Goal: Task Accomplishment & Management: Use online tool/utility

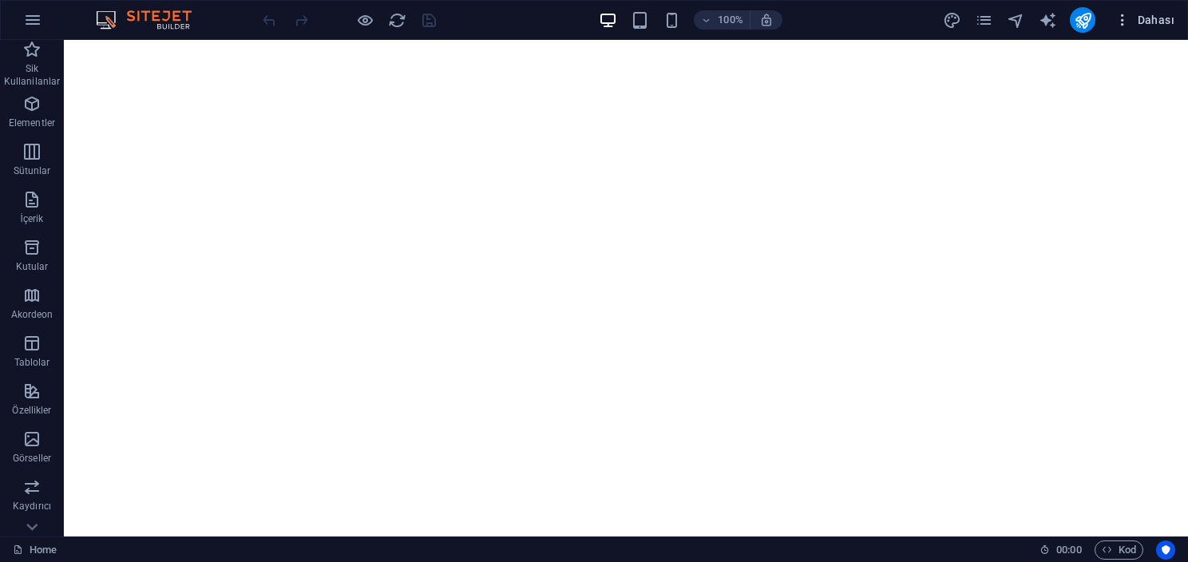
click at [1128, 30] on button "Dahası" at bounding box center [1145, 20] width 73 height 26
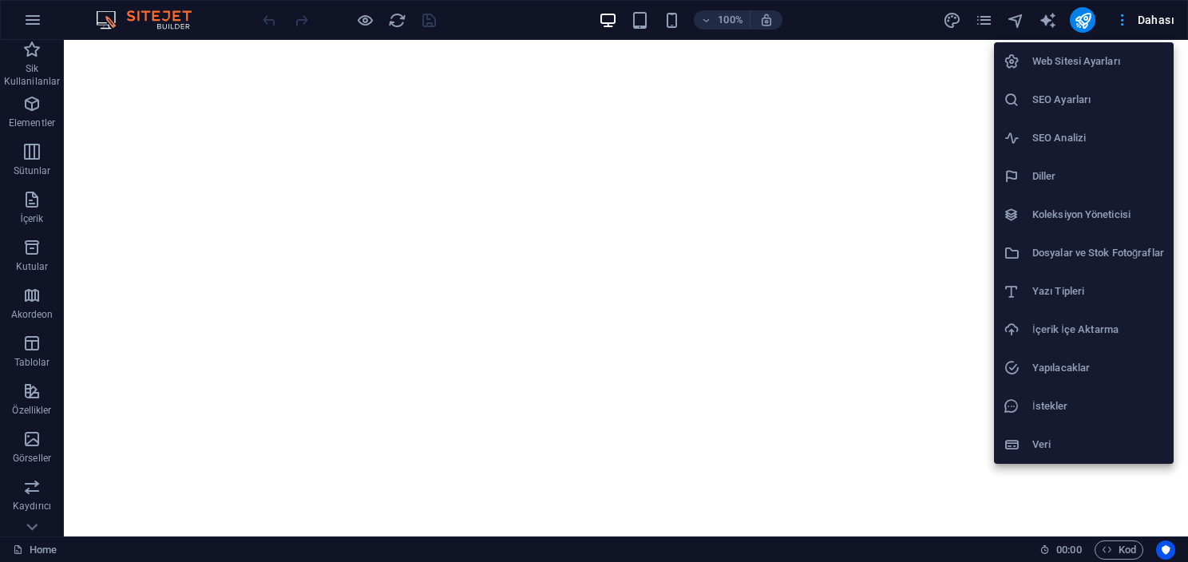
click at [1128, 30] on div at bounding box center [594, 281] width 1188 height 562
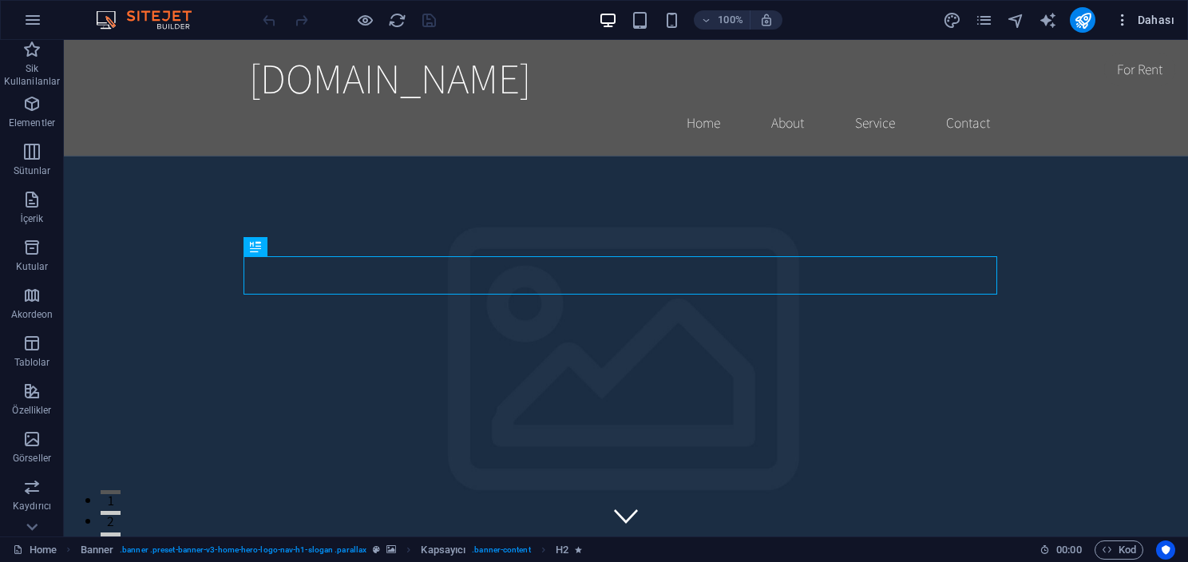
click at [1130, 18] on icon "button" at bounding box center [1123, 20] width 16 height 16
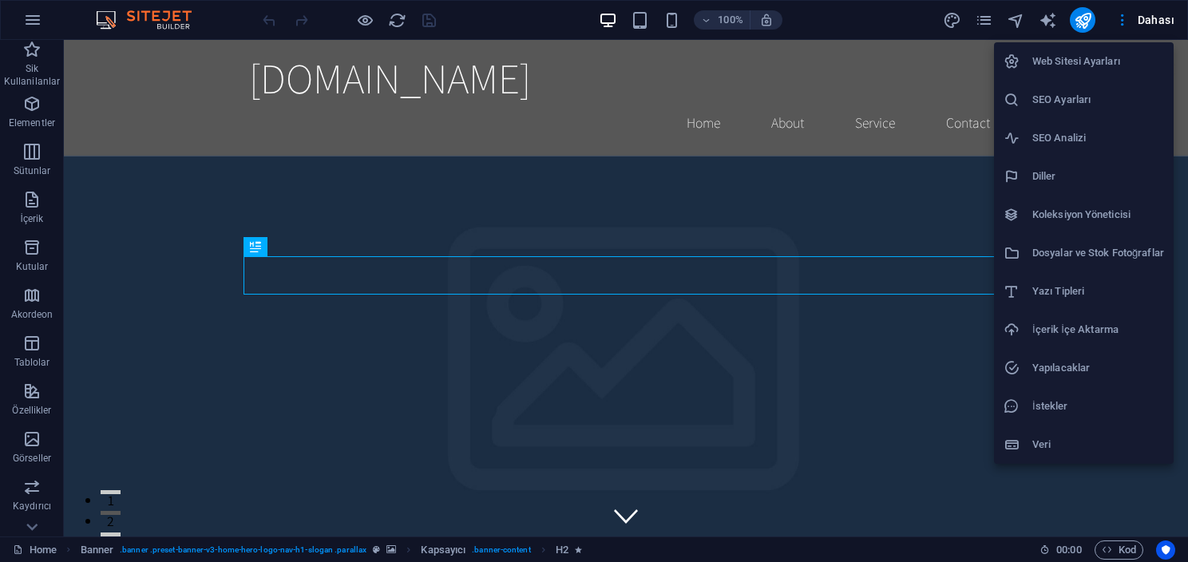
click at [1095, 74] on li "Web Sitesi Ayarları" at bounding box center [1084, 61] width 180 height 38
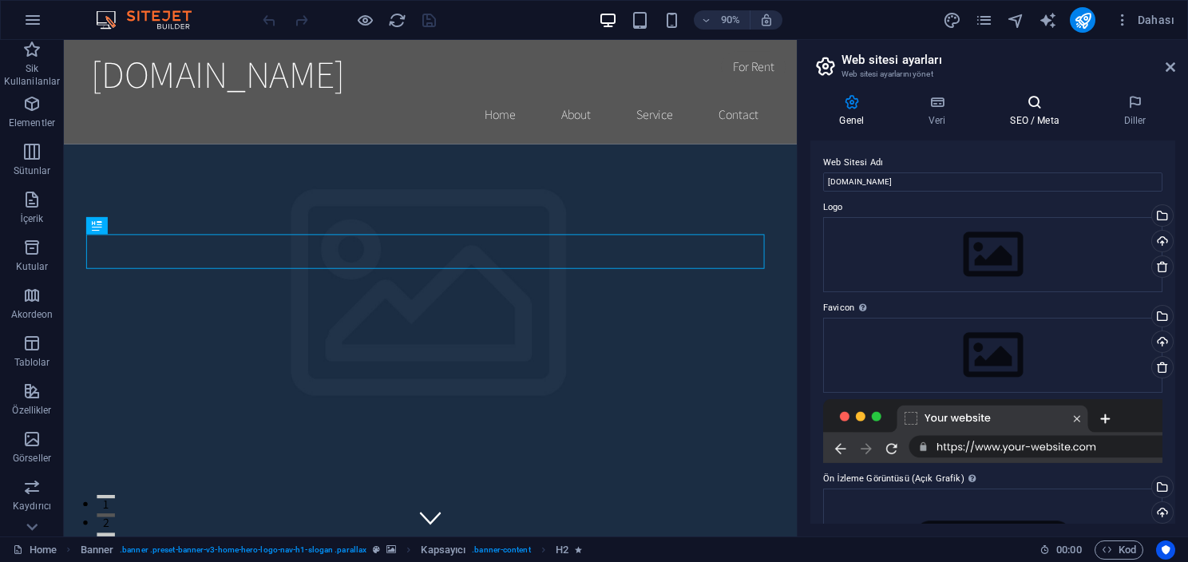
click at [1049, 115] on h4 "SEO / Meta" at bounding box center [1038, 111] width 113 height 34
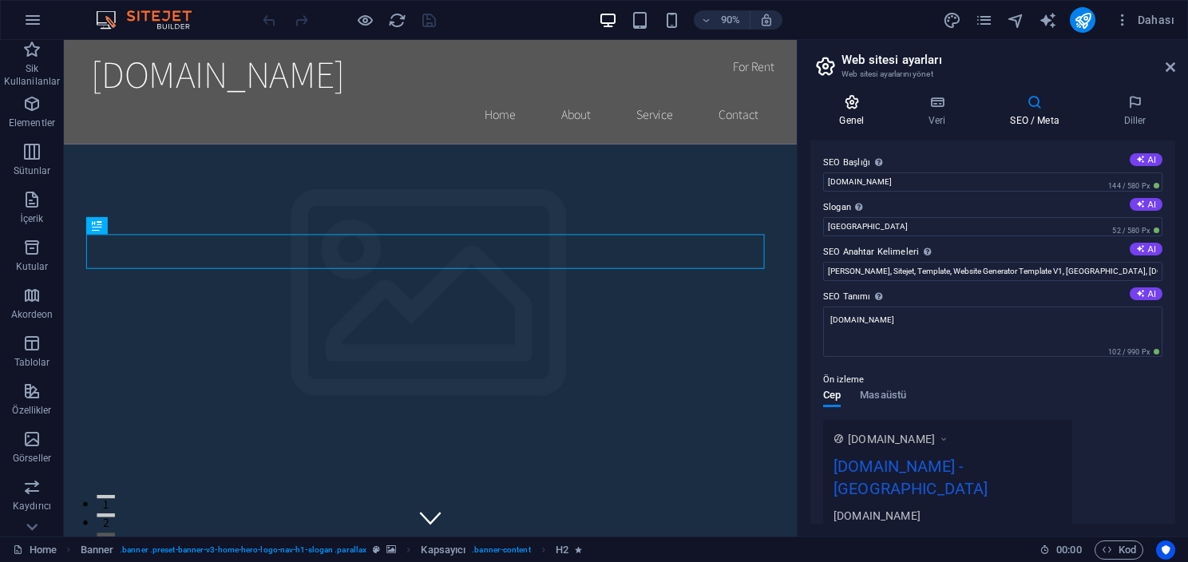
click at [876, 112] on h4 "Genel" at bounding box center [855, 111] width 89 height 34
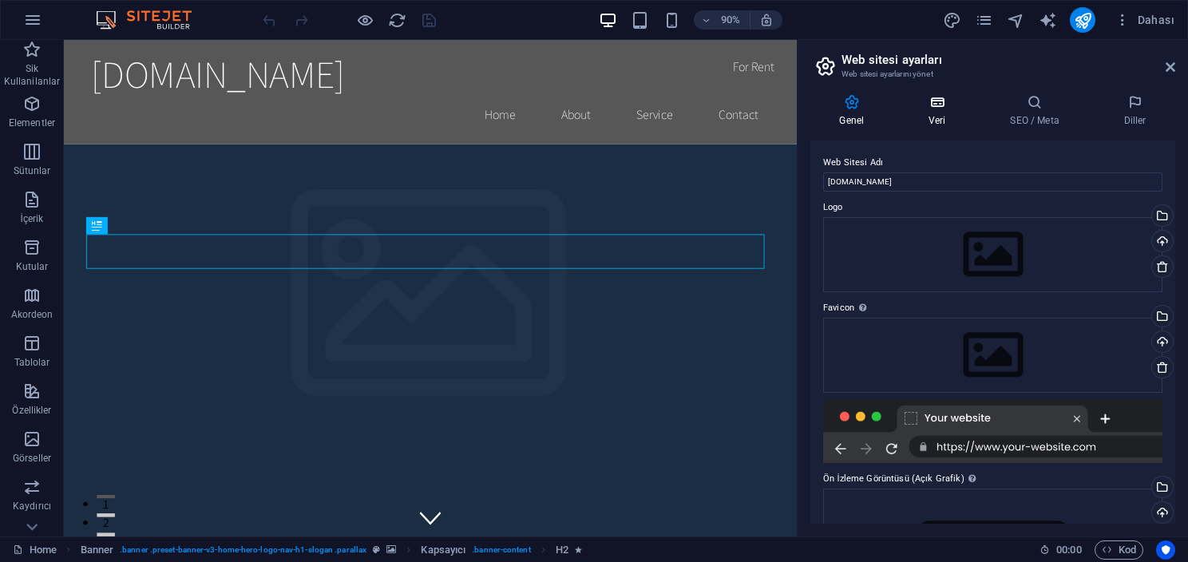
click at [918, 111] on h4 "Veri" at bounding box center [940, 111] width 81 height 34
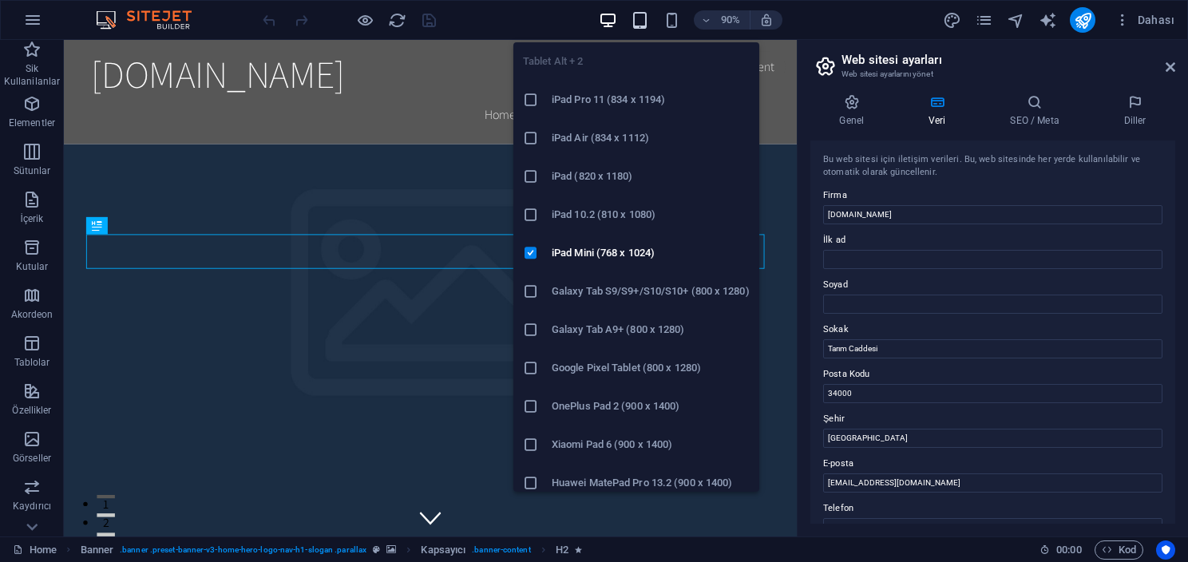
click at [639, 20] on icon "button" at bounding box center [640, 20] width 18 height 18
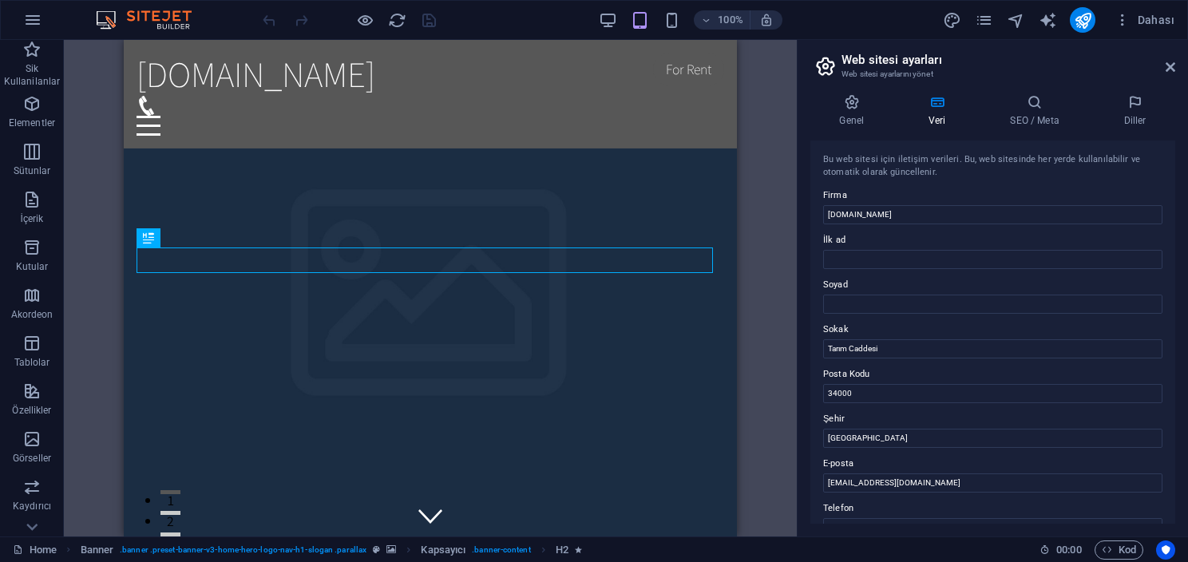
click at [659, 18] on div "100%" at bounding box center [690, 20] width 184 height 26
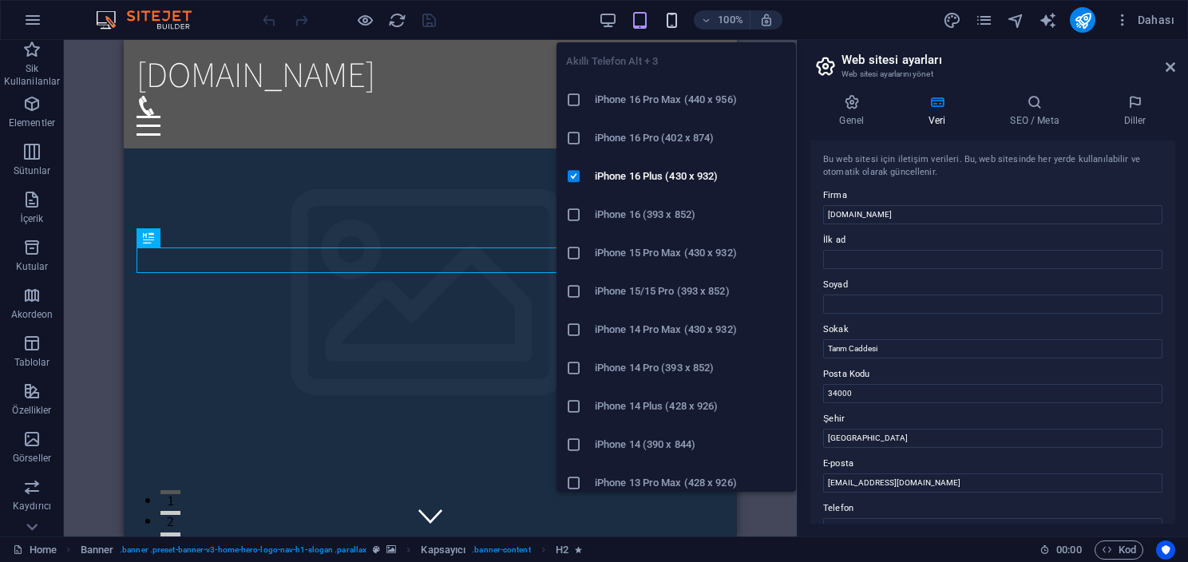
click at [667, 19] on icon "button" at bounding box center [672, 20] width 18 height 18
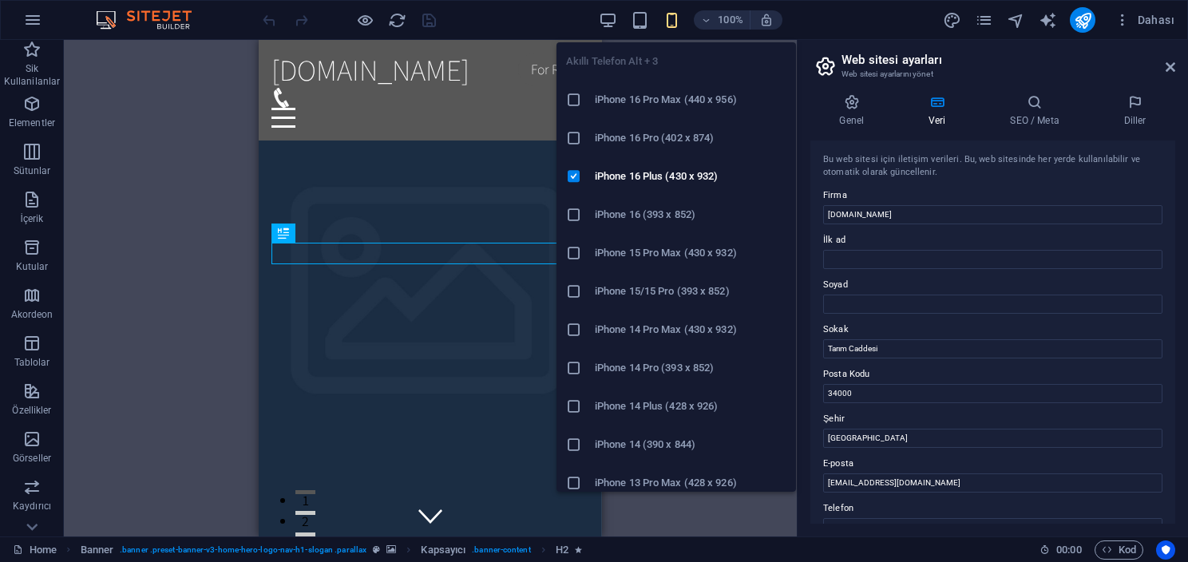
click at [671, 101] on h6 "iPhone 16 Pro Max (440 x 956)" at bounding box center [691, 99] width 192 height 19
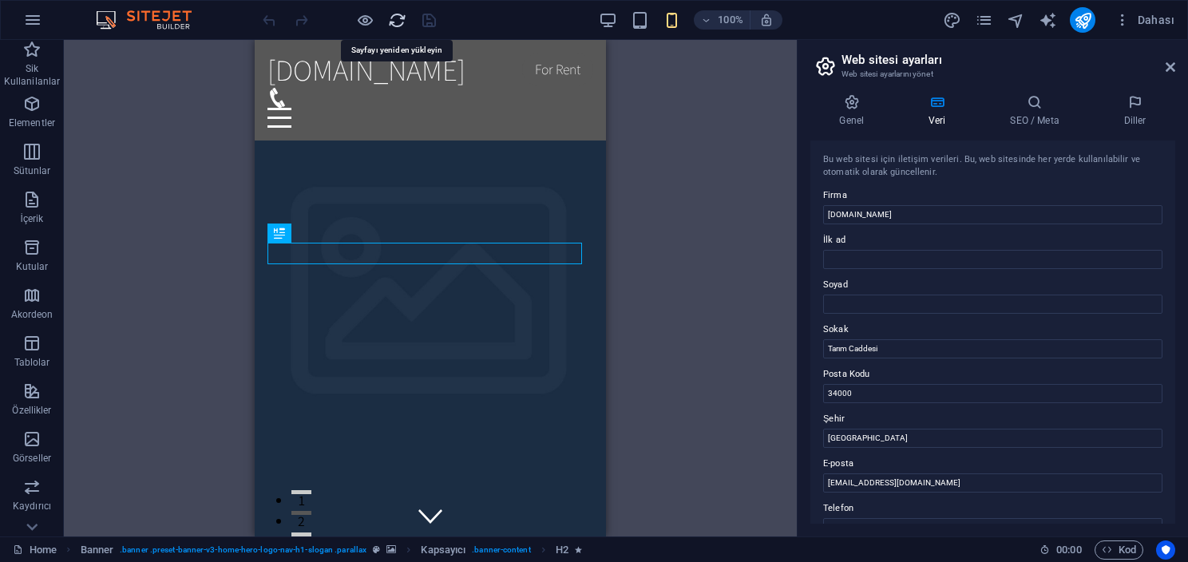
click at [392, 25] on icon "reload" at bounding box center [397, 20] width 18 height 18
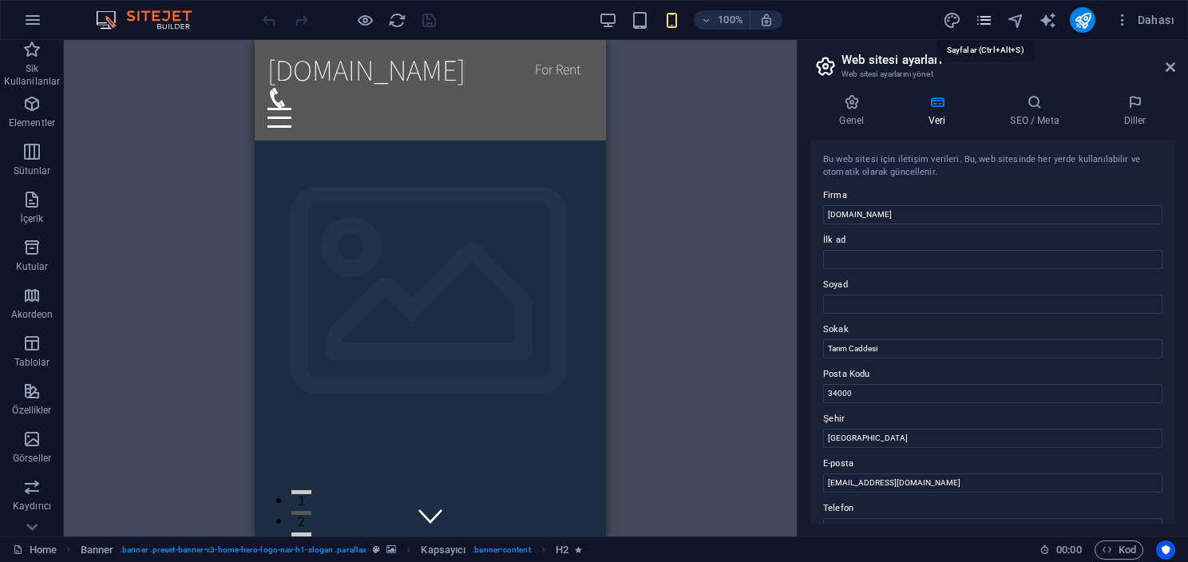
click at [986, 14] on icon "pages" at bounding box center [984, 20] width 18 height 18
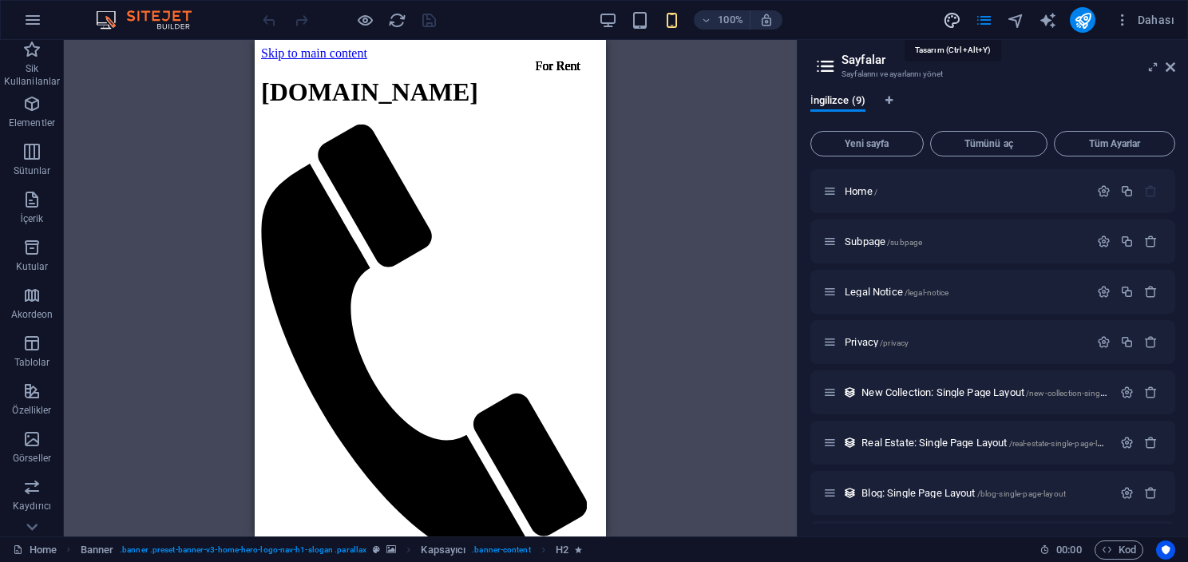
click at [952, 20] on icon "design" at bounding box center [952, 20] width 18 height 18
select select "rem"
select select "200"
select select "px"
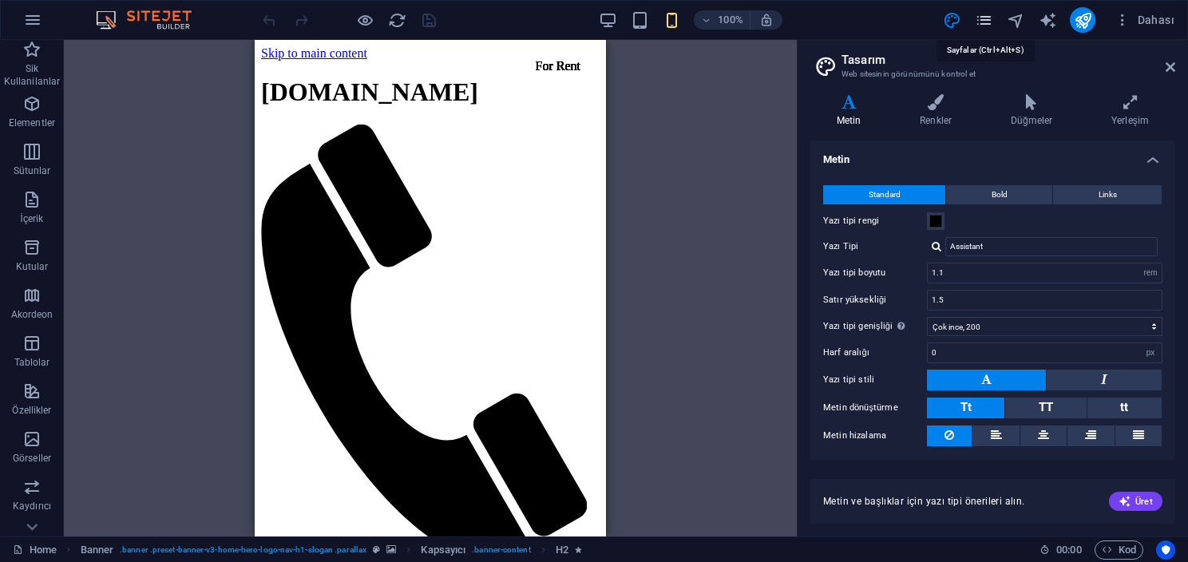
click at [994, 25] on icon "pages" at bounding box center [984, 20] width 18 height 18
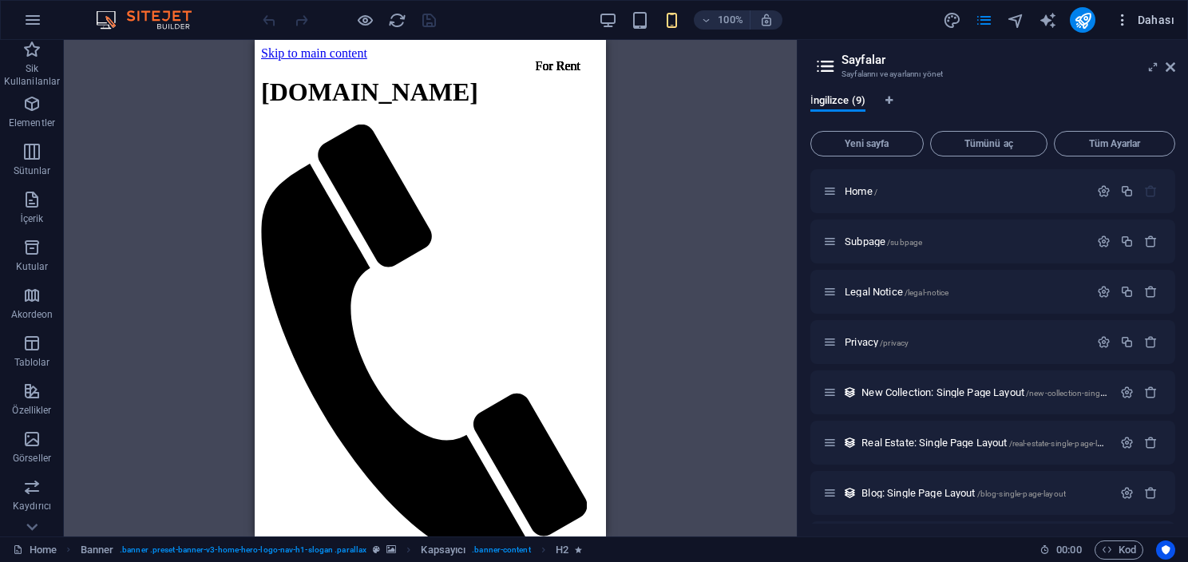
click at [1135, 12] on span "Dahası" at bounding box center [1145, 20] width 60 height 16
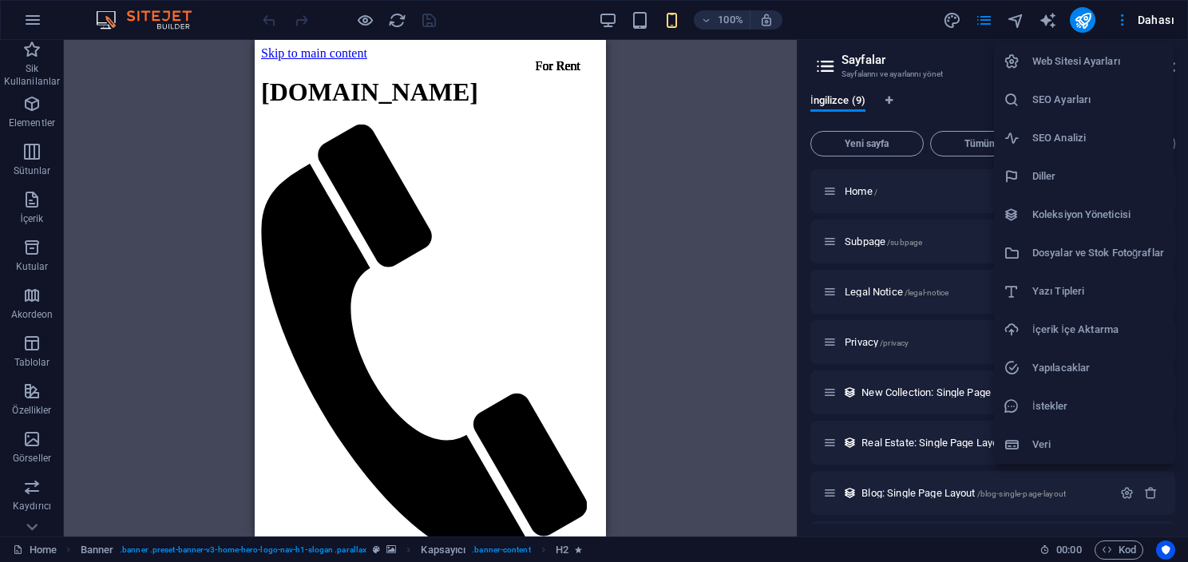
click at [32, 534] on div at bounding box center [594, 281] width 1188 height 562
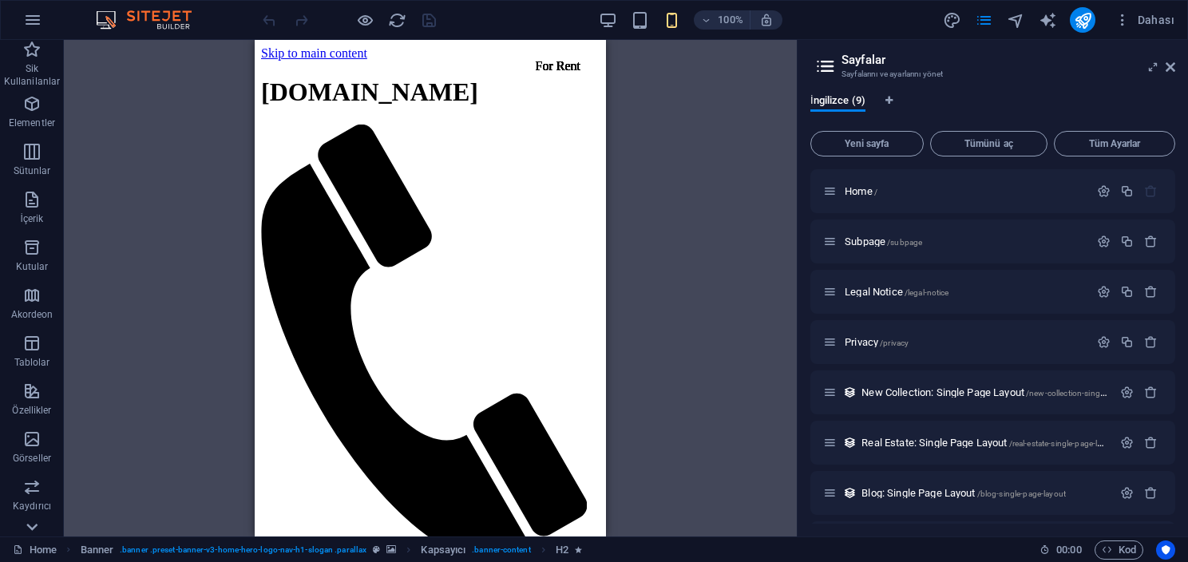
click at [32, 532] on icon at bounding box center [32, 527] width 22 height 22
click at [1139, 29] on button "Dahası" at bounding box center [1145, 20] width 73 height 26
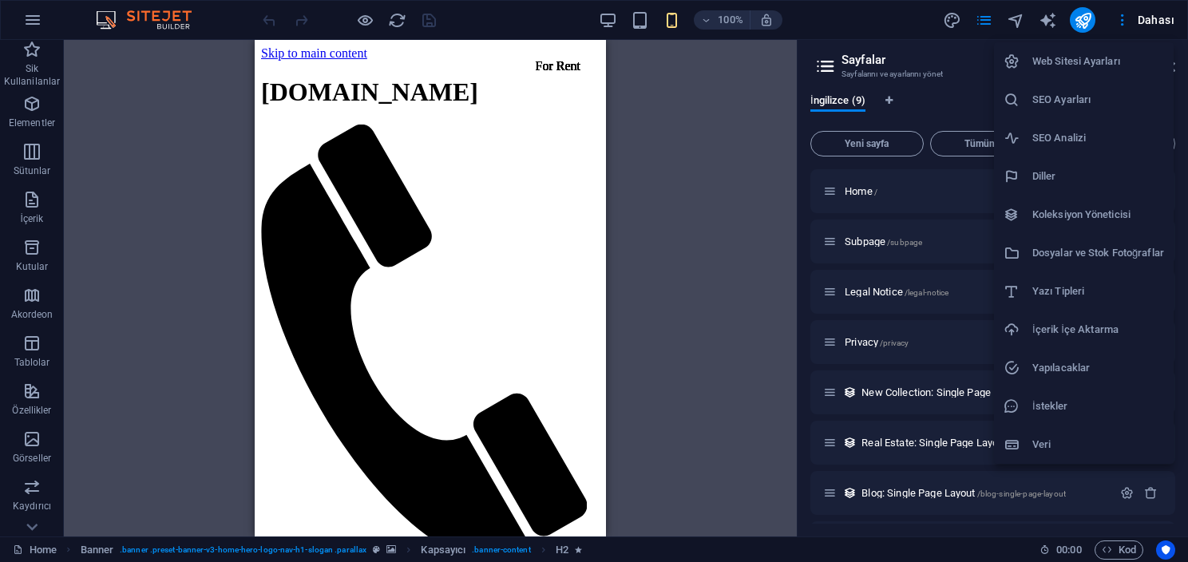
click at [141, 20] on div at bounding box center [594, 281] width 1188 height 562
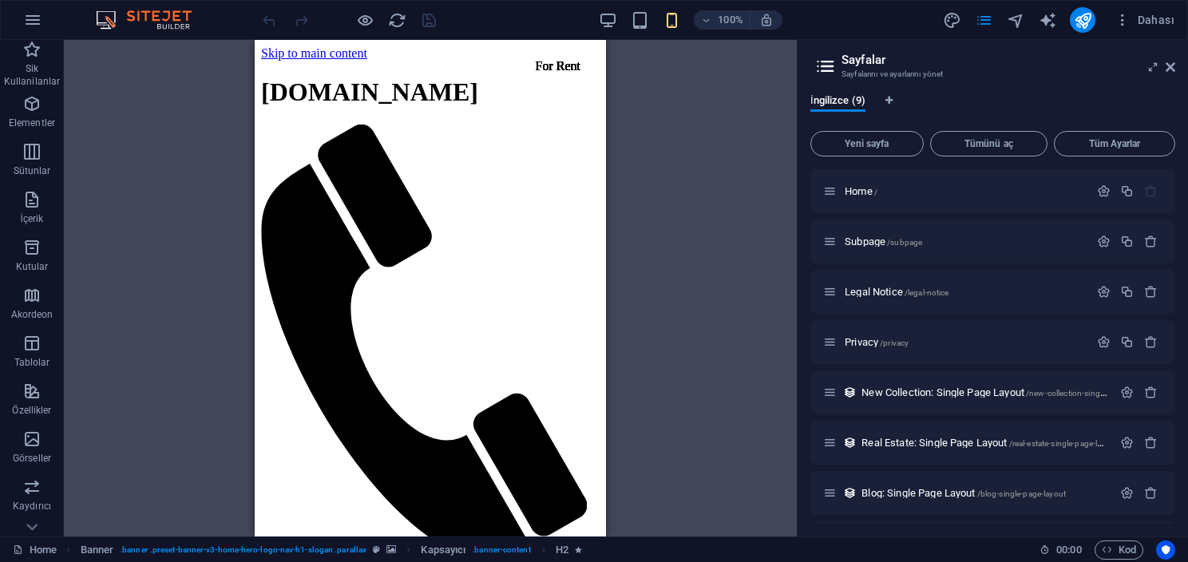
click at [162, 15] on img at bounding box center [152, 19] width 120 height 19
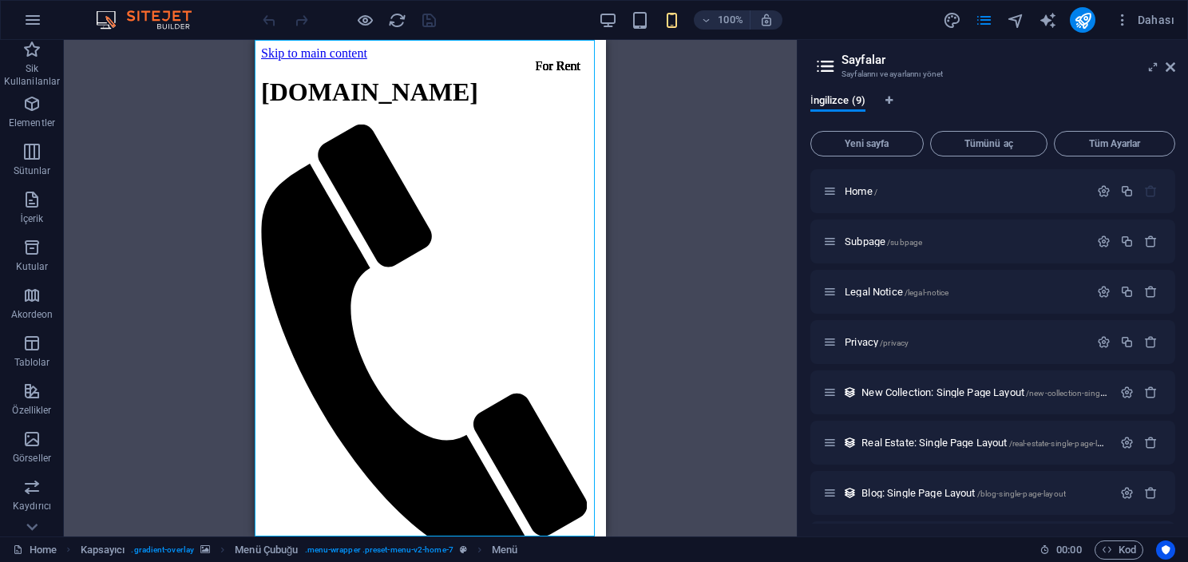
click at [700, 115] on div "H2 Banner Kapsayıcı Aralık H3 Kapsayıcı H2 Arka planda metin Kapsayıcı Metin Ba…" at bounding box center [430, 288] width 733 height 497
click at [696, 144] on div "H2 Banner Kapsayıcı Aralık H3 Kapsayıcı H2 Arka planda metin Kapsayıcı Metin Ba…" at bounding box center [430, 288] width 733 height 497
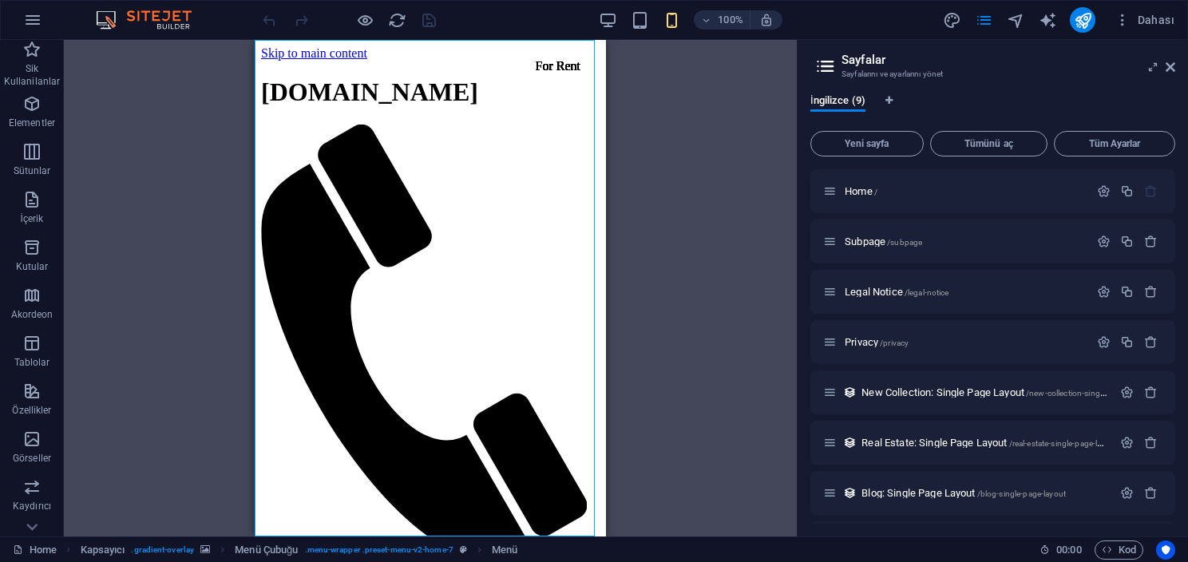
drag, startPoint x: 425, startPoint y: 258, endPoint x: 330, endPoint y: 157, distance: 139.0
select select
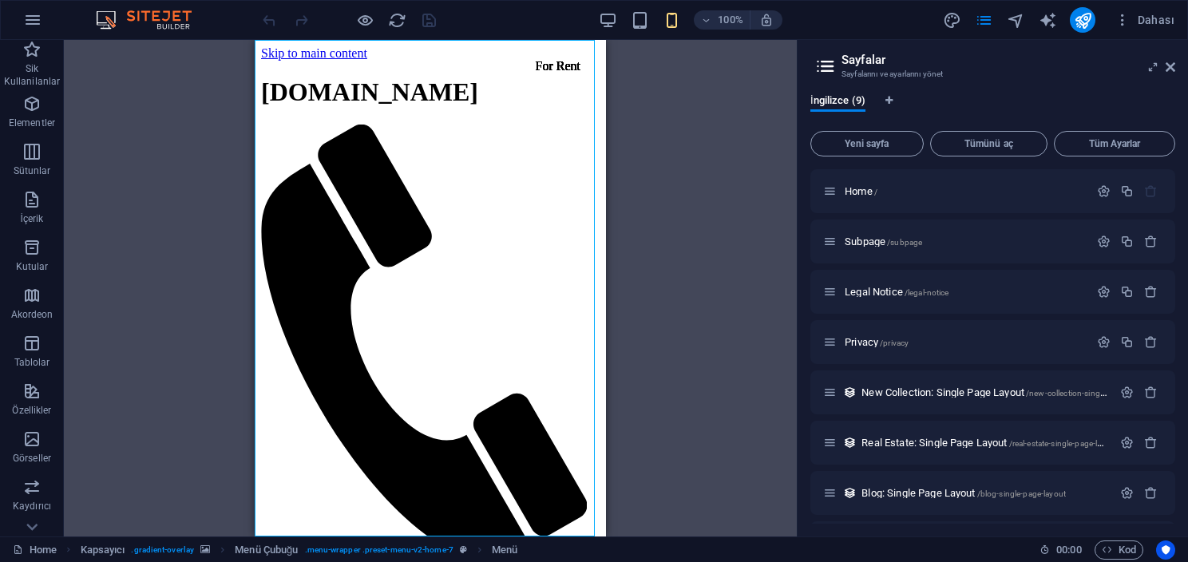
select select
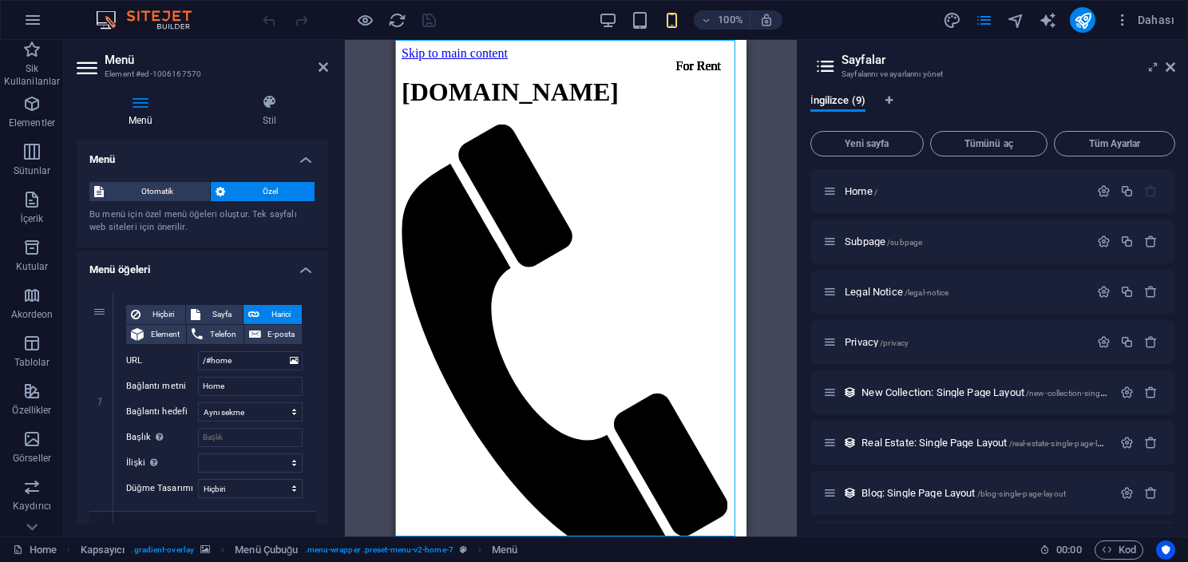
click at [353, 187] on div "H2 Banner Kapsayıcı Aralık H3 Kapsayıcı H2 Arka planda metin Kapsayıcı Metin Ba…" at bounding box center [571, 288] width 452 height 497
click at [354, 188] on div "H2 Banner Kapsayıcı Aralık H3 Kapsayıcı H2 Arka planda metin Kapsayıcı Metin Ba…" at bounding box center [571, 288] width 452 height 497
click at [355, 188] on div "H2 Banner Kapsayıcı Aralık H3 Kapsayıcı H2 Arka planda metin Kapsayıcı Metin Ba…" at bounding box center [571, 288] width 452 height 497
click at [365, 190] on div "H2 Banner Kapsayıcı Aralık H3 Kapsayıcı H2 Arka planda metin Kapsayıcı Metin Ba…" at bounding box center [571, 288] width 452 height 497
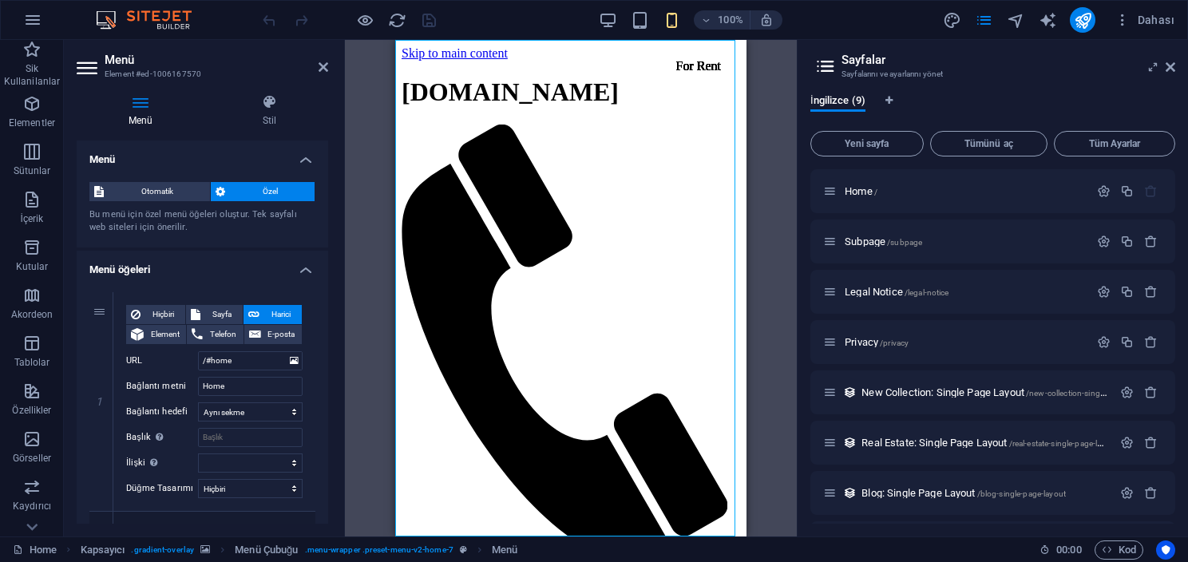
click at [365, 190] on div "H2 Banner Kapsayıcı Aralık H3 Kapsayıcı H2 Arka planda metin Kapsayıcı Metin Ba…" at bounding box center [571, 288] width 452 height 497
drag, startPoint x: 318, startPoint y: 57, endPoint x: 316, endPoint y: 73, distance: 16.8
click at [318, 58] on h2 "Menü" at bounding box center [217, 60] width 224 height 14
click at [316, 73] on header "Menü Element #ed-1006167570" at bounding box center [203, 61] width 252 height 42
click at [320, 69] on icon at bounding box center [324, 67] width 10 height 13
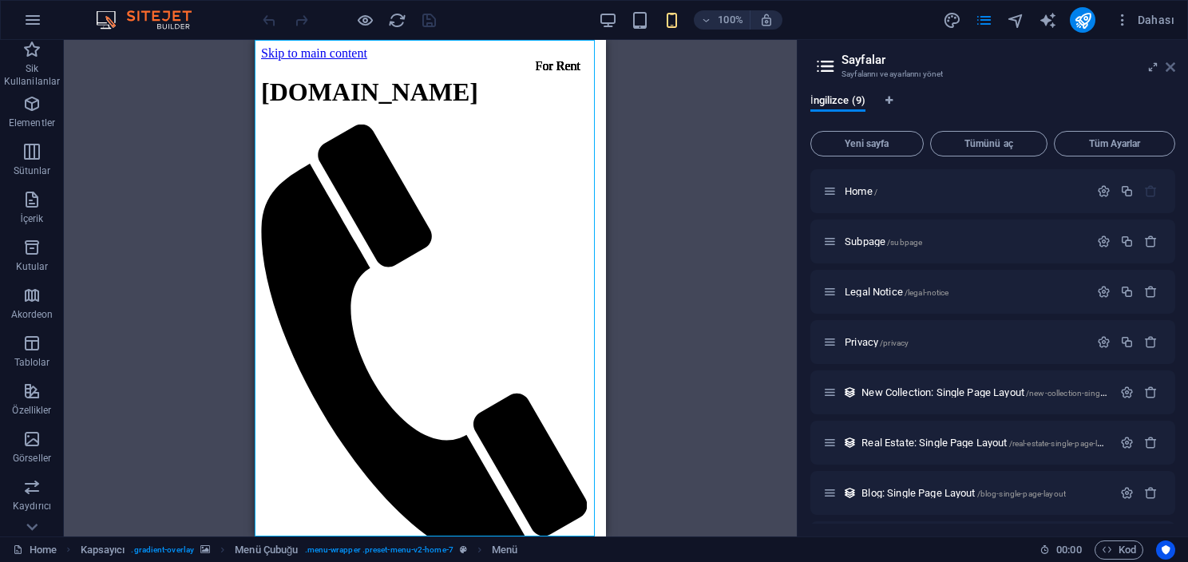
click at [1172, 65] on icon at bounding box center [1171, 67] width 10 height 13
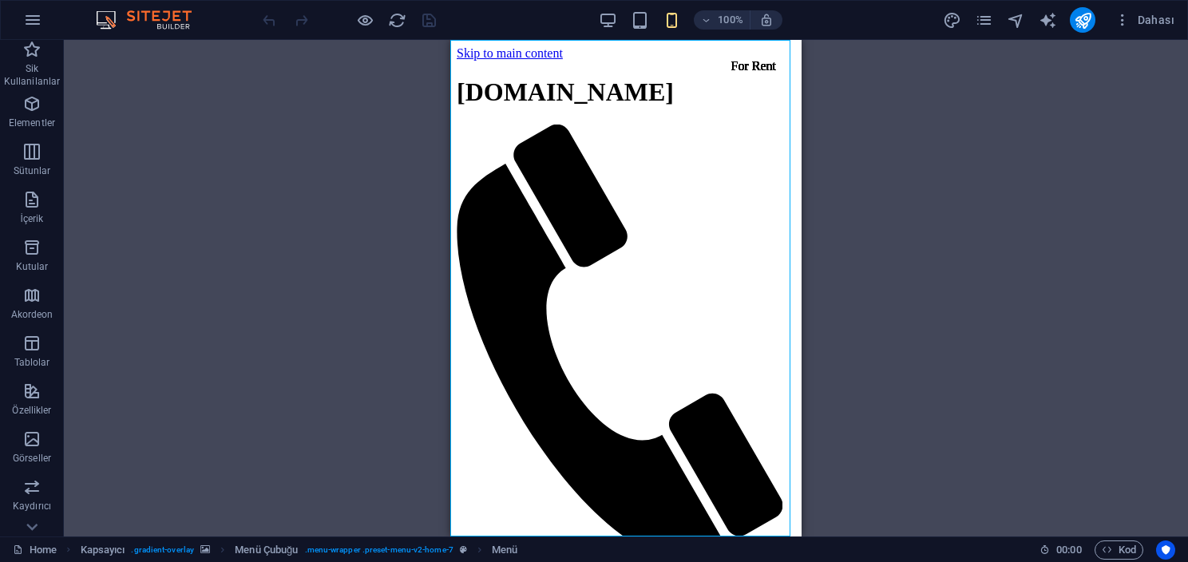
click at [419, 137] on div "H2 Banner Kapsayıcı Aralık H3 Kapsayıcı H2 Arka planda metin Kapsayıcı Metin Ba…" at bounding box center [626, 288] width 1125 height 497
click at [617, 34] on div "100% Dahası" at bounding box center [594, 20] width 1187 height 38
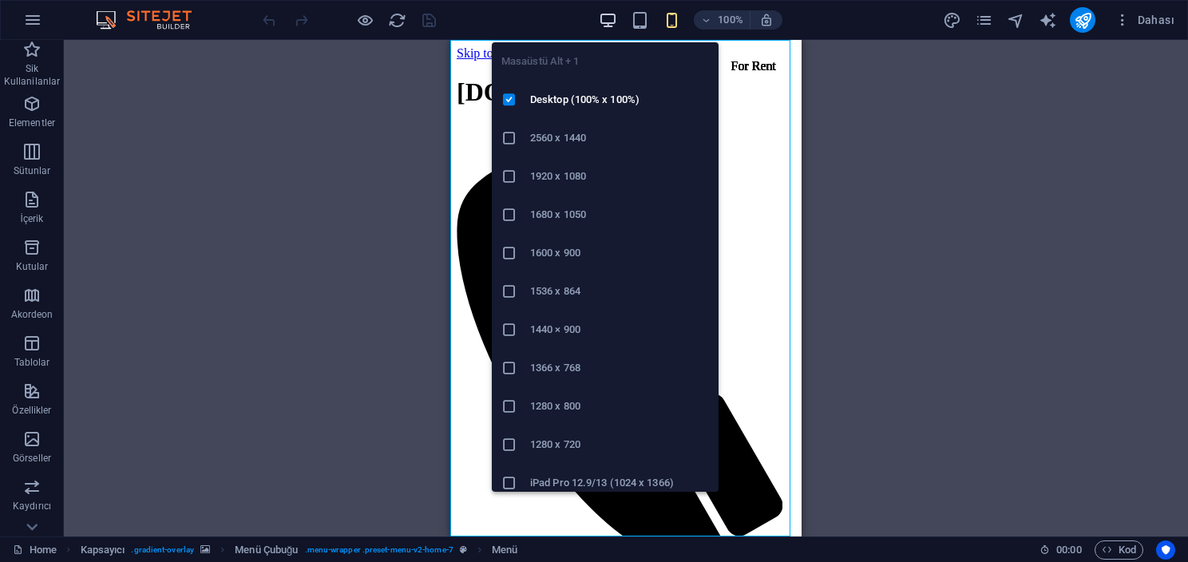
click at [612, 17] on icon "button" at bounding box center [608, 20] width 18 height 18
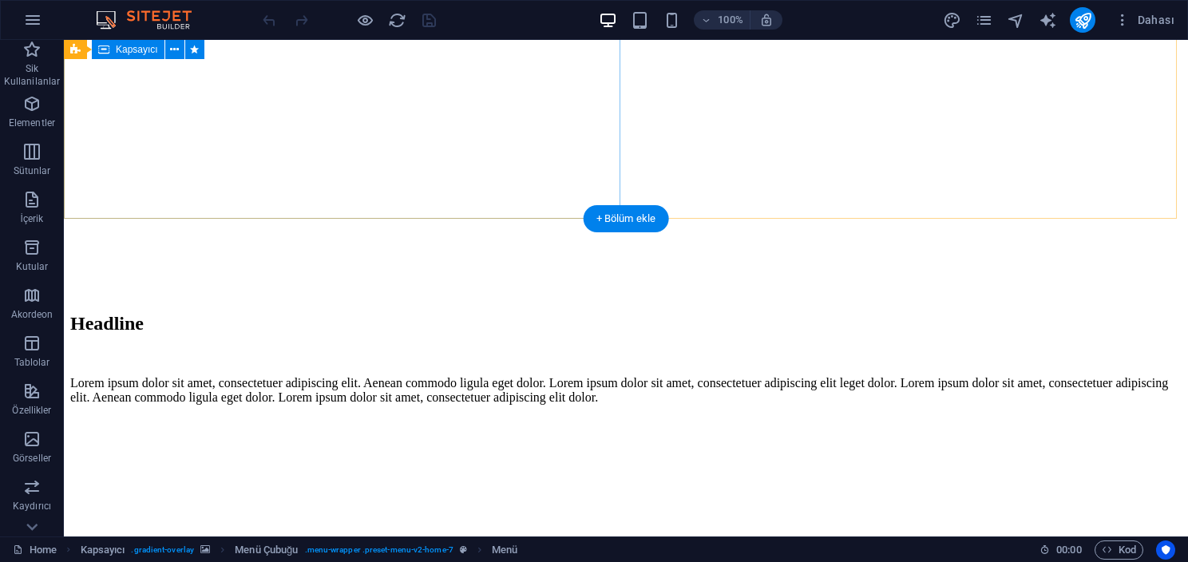
scroll to position [4392, 0]
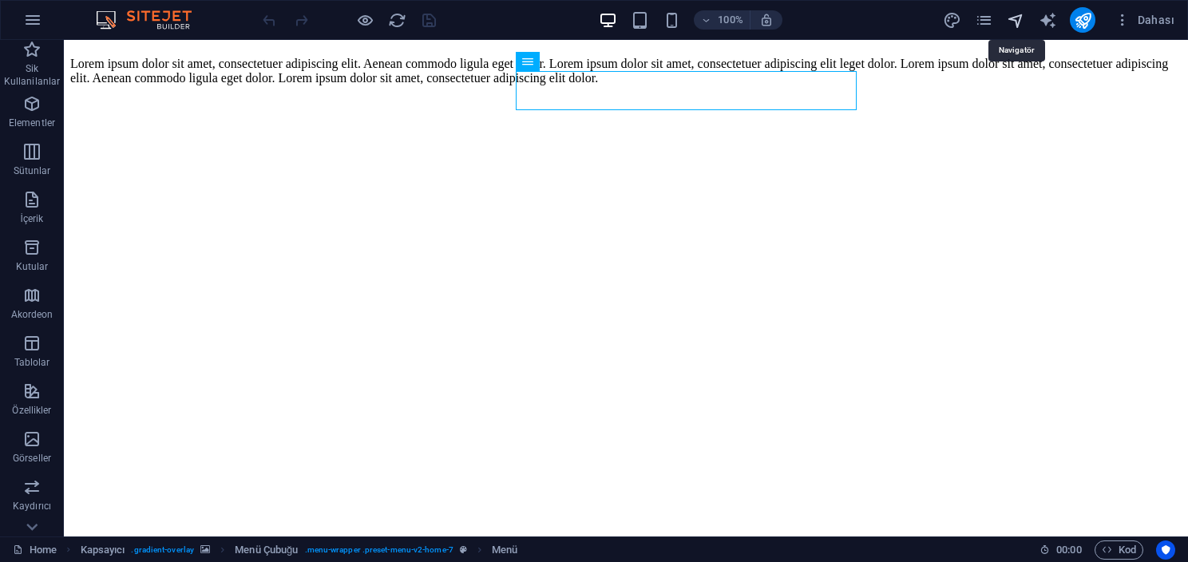
click at [1017, 13] on icon "navigator" at bounding box center [1016, 20] width 18 height 18
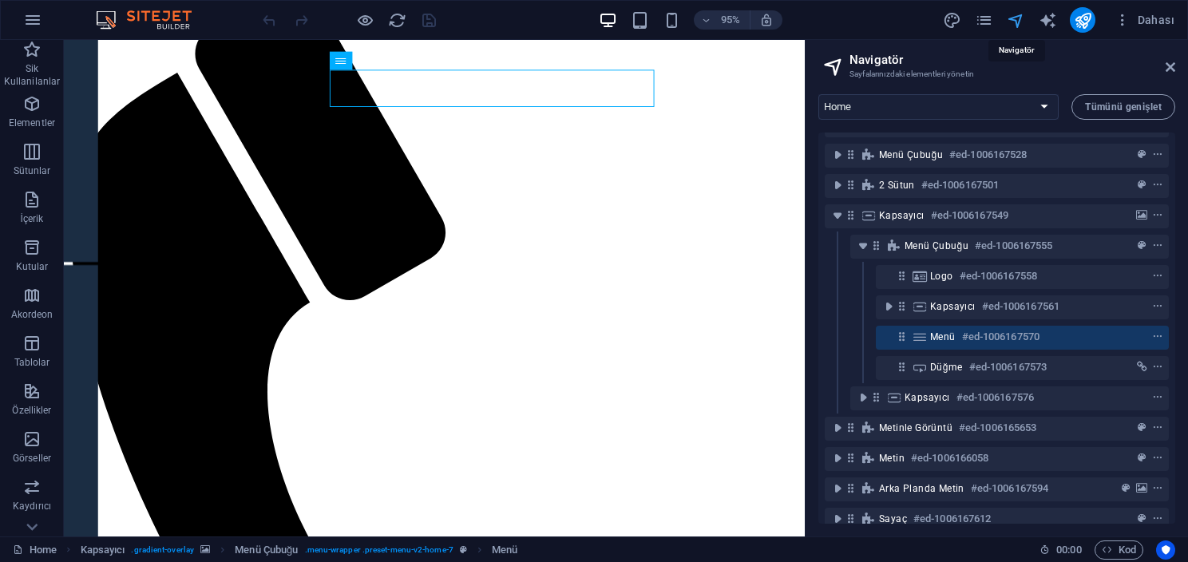
scroll to position [192, 0]
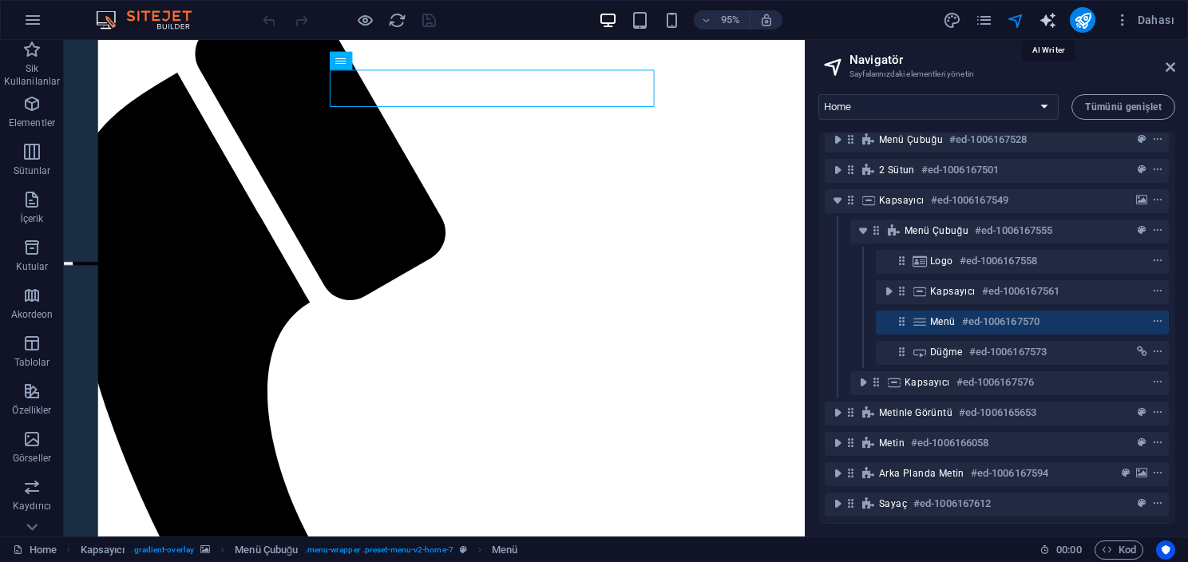
click at [1053, 26] on icon "text_generator" at bounding box center [1048, 20] width 18 height 18
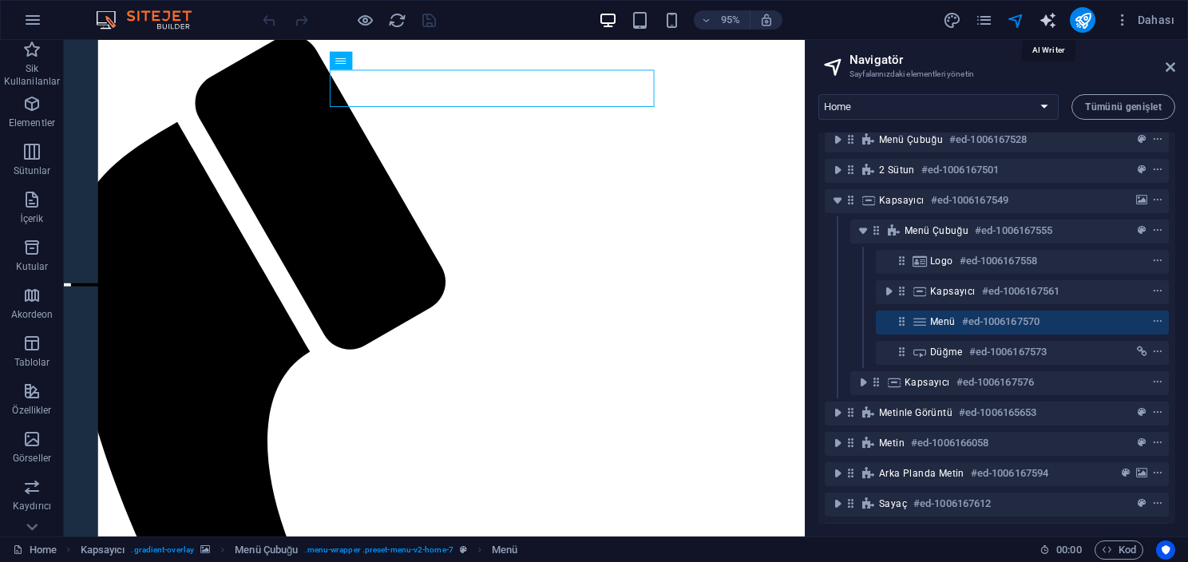
select select "English"
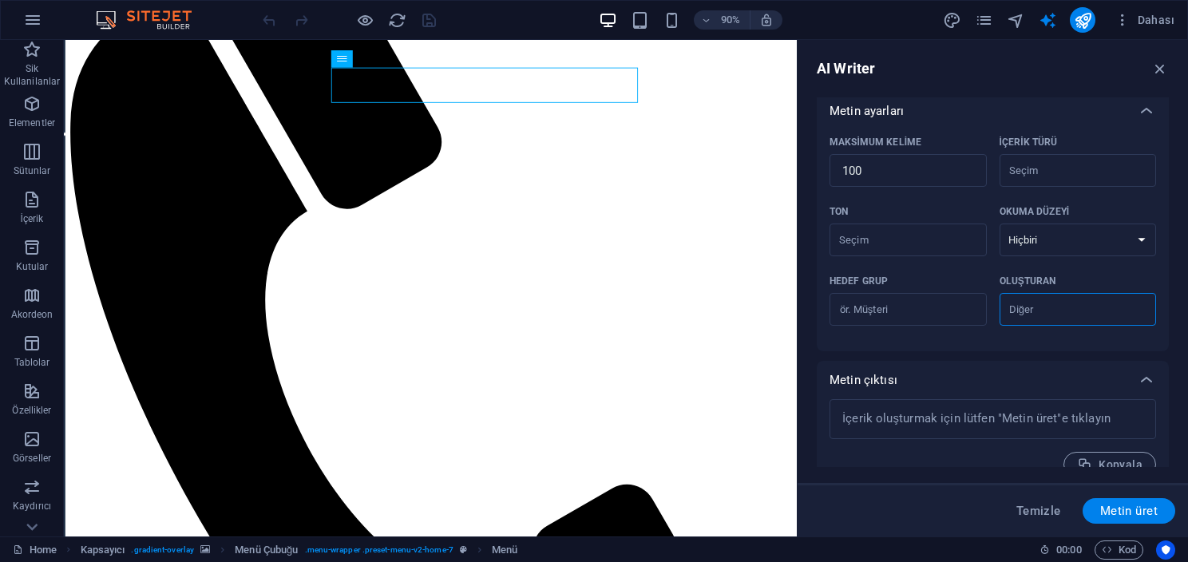
scroll to position [387, 0]
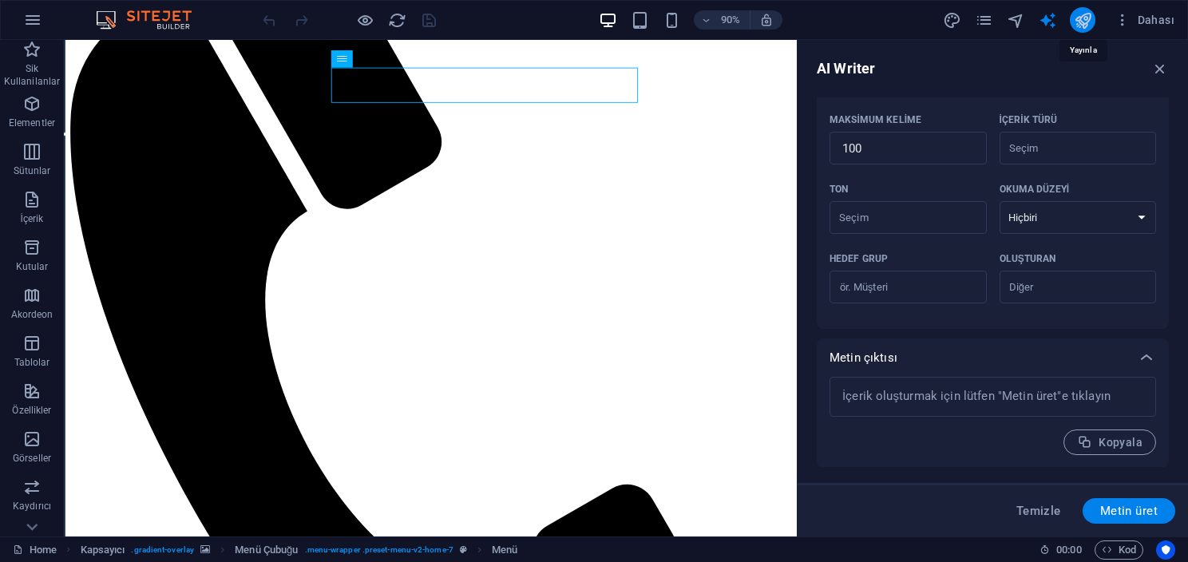
click at [1093, 11] on icon "publish" at bounding box center [1083, 20] width 18 height 18
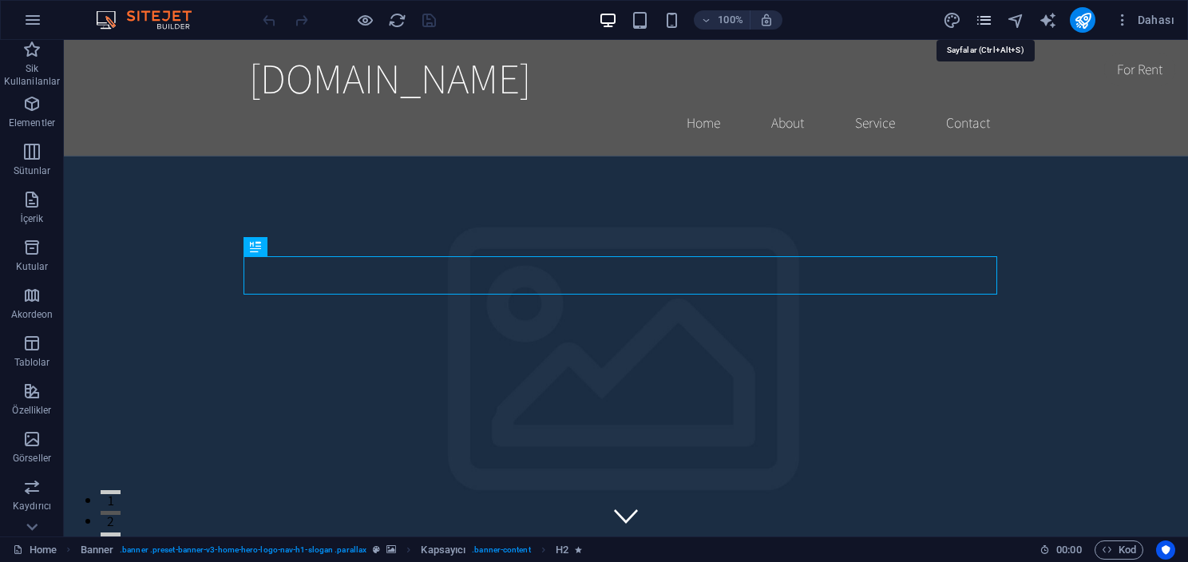
click at [978, 24] on icon "pages" at bounding box center [984, 20] width 18 height 18
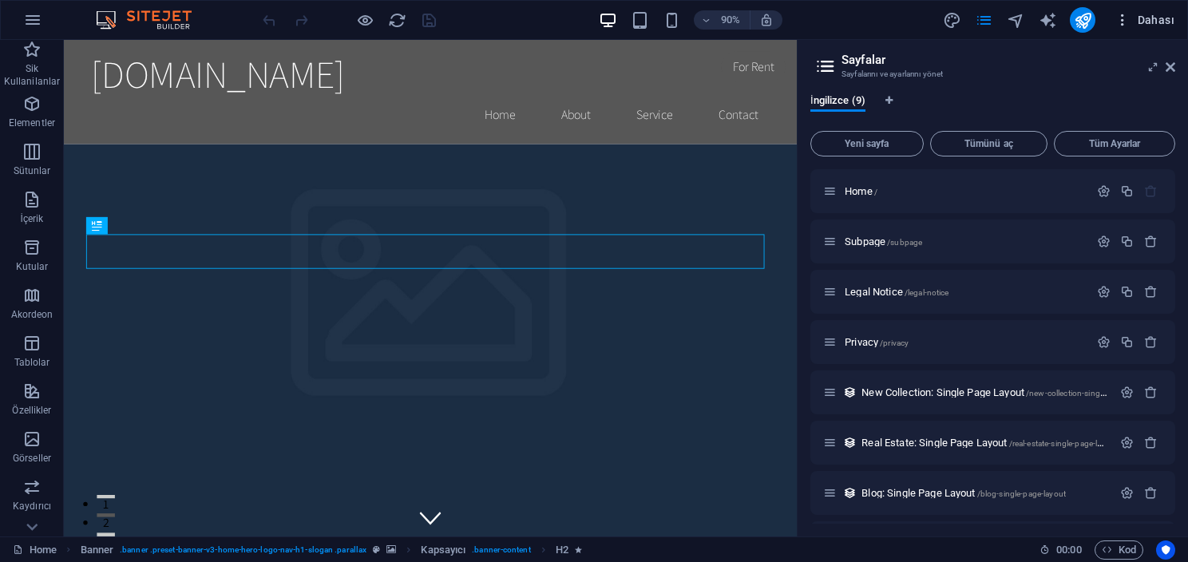
click at [1180, 13] on button "Dahası" at bounding box center [1145, 20] width 73 height 26
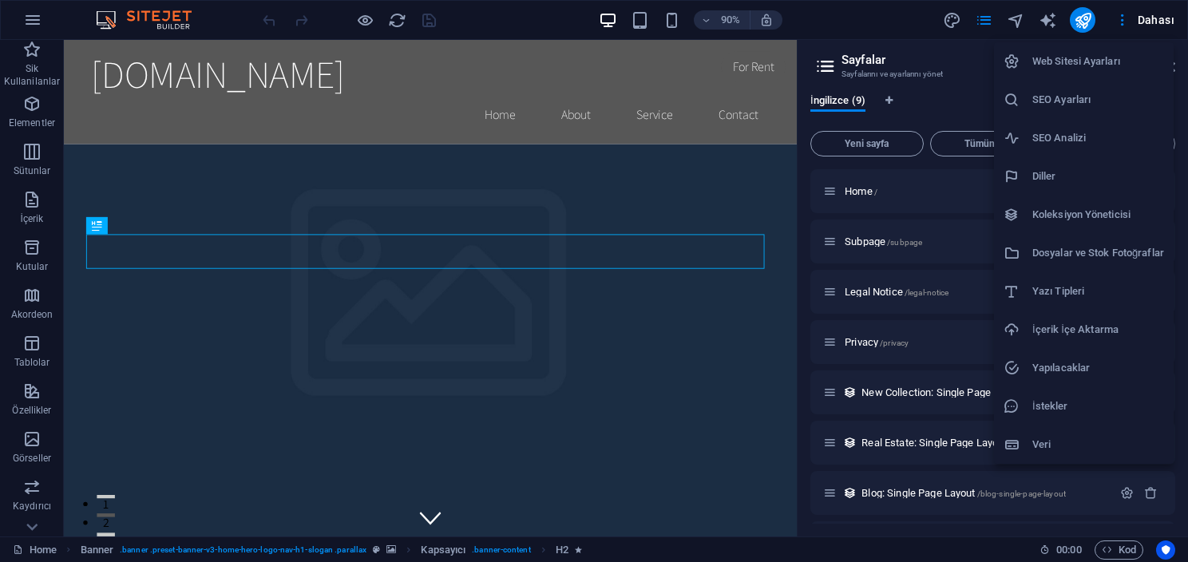
click at [1096, 50] on li "Web Sitesi Ayarları" at bounding box center [1084, 61] width 180 height 38
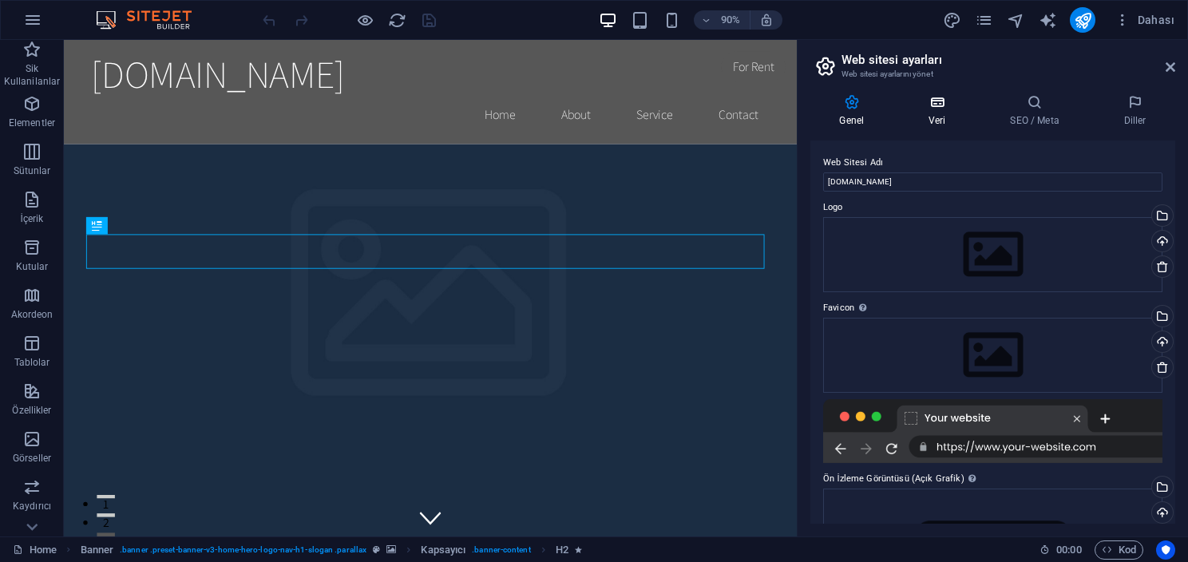
click at [942, 121] on h4 "Veri" at bounding box center [940, 111] width 81 height 34
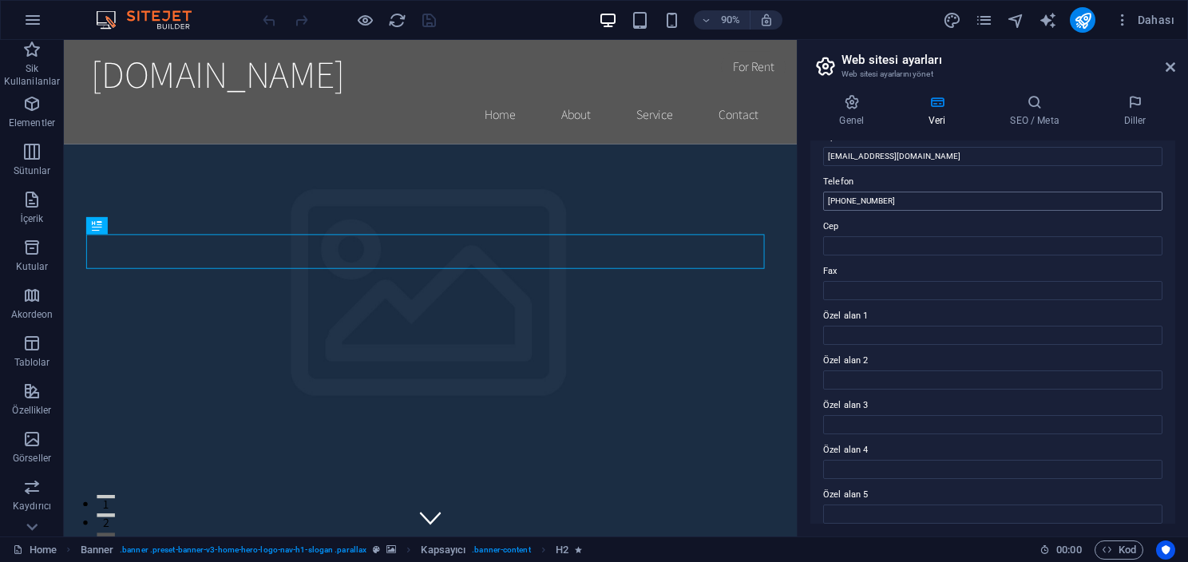
scroll to position [383, 0]
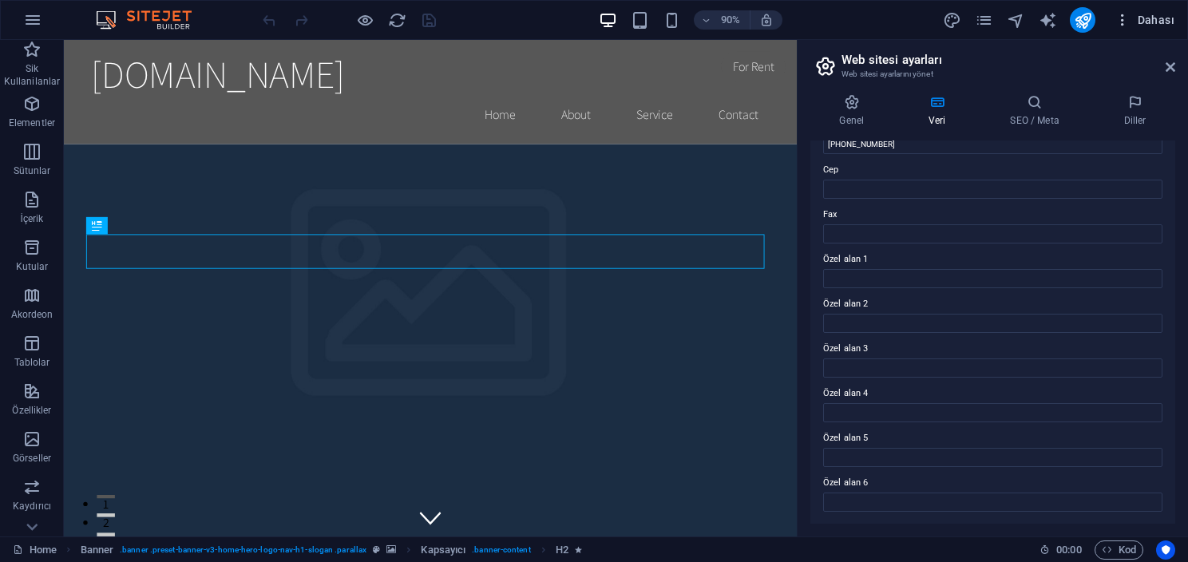
click at [1121, 17] on icon "button" at bounding box center [1123, 20] width 16 height 16
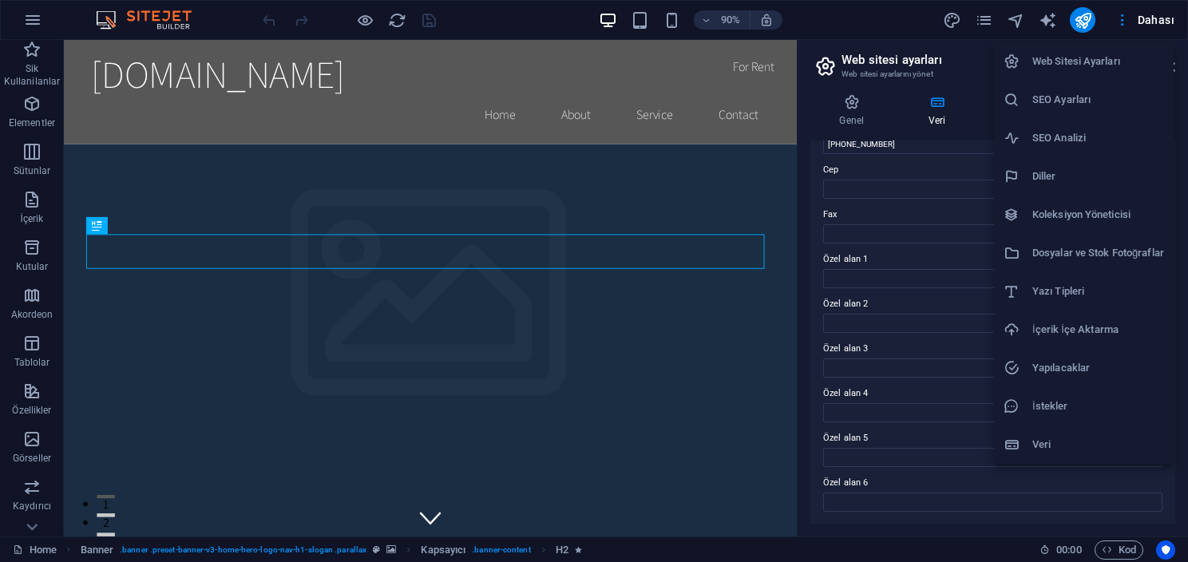
click at [1070, 153] on li "SEO Analizi" at bounding box center [1084, 138] width 180 height 38
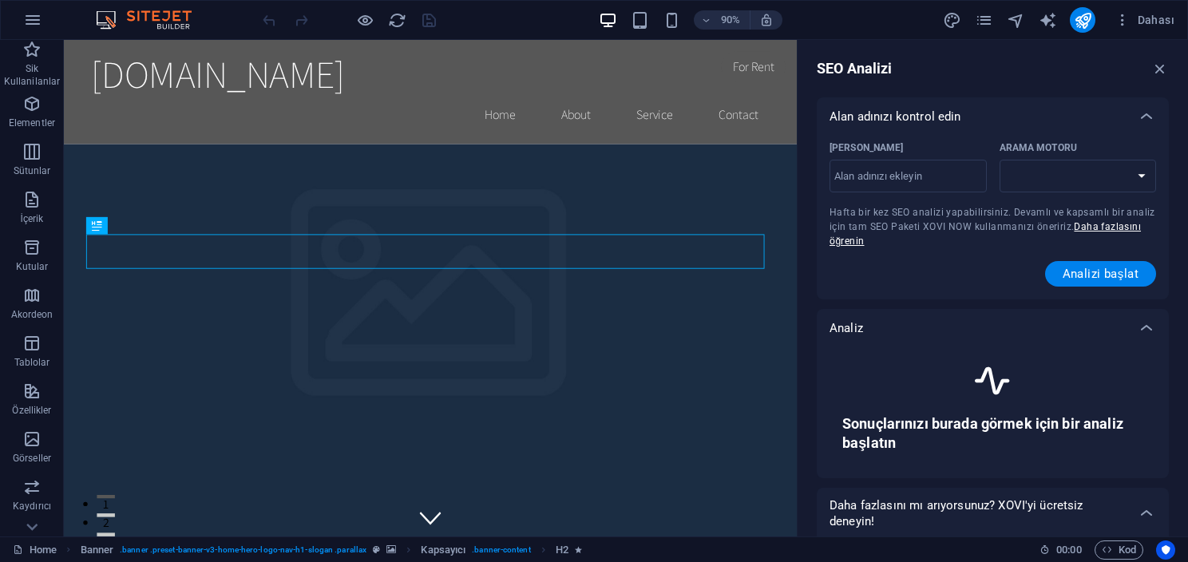
select select "google.com"
click at [1139, 22] on span "Dahası" at bounding box center [1145, 20] width 60 height 16
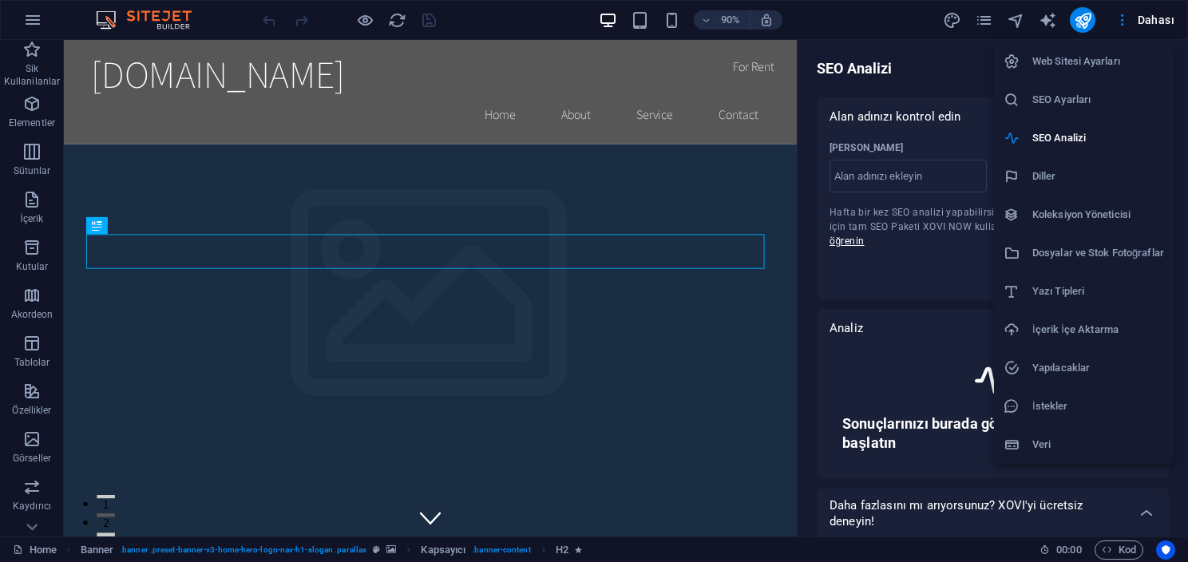
click at [18, 116] on div at bounding box center [594, 281] width 1188 height 562
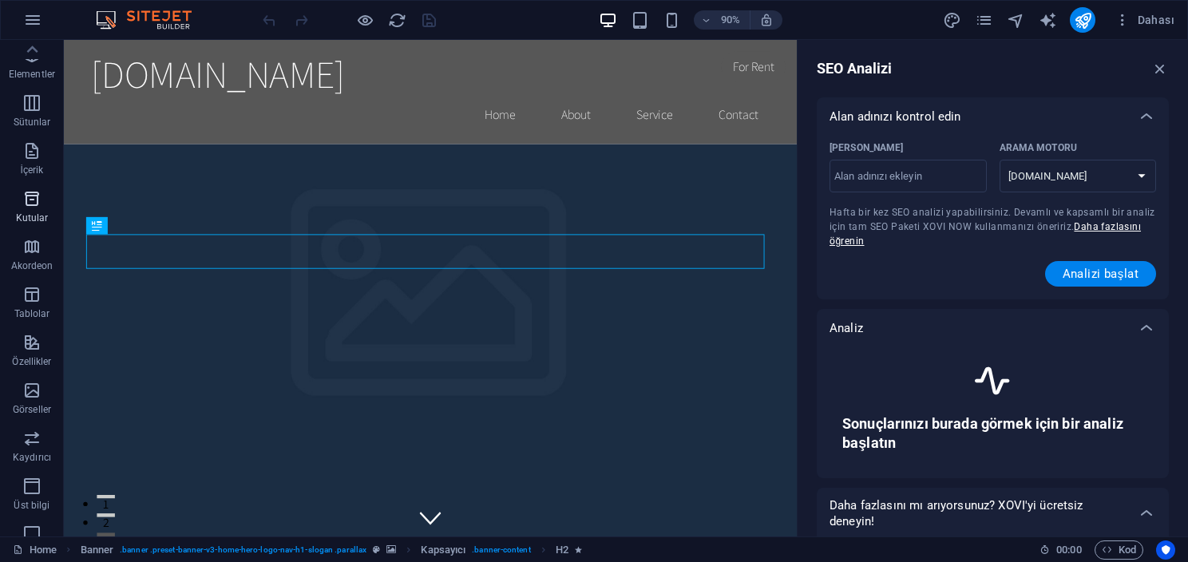
scroll to position [0, 0]
click at [35, 217] on p "İçerik" at bounding box center [31, 218] width 23 height 13
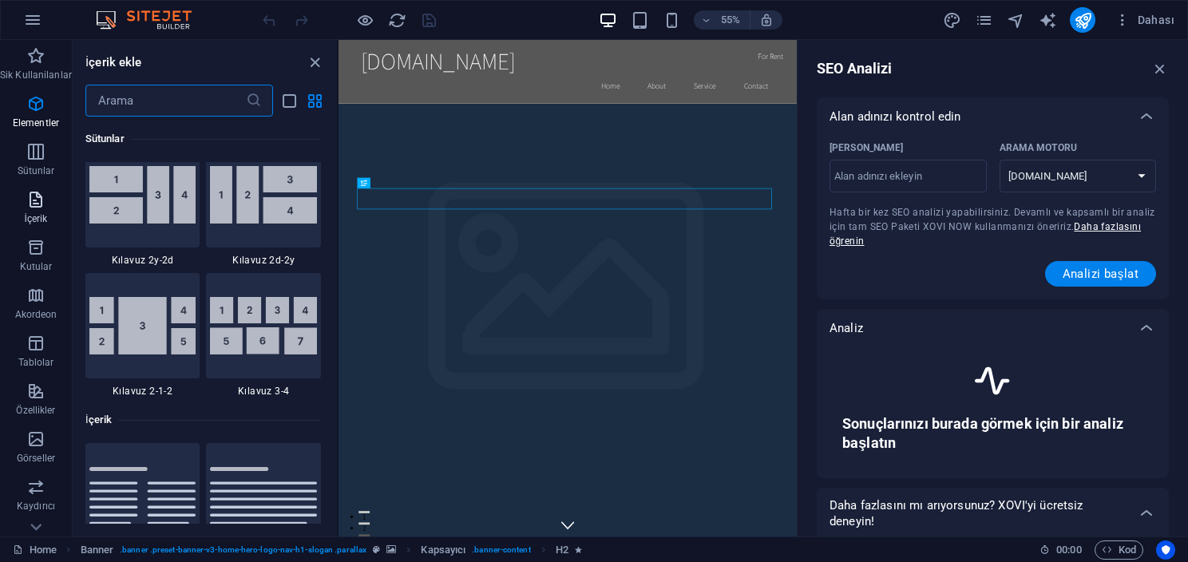
scroll to position [2795, 0]
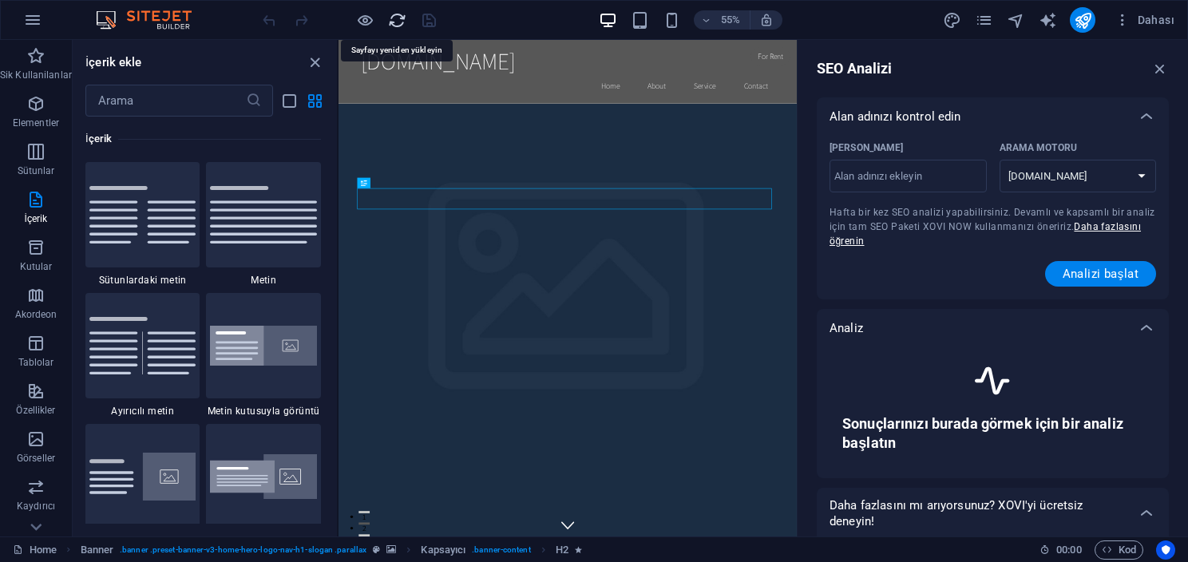
click at [388, 23] on icon "reload" at bounding box center [397, 20] width 18 height 18
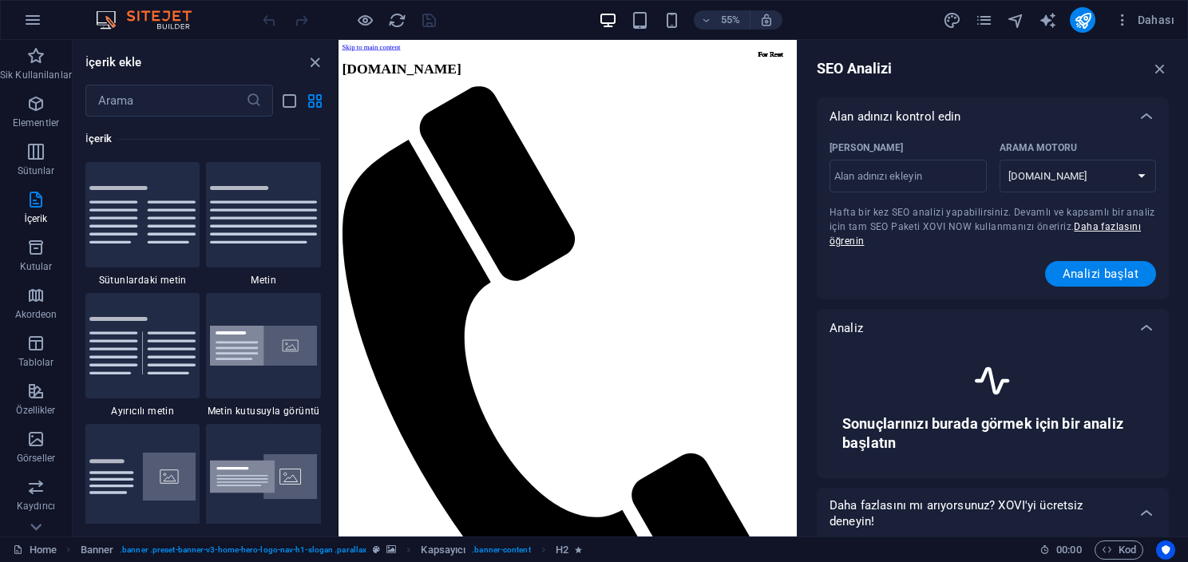
scroll to position [0, 0]
click at [166, 14] on img at bounding box center [152, 19] width 120 height 19
click at [18, 30] on button "button" at bounding box center [33, 20] width 38 height 38
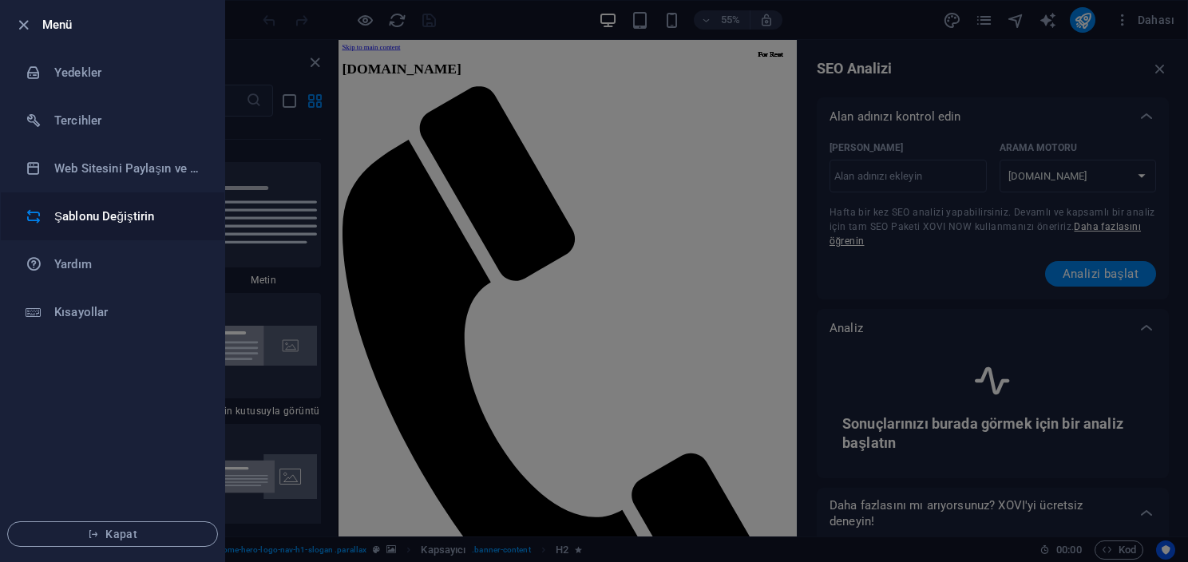
click at [112, 210] on h6 "Şablonu Değiştirin" at bounding box center [128, 216] width 148 height 19
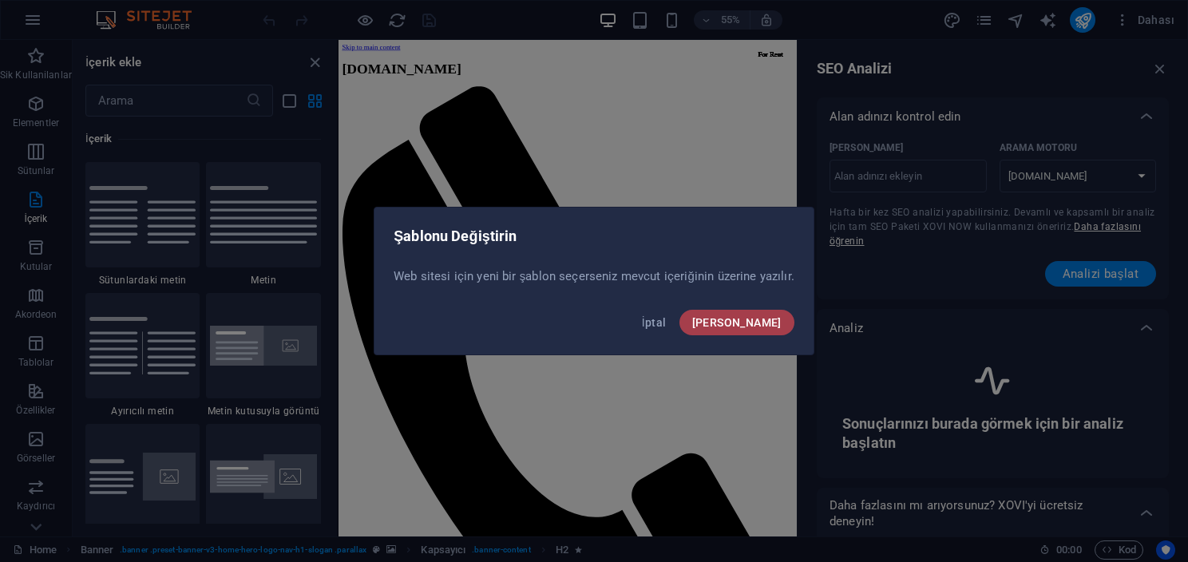
click at [766, 316] on span "Onayla" at bounding box center [736, 322] width 89 height 13
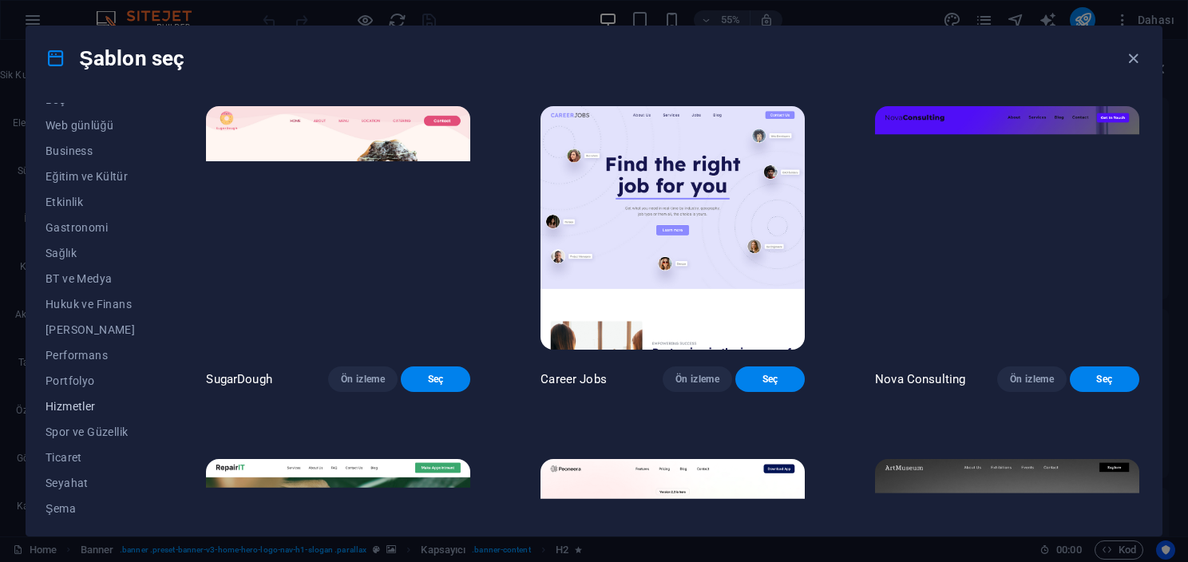
scroll to position [224, 0]
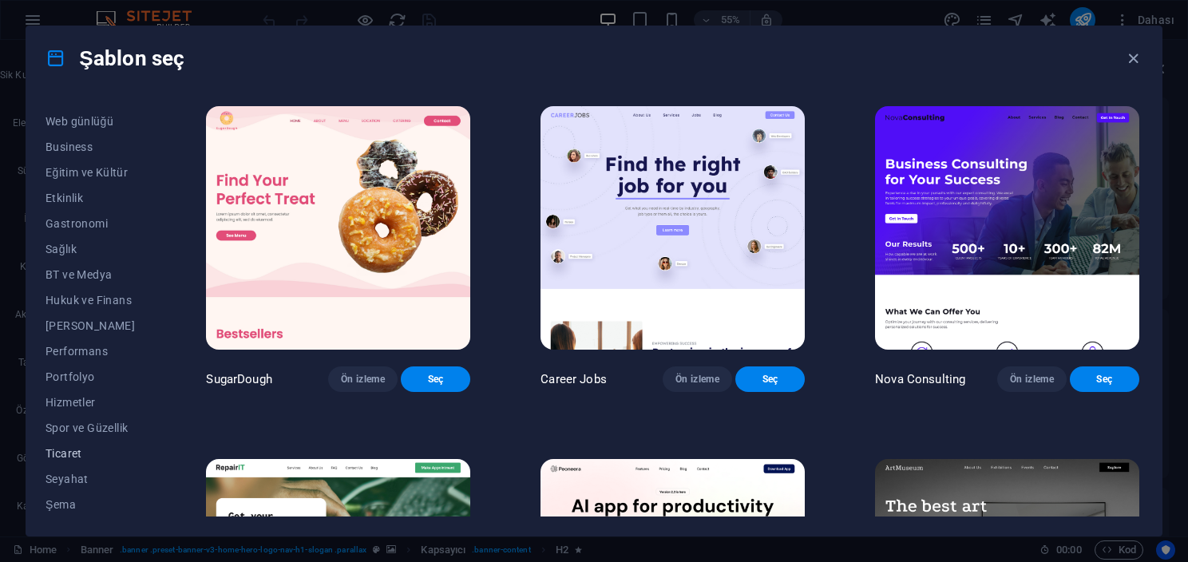
click at [64, 456] on span "Ticaret" at bounding box center [91, 453] width 90 height 13
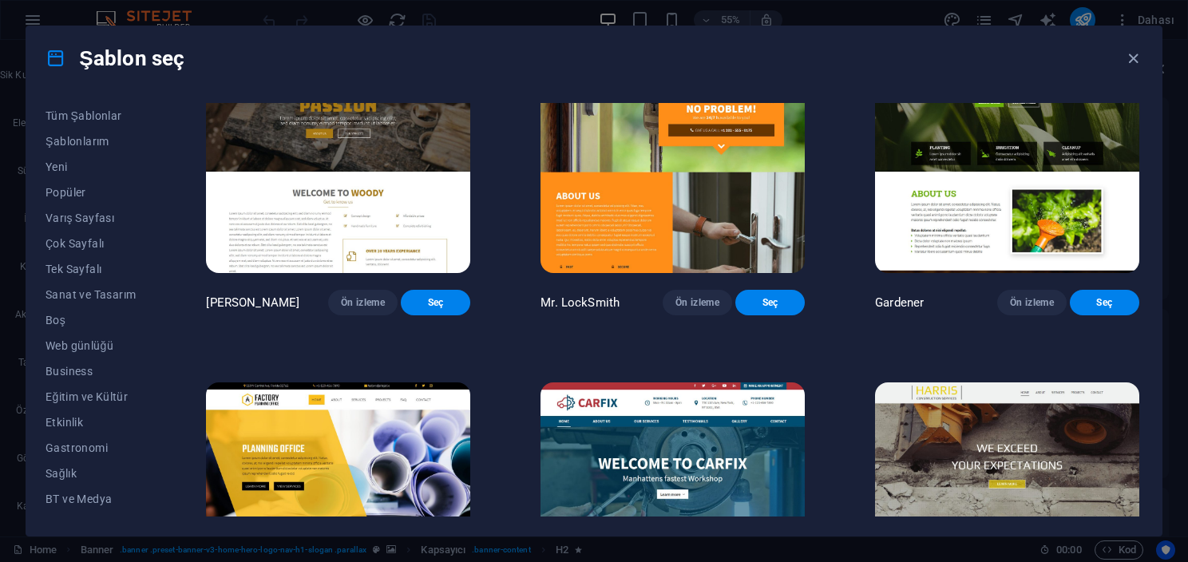
scroll to position [317, 0]
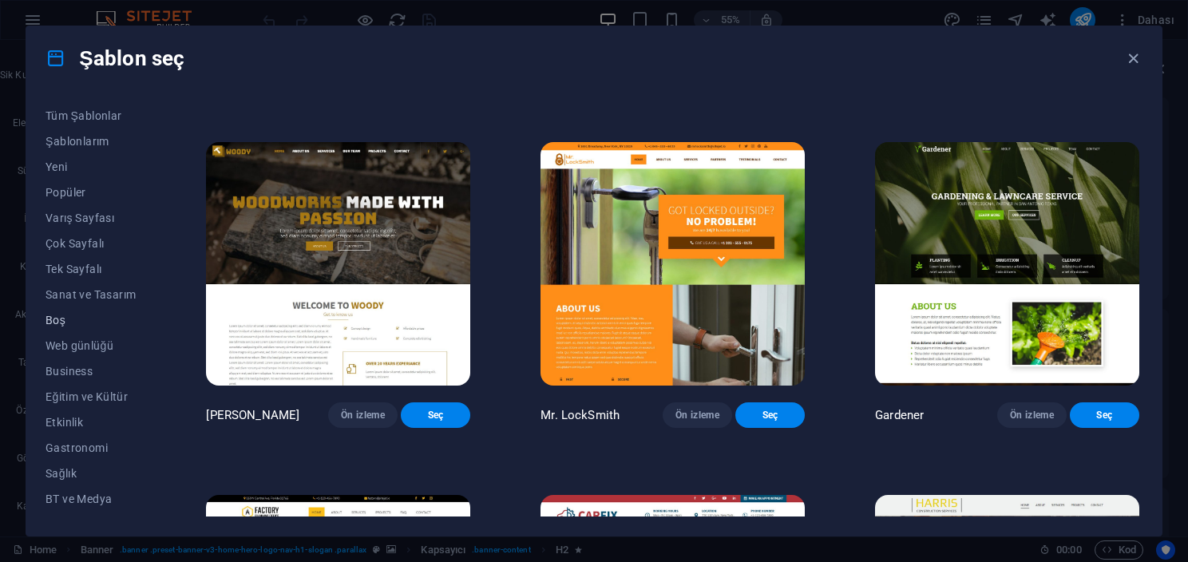
click at [60, 319] on span "Boş" at bounding box center [91, 320] width 90 height 13
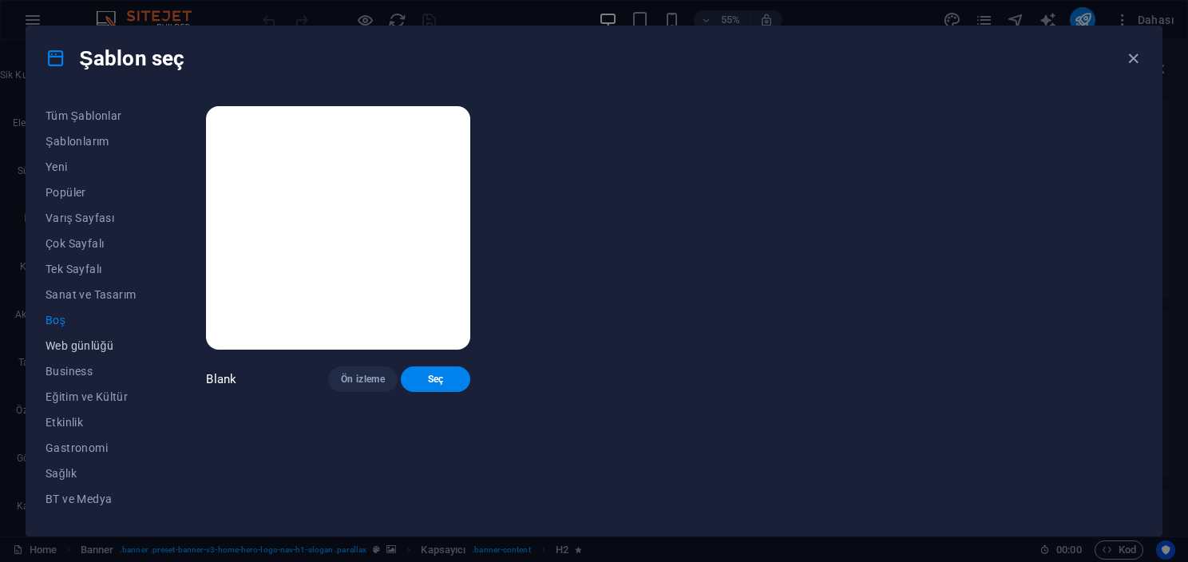
click at [63, 344] on span "Web günlüğü" at bounding box center [91, 345] width 90 height 13
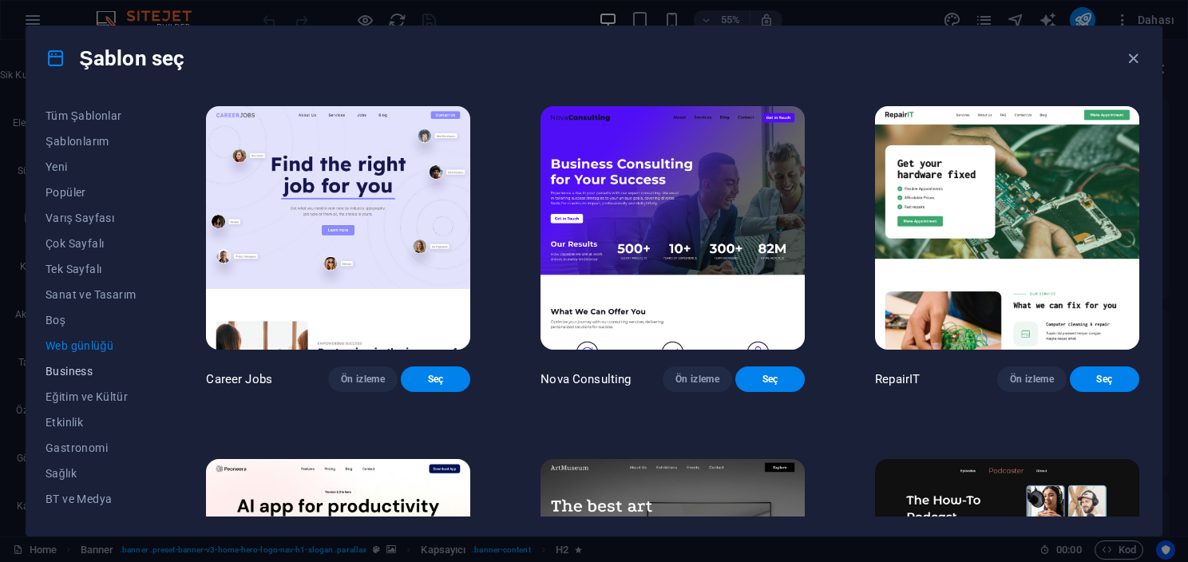
click at [76, 379] on button "Business" at bounding box center [91, 372] width 90 height 26
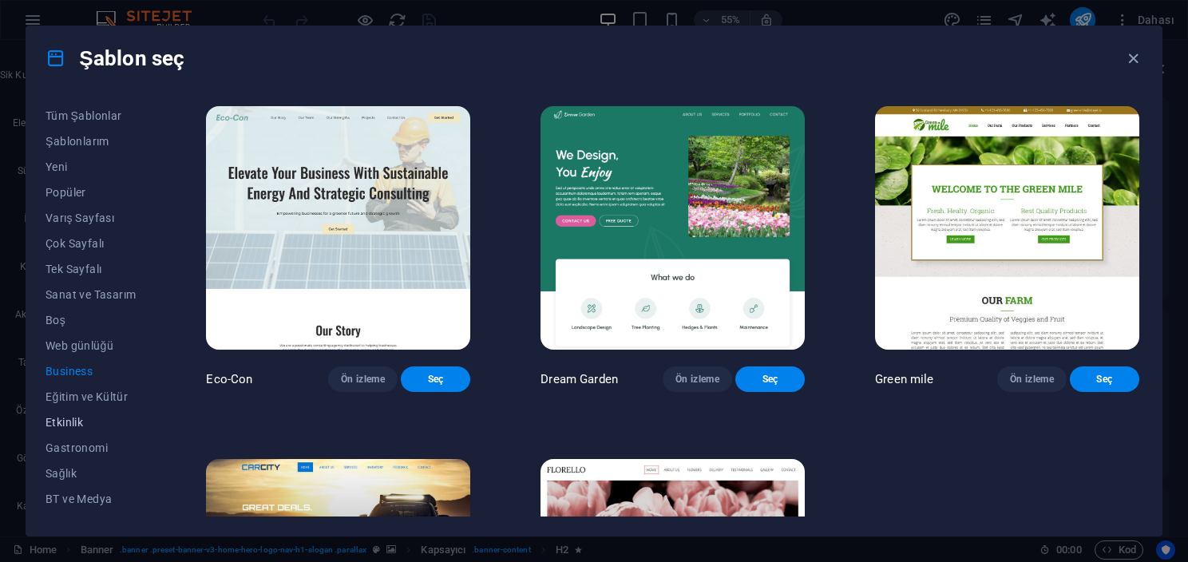
scroll to position [224, 0]
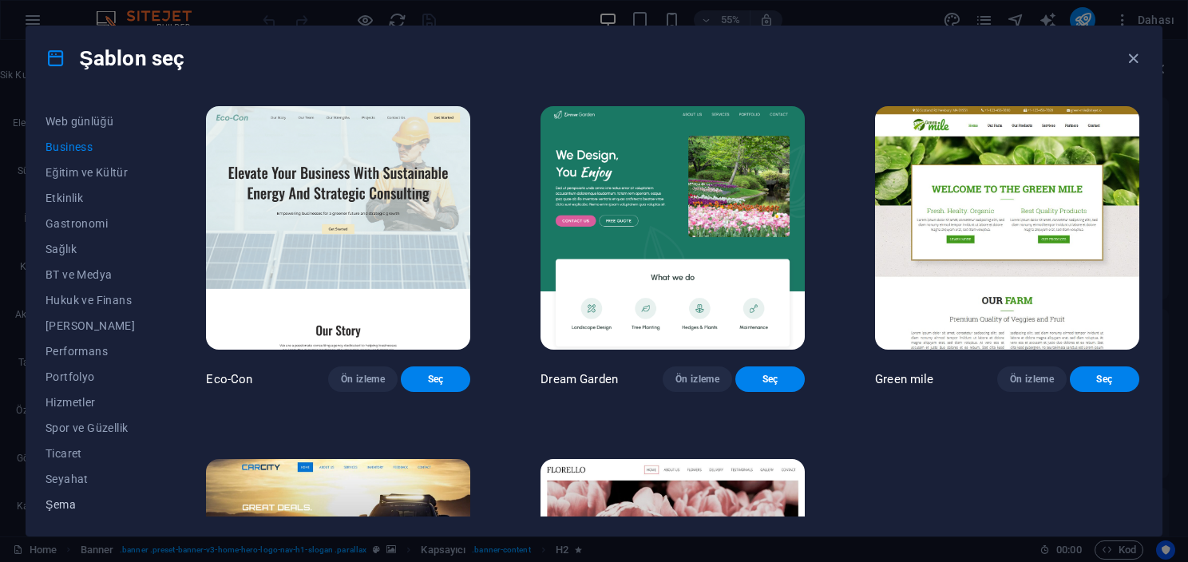
click at [58, 498] on span "Şema" at bounding box center [91, 504] width 90 height 13
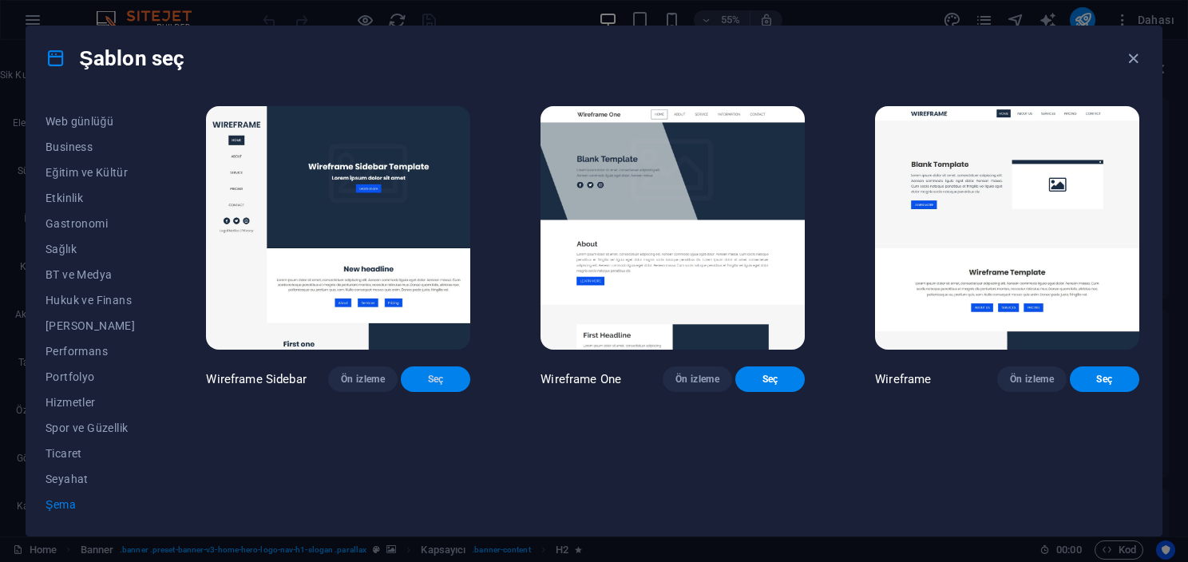
click at [430, 379] on button "Seç" at bounding box center [435, 380] width 69 height 26
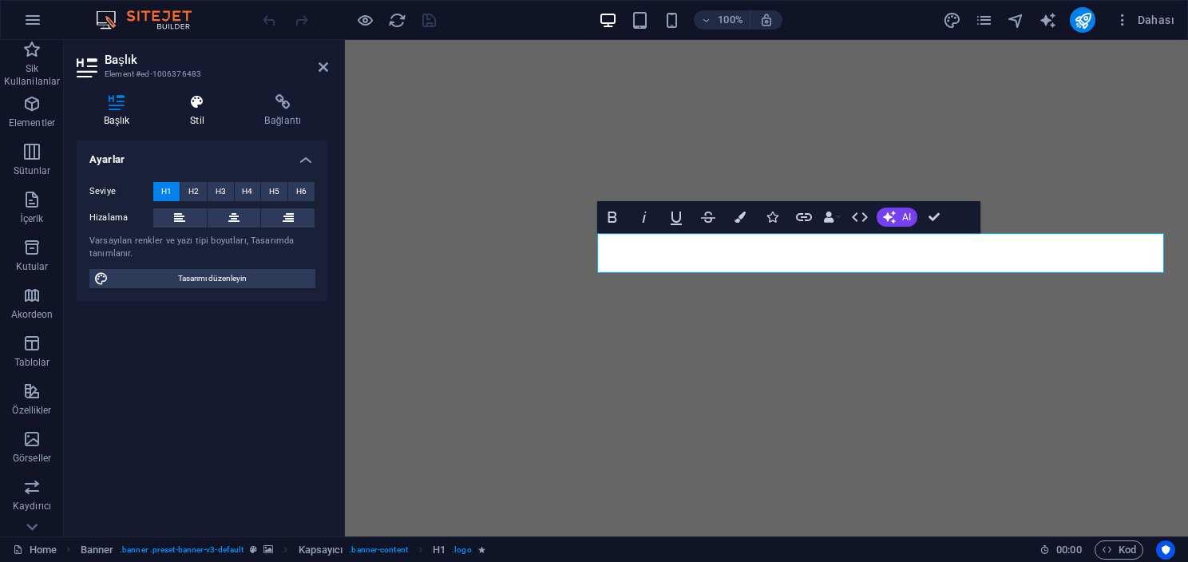
drag, startPoint x: 204, startPoint y: 121, endPoint x: 204, endPoint y: 113, distance: 8.8
click at [204, 113] on h4 "Stil" at bounding box center [200, 111] width 74 height 34
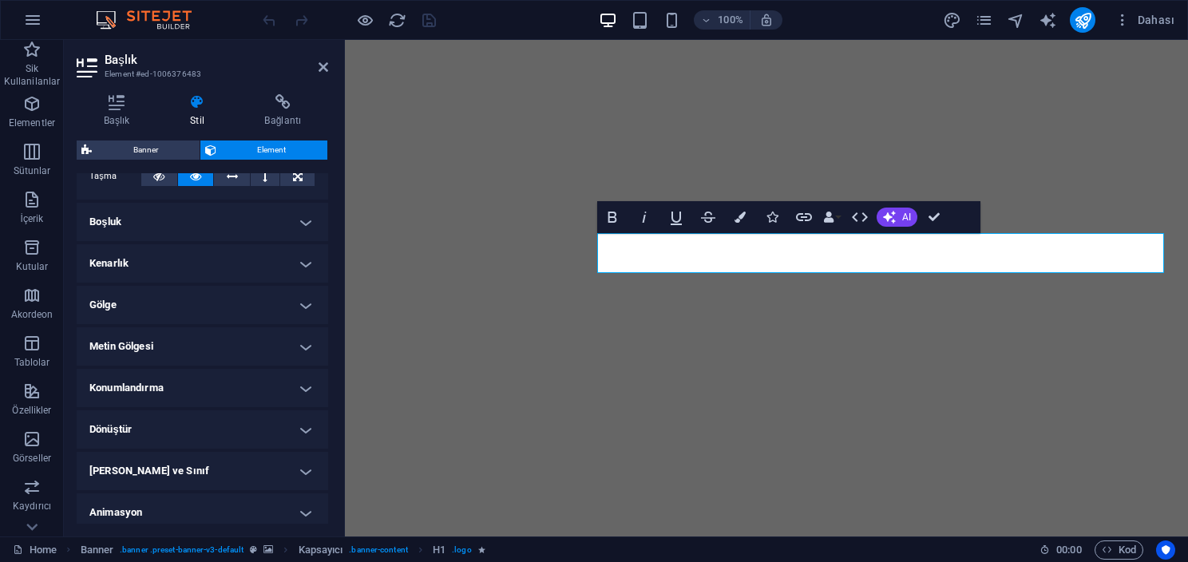
scroll to position [337, 0]
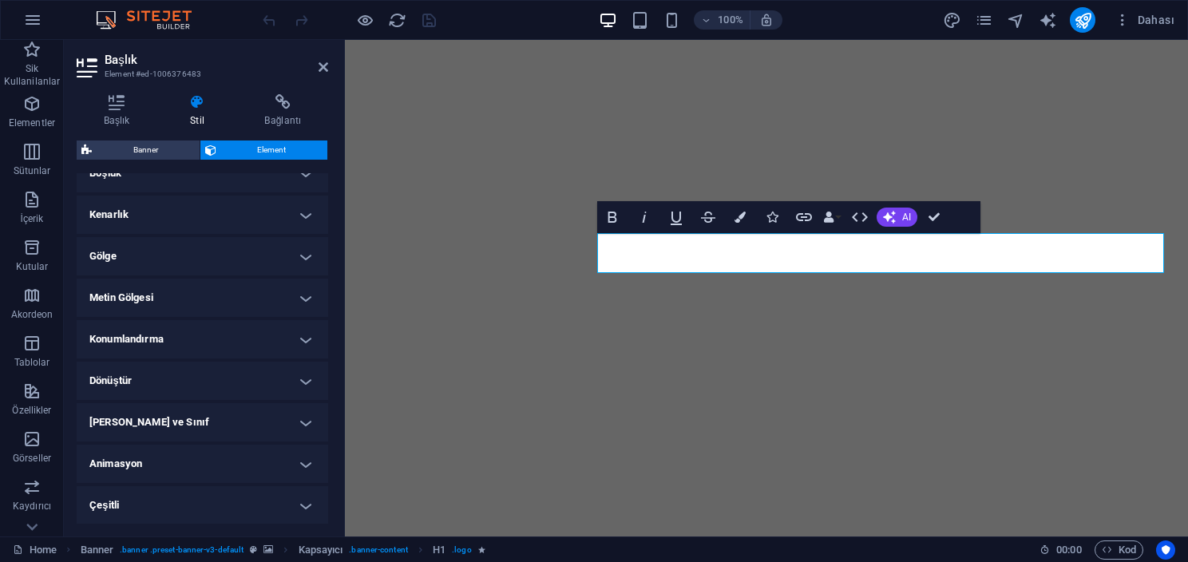
click at [129, 494] on h4 "Çeşitli" at bounding box center [203, 505] width 252 height 38
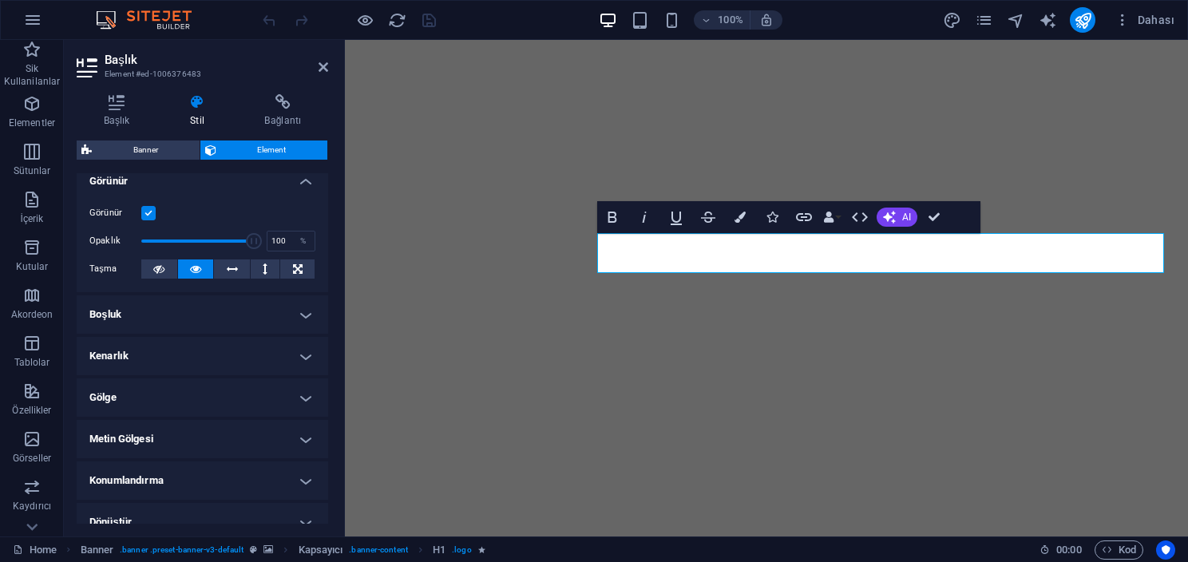
scroll to position [0, 0]
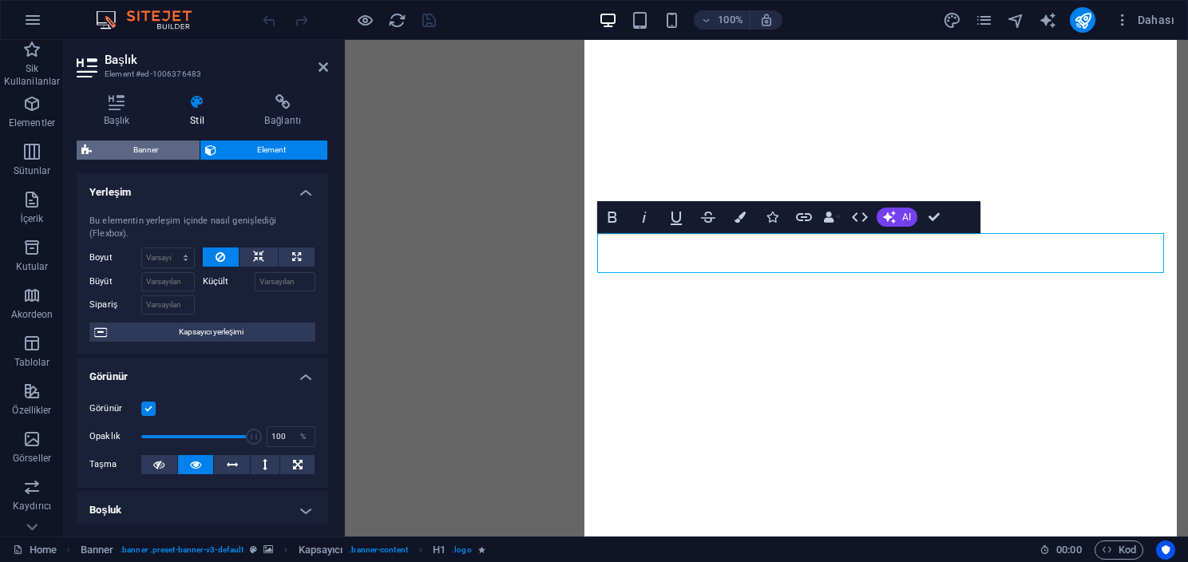
click at [166, 151] on span "Banner" at bounding box center [146, 150] width 98 height 19
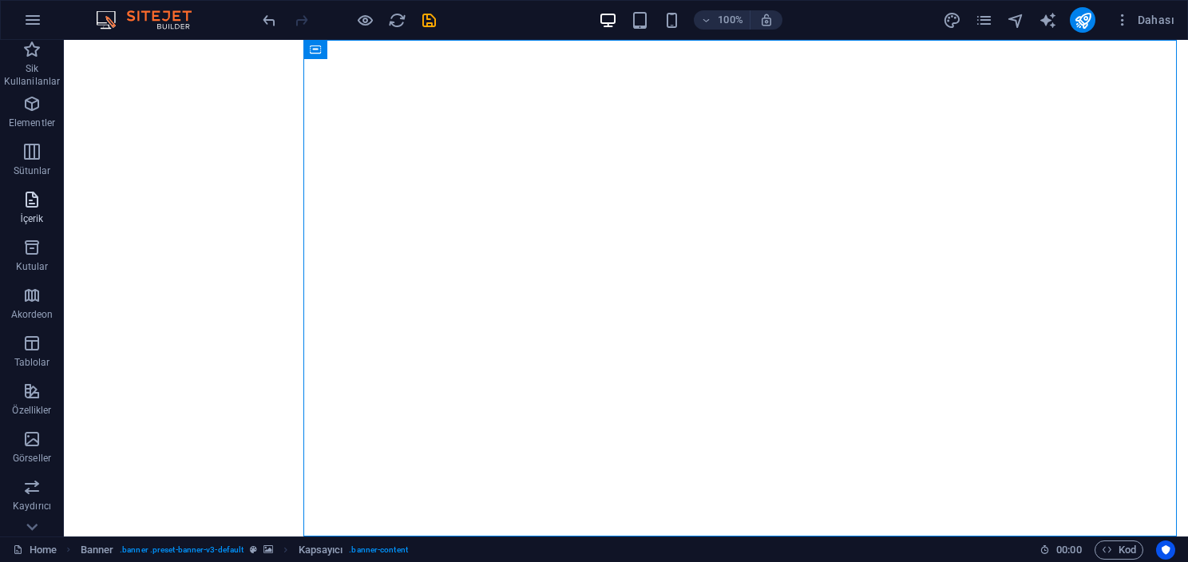
click at [40, 216] on p "İçerik" at bounding box center [31, 218] width 23 height 13
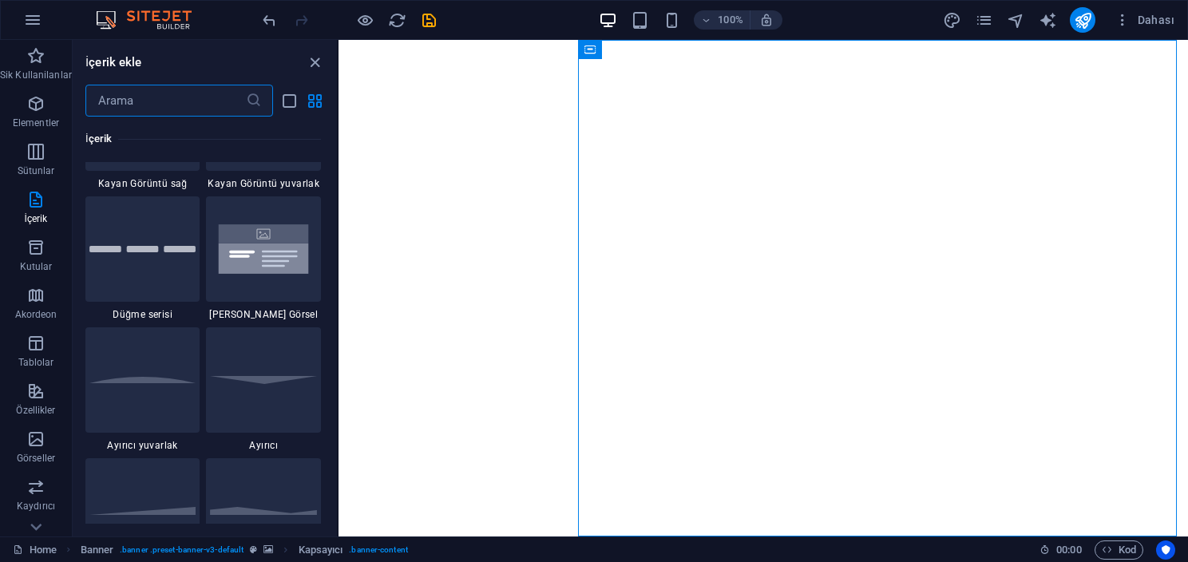
scroll to position [3753, 0]
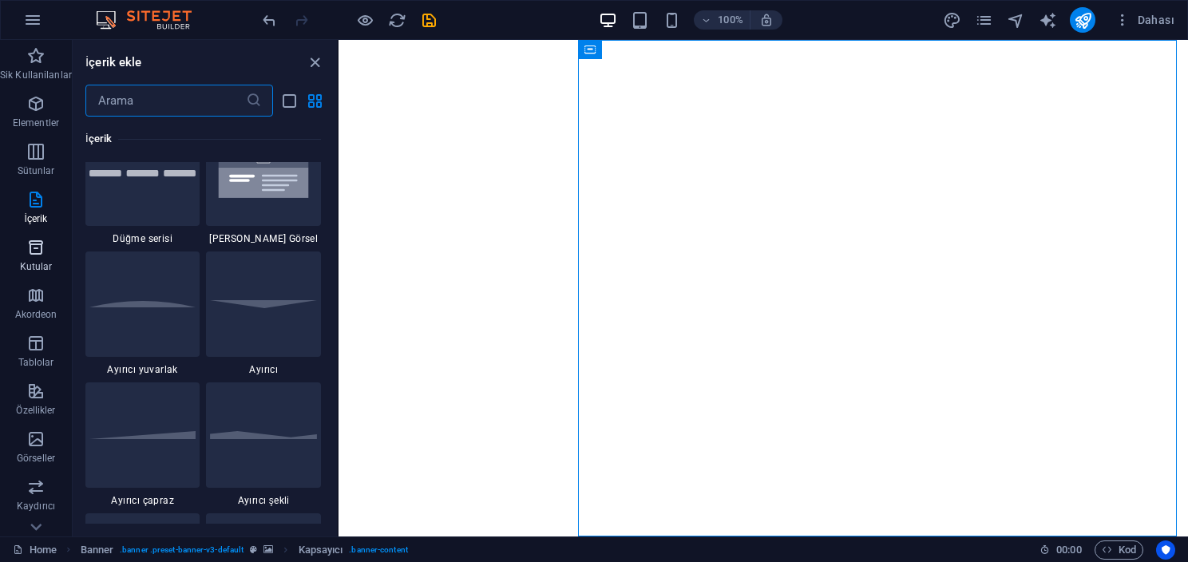
click at [38, 264] on p "Kutular" at bounding box center [36, 266] width 33 height 13
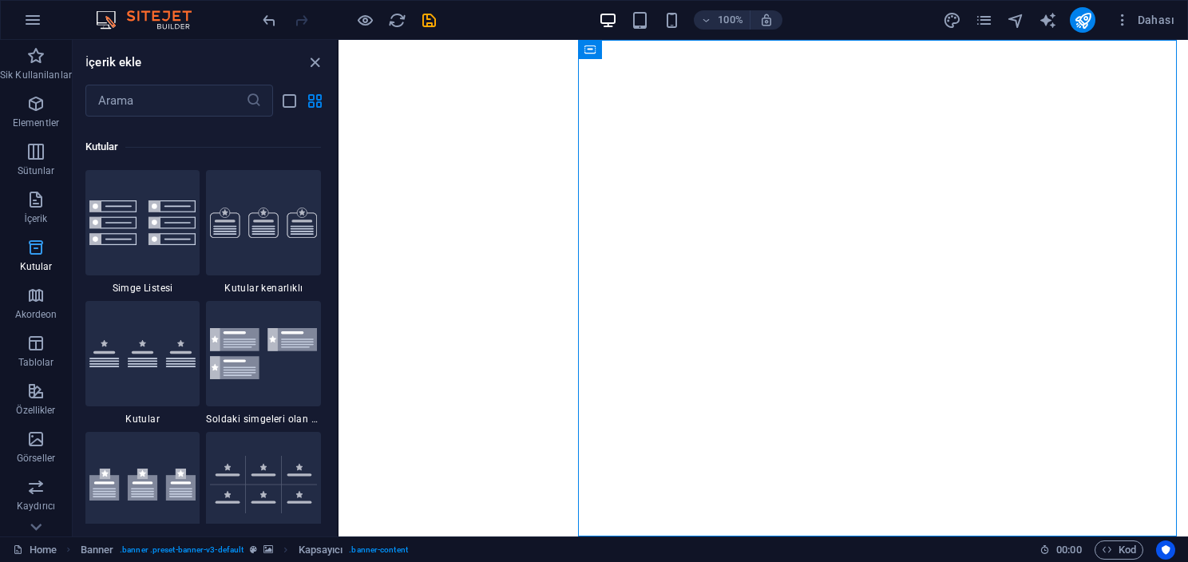
scroll to position [4406, 0]
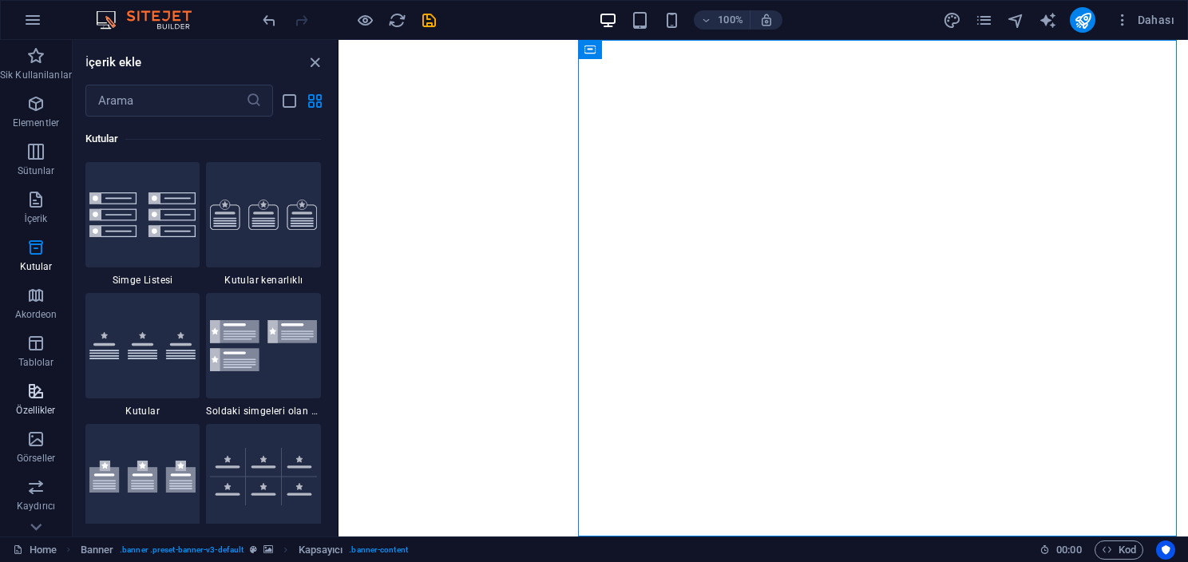
click at [38, 384] on icon "button" at bounding box center [35, 391] width 19 height 19
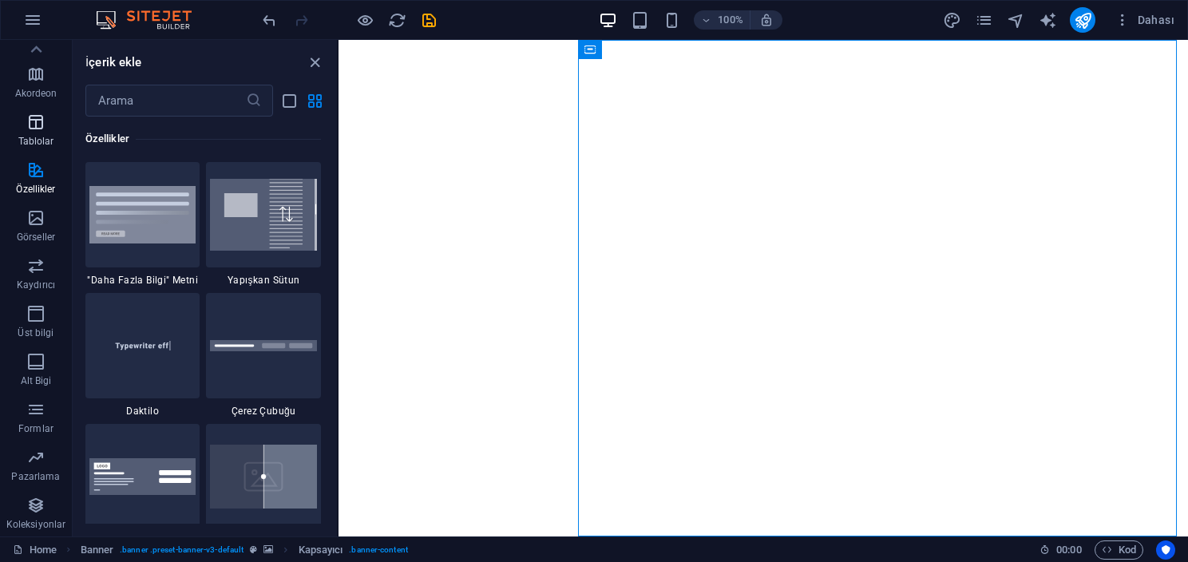
scroll to position [0, 0]
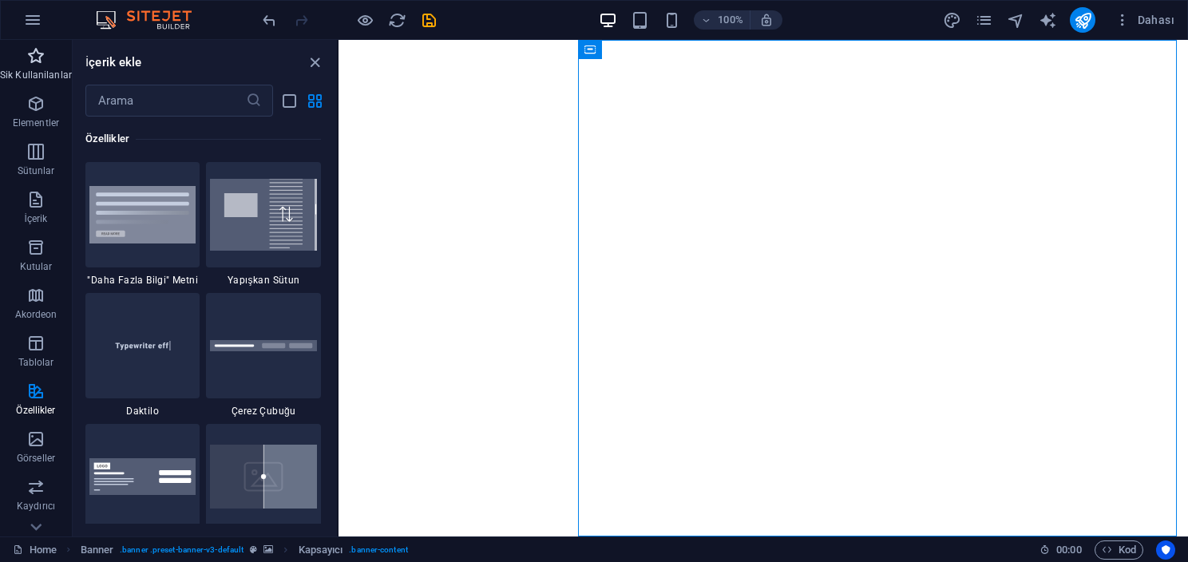
click at [51, 72] on p "Sik Kullanilanlar" at bounding box center [36, 75] width 72 height 13
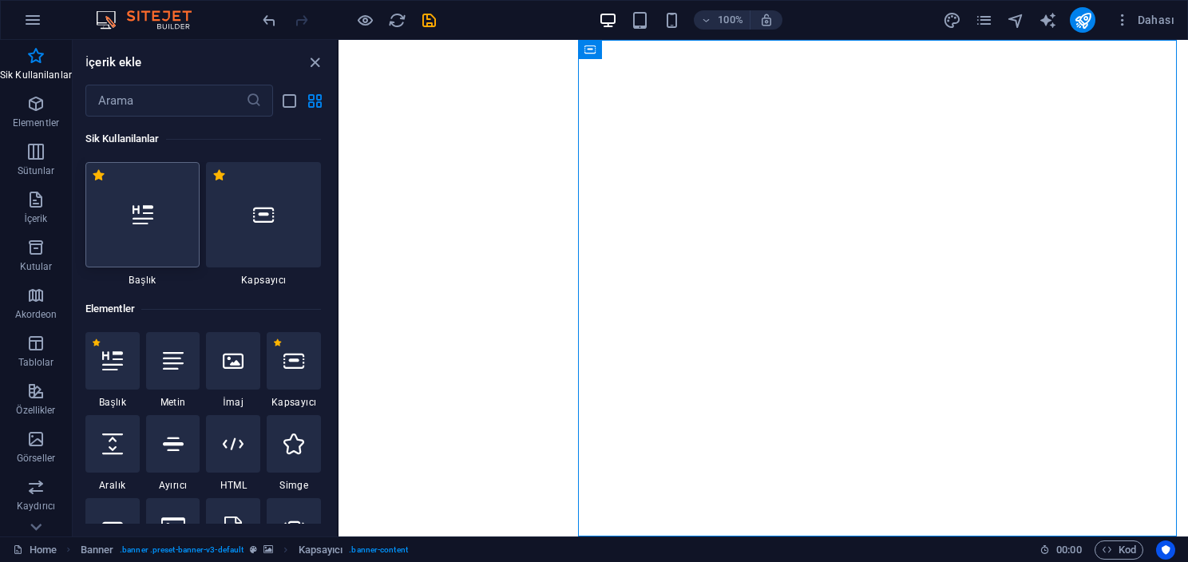
click at [124, 192] on div at bounding box center [142, 214] width 115 height 105
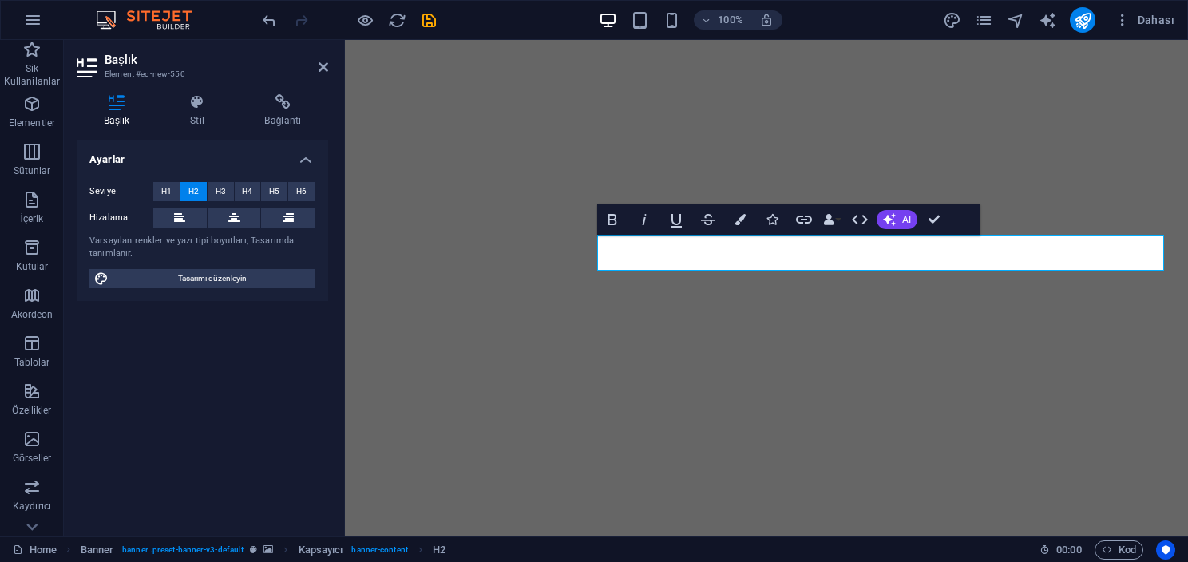
click at [117, 118] on h4 "Başlık" at bounding box center [120, 111] width 86 height 34
click at [210, 187] on button "H3" at bounding box center [221, 191] width 26 height 19
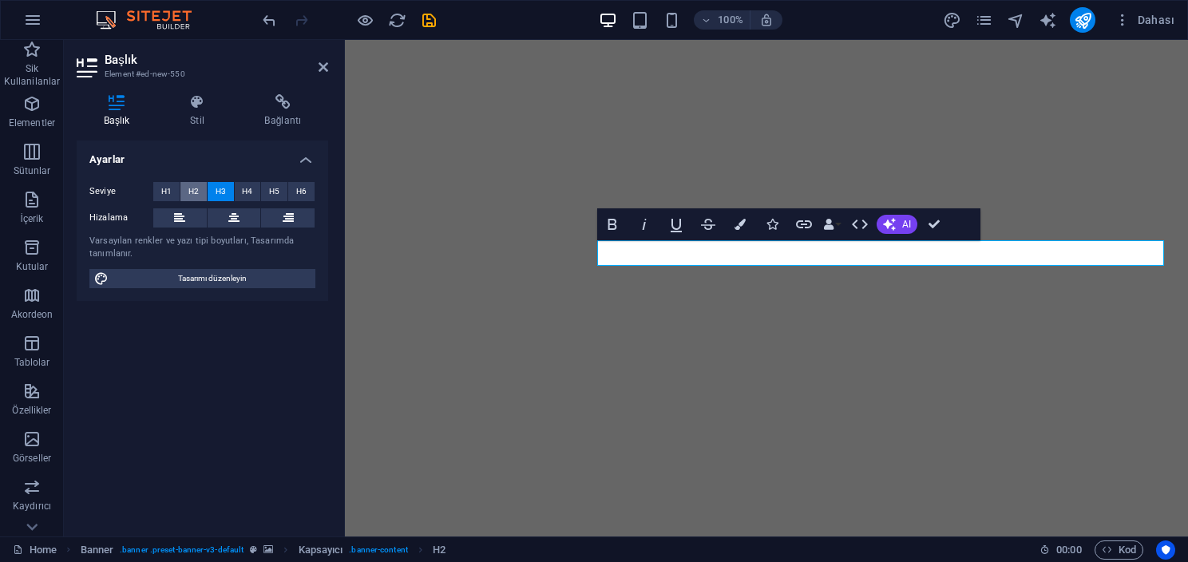
click at [195, 188] on span "H2" at bounding box center [193, 191] width 10 height 19
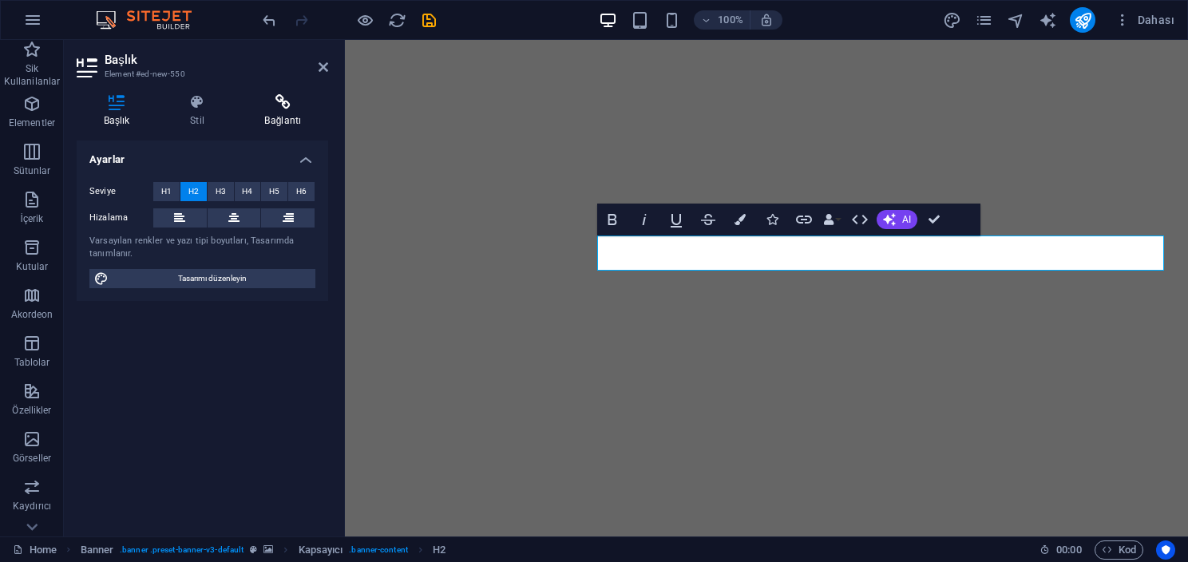
click at [292, 107] on icon at bounding box center [283, 102] width 90 height 16
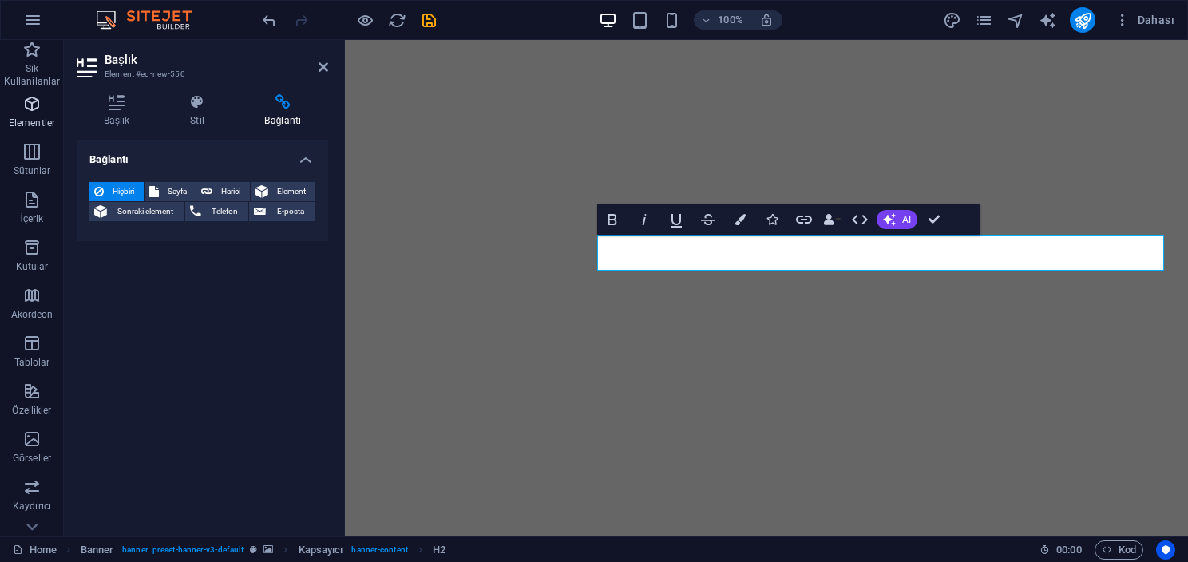
click at [42, 114] on span "Elementler" at bounding box center [32, 113] width 64 height 38
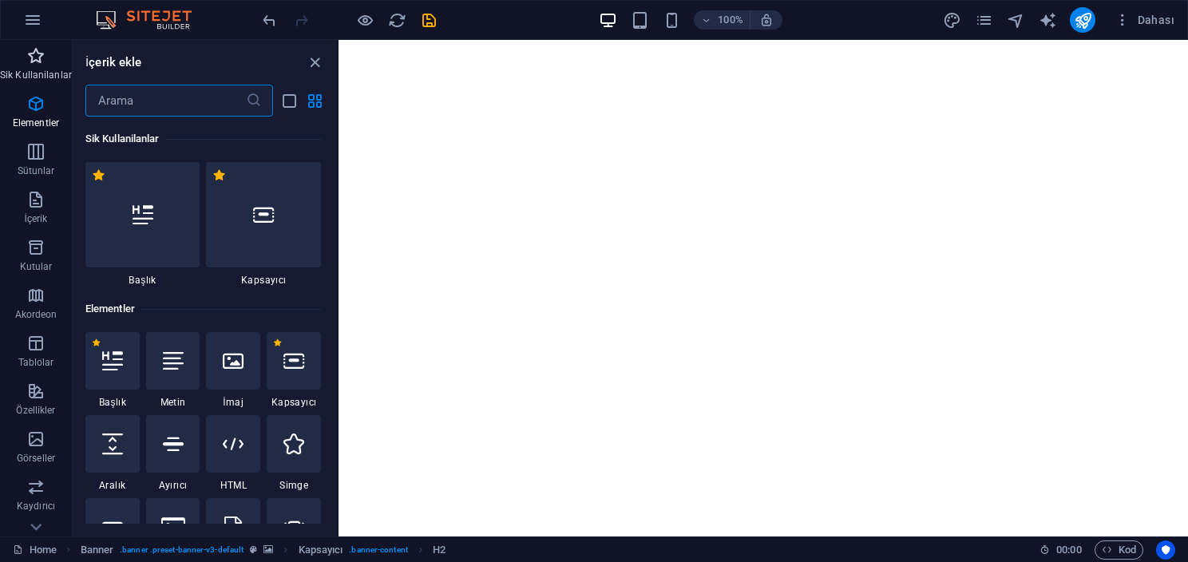
scroll to position [6, 0]
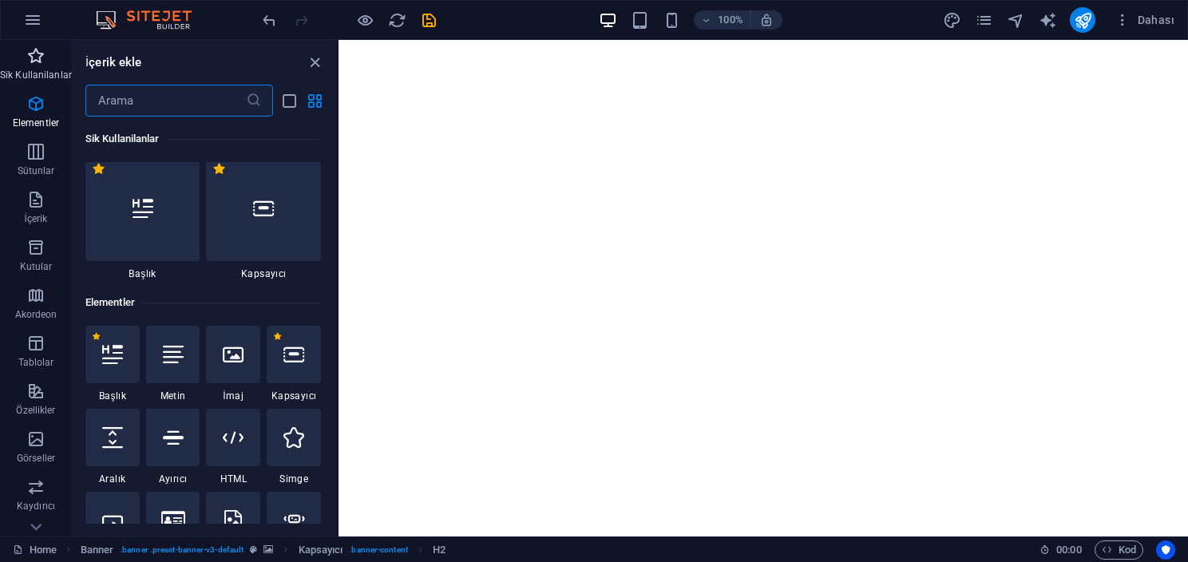
click at [37, 73] on p "Sik Kullanilanlar" at bounding box center [36, 75] width 72 height 13
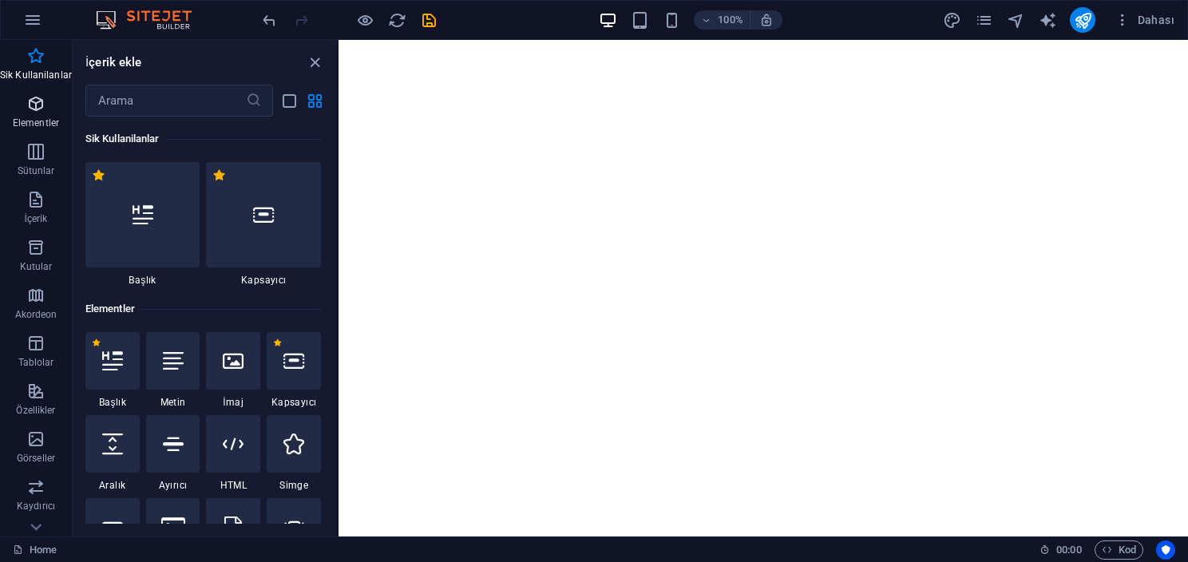
scroll to position [0, 0]
click at [122, 190] on div at bounding box center [142, 214] width 115 height 105
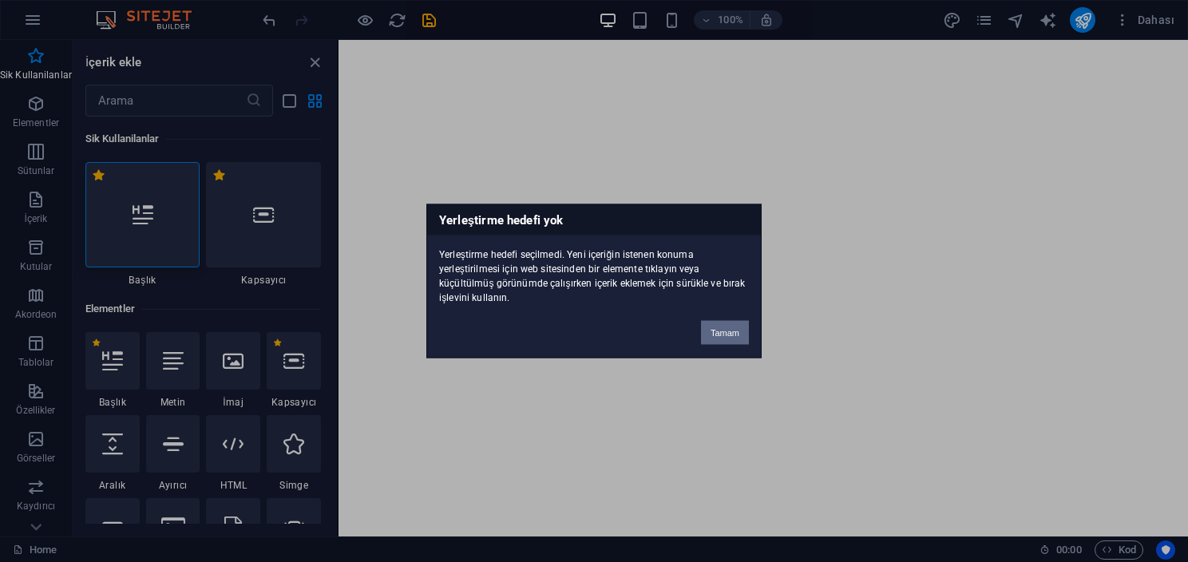
click at [738, 328] on button "Tamam" at bounding box center [725, 333] width 48 height 24
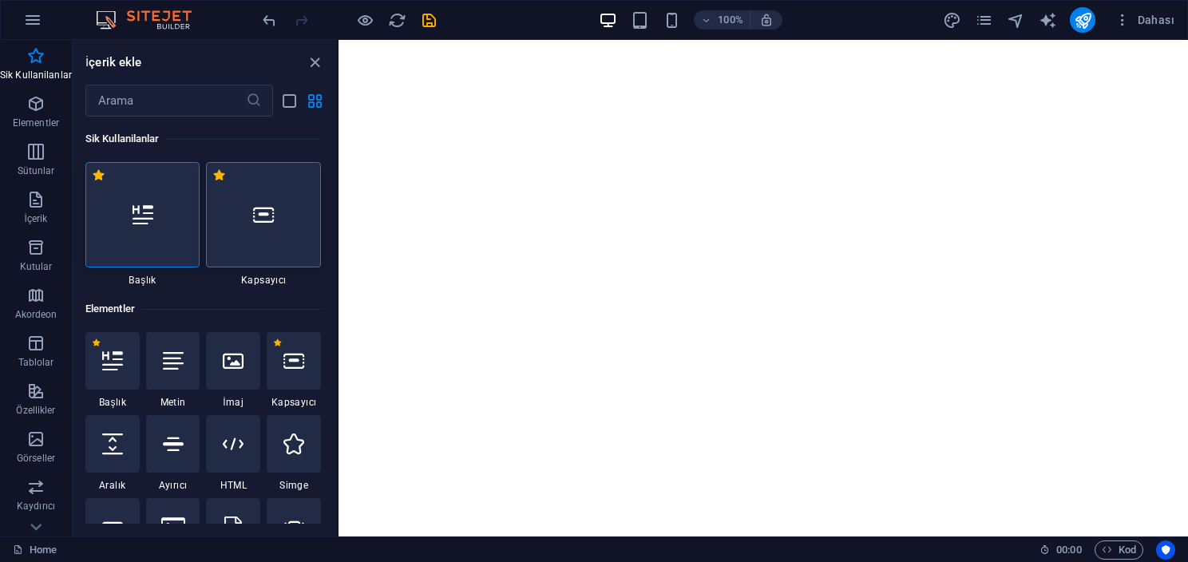
click at [264, 228] on div at bounding box center [263, 214] width 115 height 105
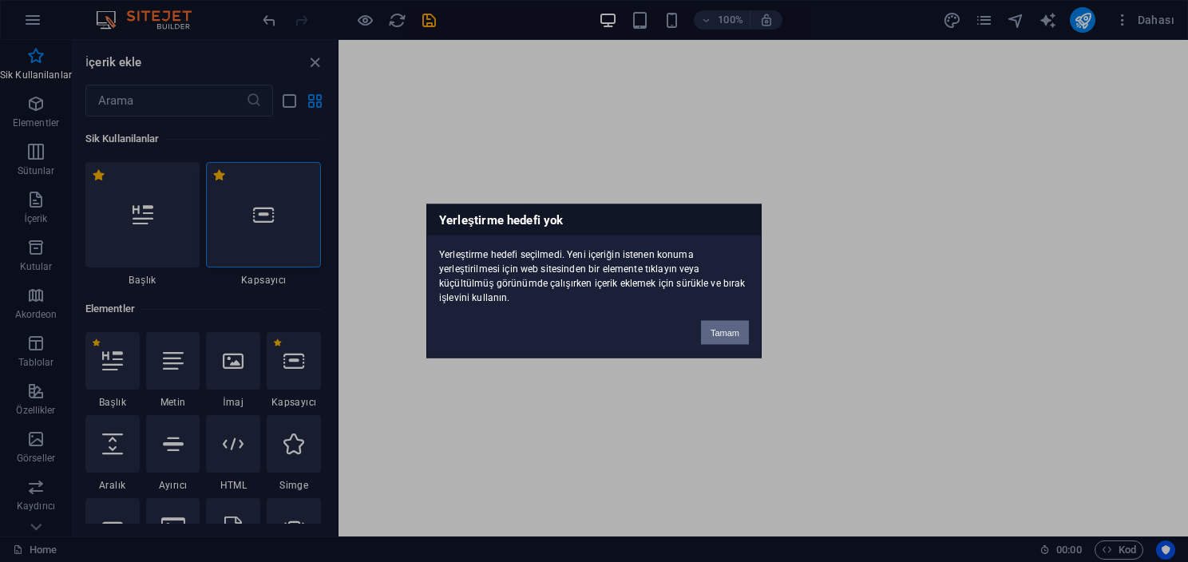
click at [706, 335] on button "Tamam" at bounding box center [725, 333] width 48 height 24
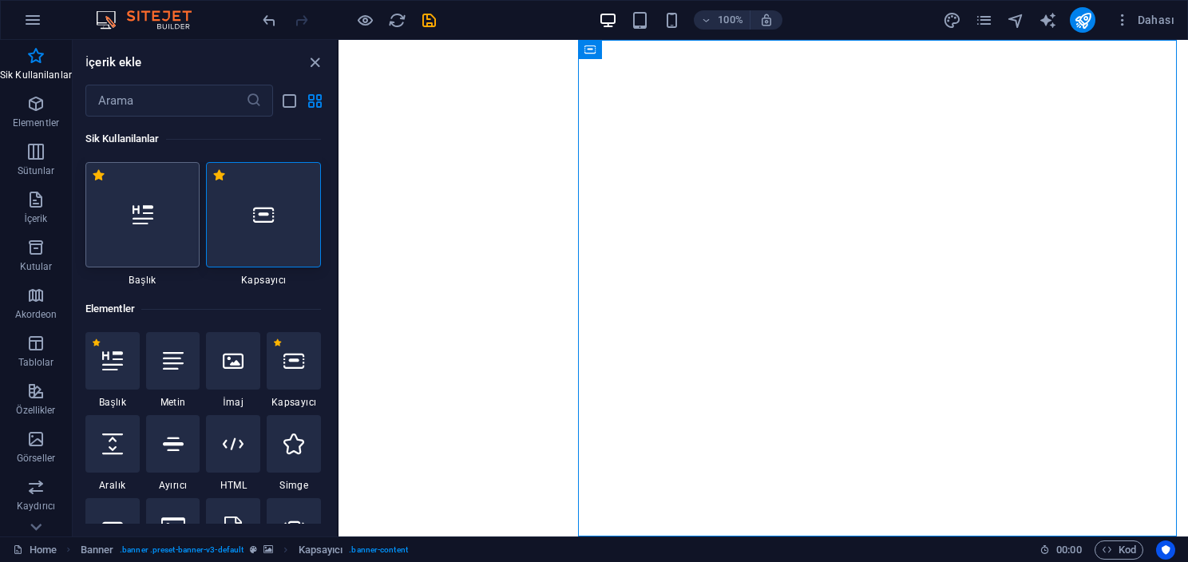
click at [170, 251] on div at bounding box center [142, 214] width 115 height 105
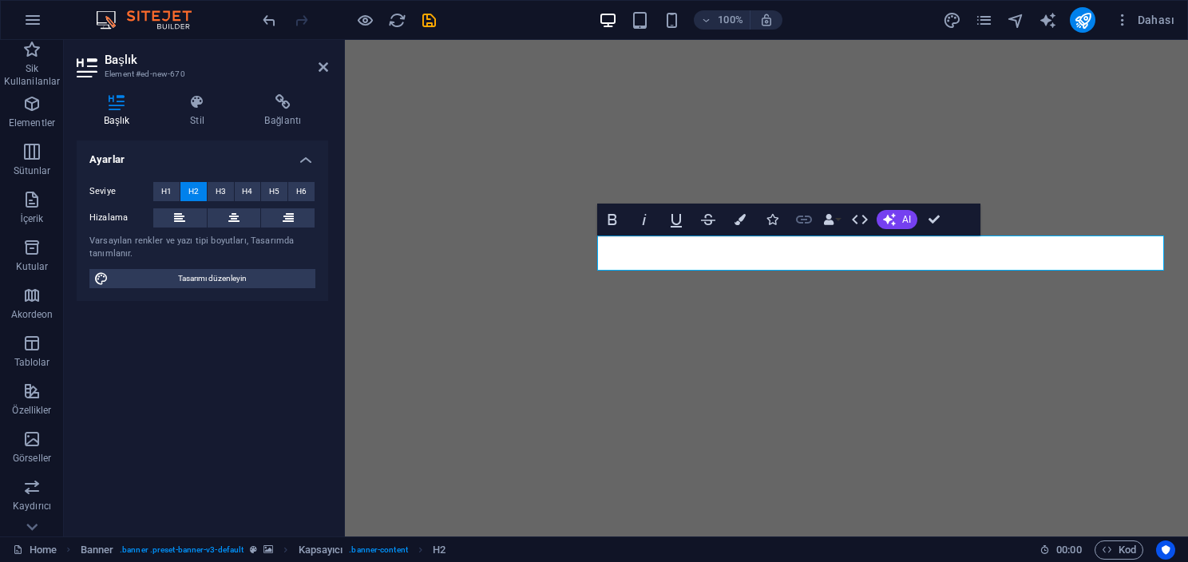
click at [792, 234] on button "Link" at bounding box center [804, 220] width 30 height 32
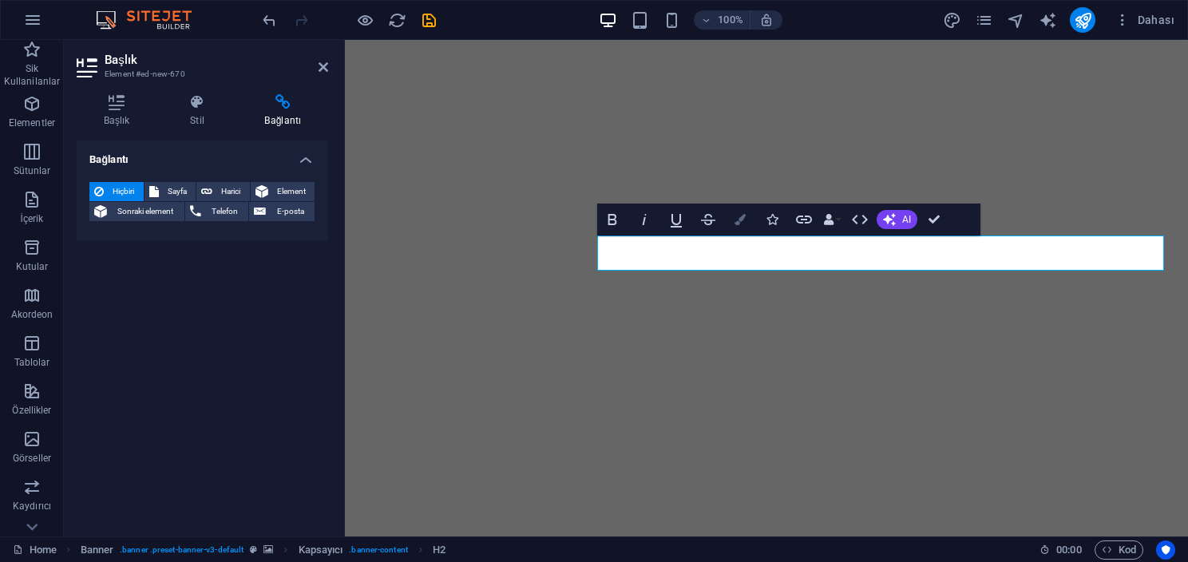
click at [746, 220] on button "Colors" at bounding box center [740, 220] width 30 height 32
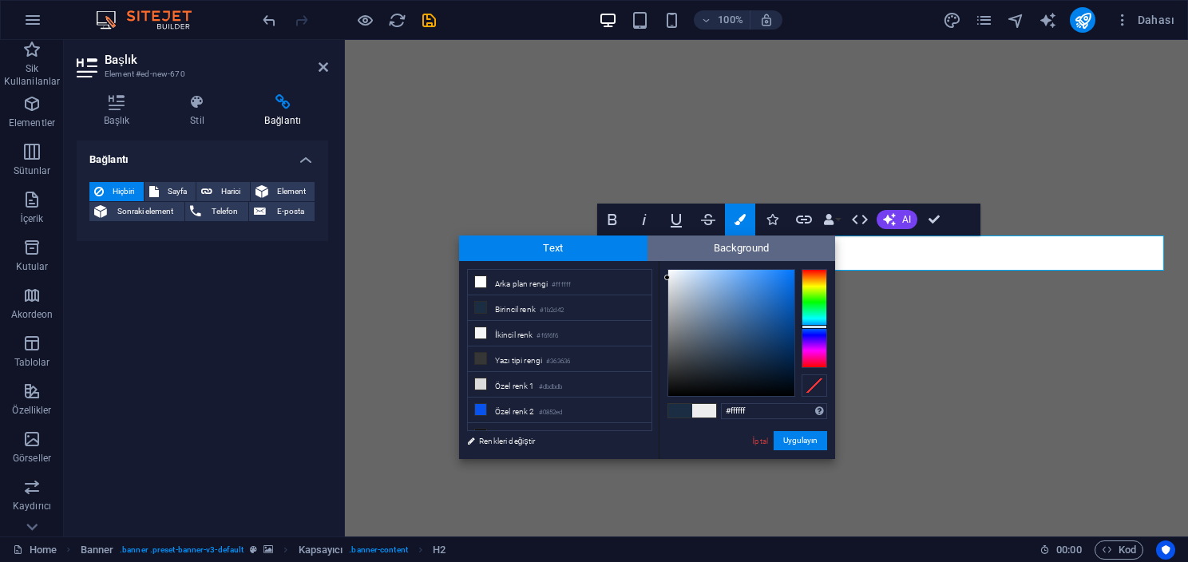
drag, startPoint x: 751, startPoint y: 315, endPoint x: 664, endPoint y: 243, distance: 112.9
click at [628, 257] on div "Text Background less Arka plan rengi #ffffff Birincil renk #1b2d42 İkincil renk" at bounding box center [647, 348] width 376 height 224
click at [872, 252] on div "H1 Banner Banner Kapsayıcı Düğme H3 Menü Menü Çubuğu Aralık Logo H2 Bold Italic…" at bounding box center [766, 288] width 843 height 497
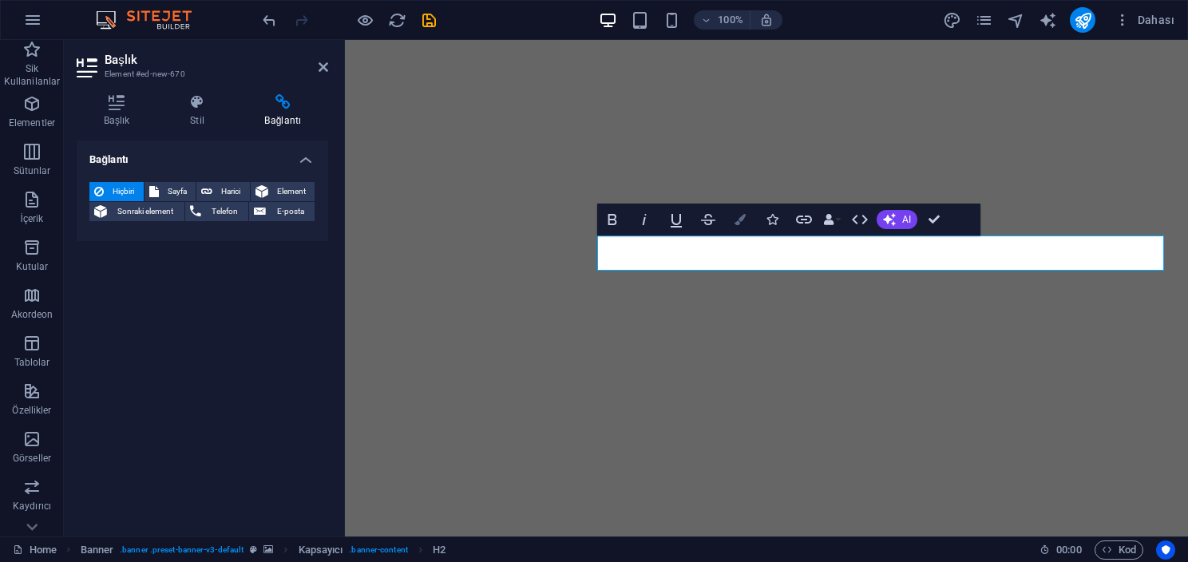
click at [747, 224] on button "Colors" at bounding box center [740, 220] width 30 height 32
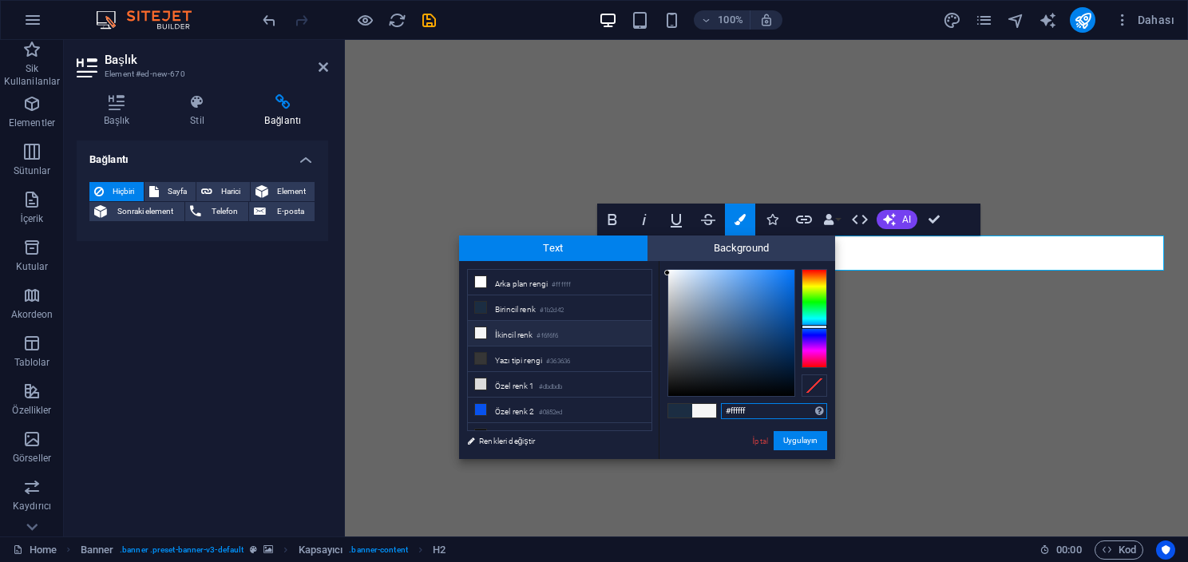
drag, startPoint x: 735, startPoint y: 287, endPoint x: 585, endPoint y: 266, distance: 150.8
click at [586, 266] on div "less Arka plan rengi #ffffff Birincil renk #1b2d42 İkincil renk #f6f6f6 Yazı ti…" at bounding box center [647, 360] width 376 height 198
click at [794, 443] on button "Uygulayın" at bounding box center [801, 440] width 54 height 19
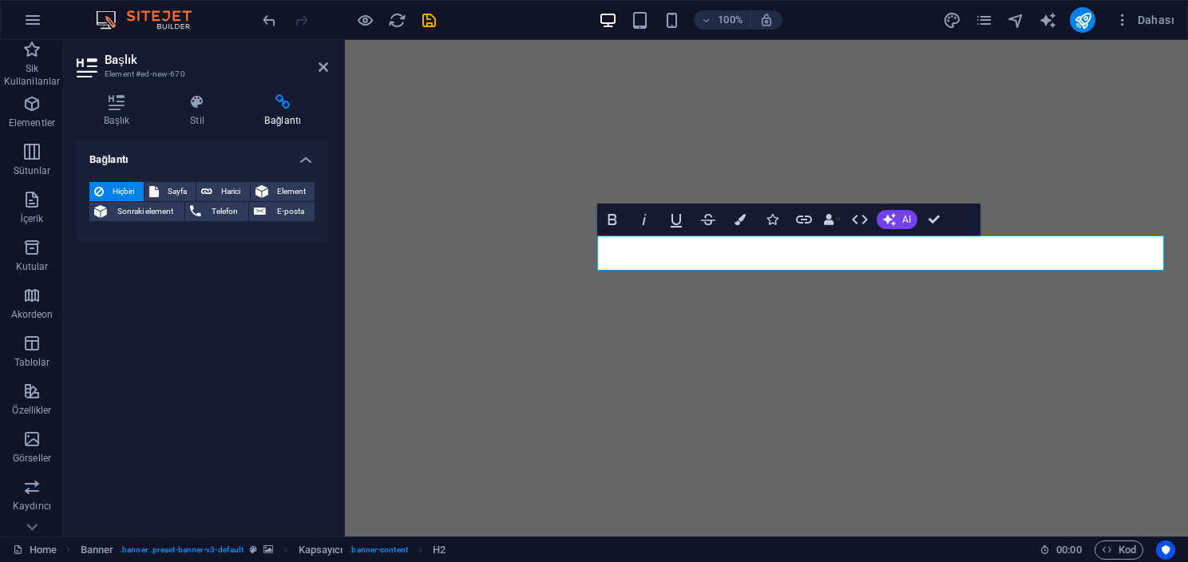
click at [818, 262] on div "H1 Banner Banner Kapsayıcı Düğme H3 Menü Menü Çubuğu Aralık Logo H2 Bold Italic…" at bounding box center [766, 288] width 843 height 497
click at [742, 220] on icon "button" at bounding box center [740, 219] width 11 height 11
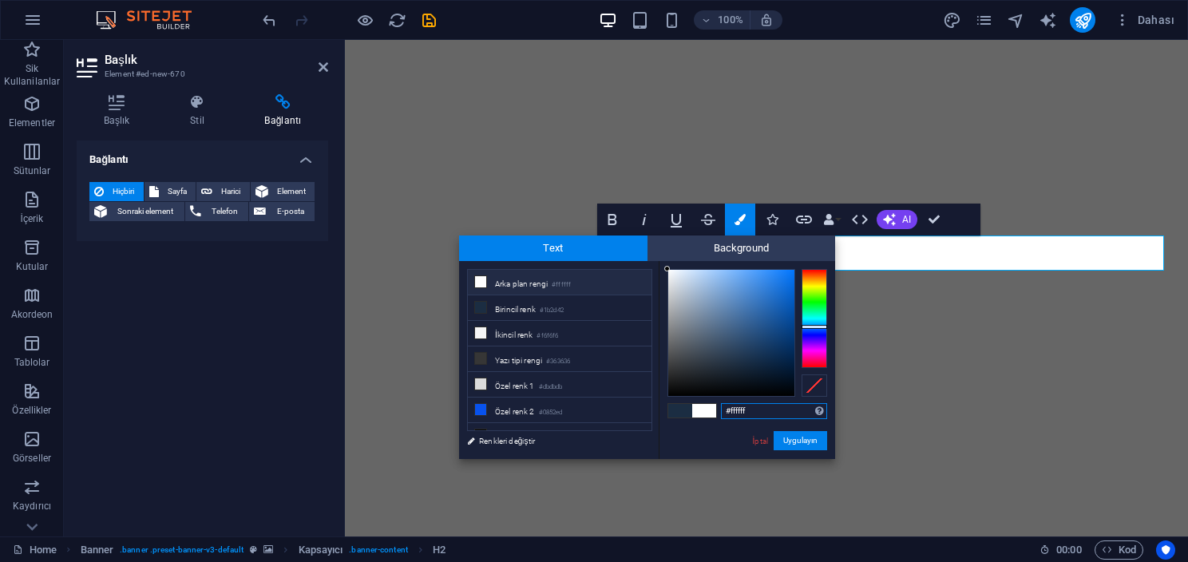
drag, startPoint x: 714, startPoint y: 312, endPoint x: 629, endPoint y: 227, distance: 120.9
click at [629, 227] on body "eforsulama.com Home Sik Kullanilanlar Elementler Sütunlar İçerik Kutular Akorde…" at bounding box center [594, 281] width 1188 height 562
type input "#000000"
click at [786, 441] on button "Uygulayın" at bounding box center [801, 440] width 54 height 19
click at [810, 438] on button "Uygulayın" at bounding box center [801, 440] width 54 height 19
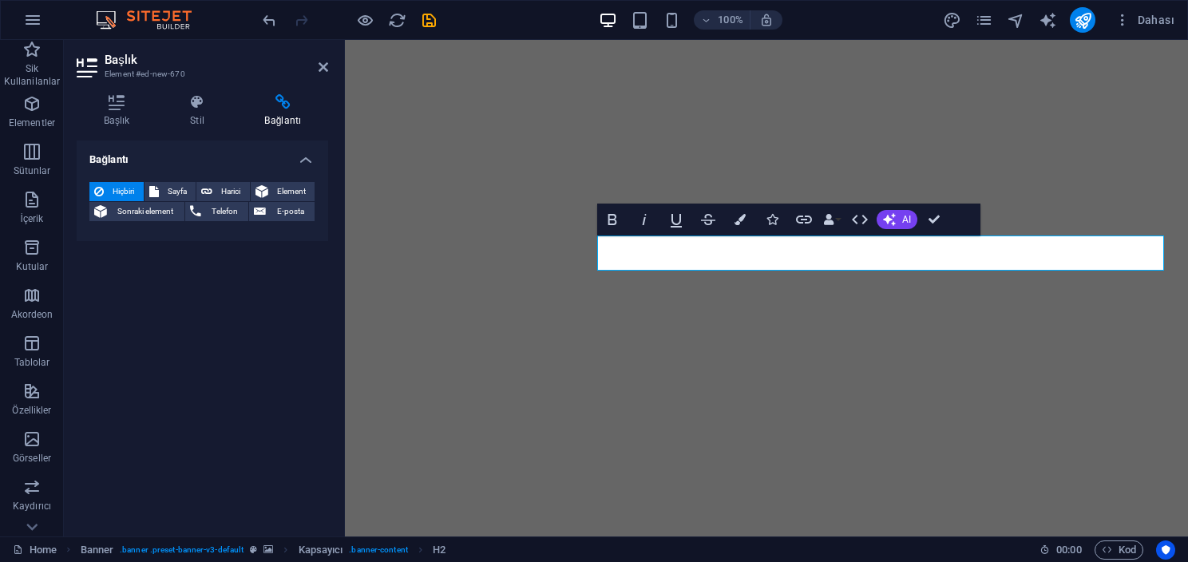
click at [810, 438] on div "H1 Banner Banner Kapsayıcı Düğme H3 Menü Menü Çubuğu Aralık Logo H2 Bold Italic…" at bounding box center [766, 288] width 843 height 497
click at [744, 214] on icon "button" at bounding box center [740, 219] width 11 height 11
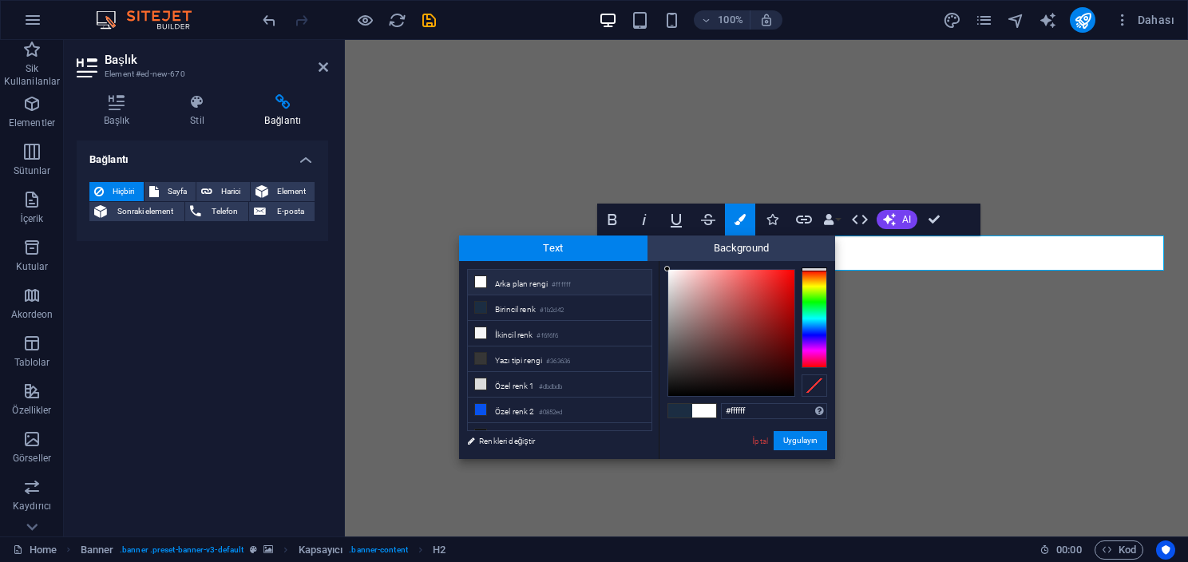
drag, startPoint x: 712, startPoint y: 287, endPoint x: 628, endPoint y: 253, distance: 91.1
click at [628, 253] on div "Text Background less Arka plan rengi #ffffff Birincil renk #1b2d42 İkincil renk" at bounding box center [647, 348] width 376 height 224
type input "#e6d8d8"
click at [676, 281] on div at bounding box center [675, 281] width 6 height 6
click at [787, 438] on button "Uygulayın" at bounding box center [801, 440] width 54 height 19
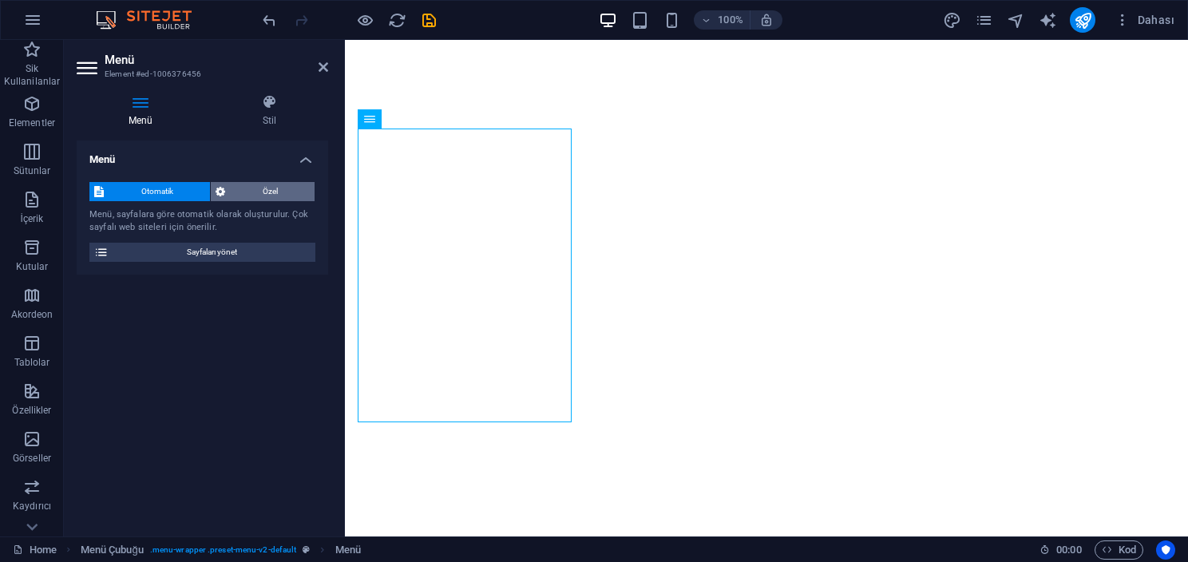
click at [284, 185] on span "Özel" at bounding box center [270, 191] width 80 height 19
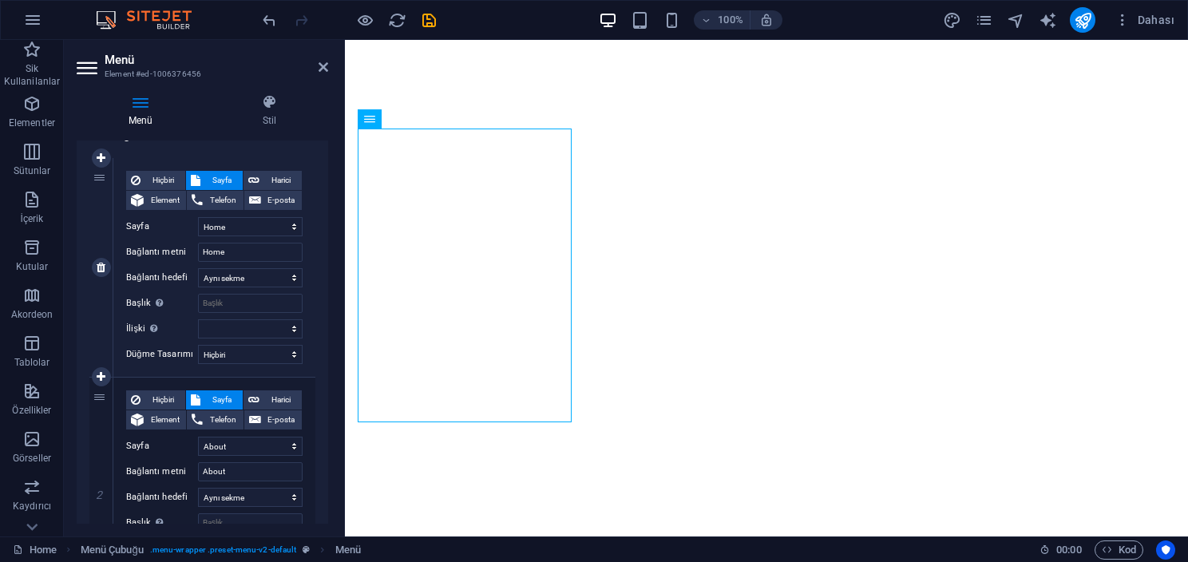
scroll to position [240, 0]
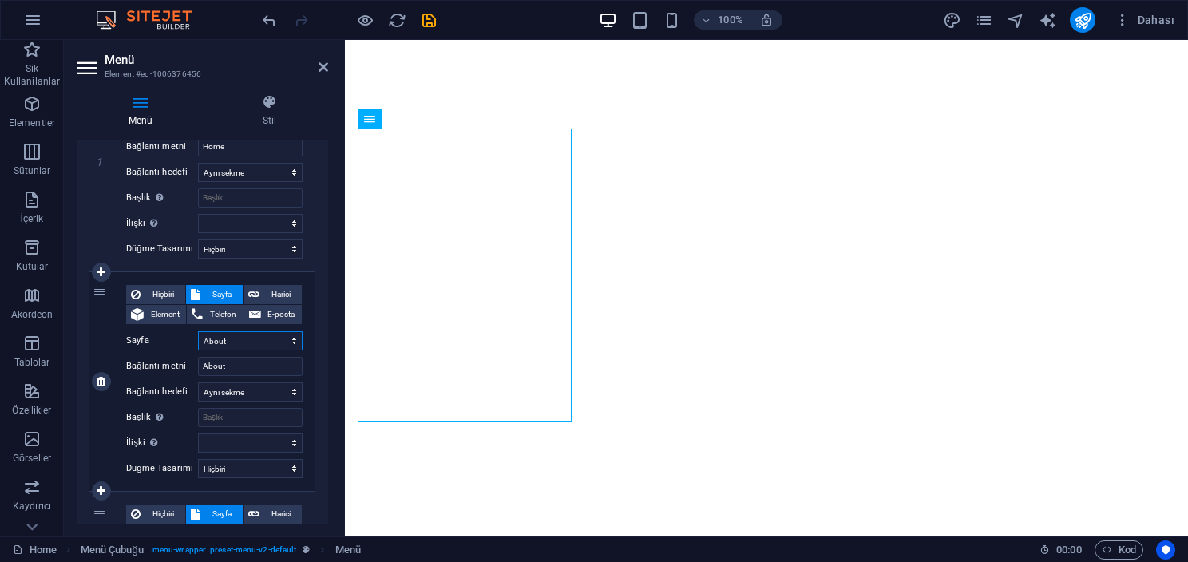
click at [254, 335] on select "Home About Service Pricing Contact Legal Notice Privacy" at bounding box center [250, 340] width 105 height 19
click at [246, 367] on input "About" at bounding box center [250, 366] width 105 height 19
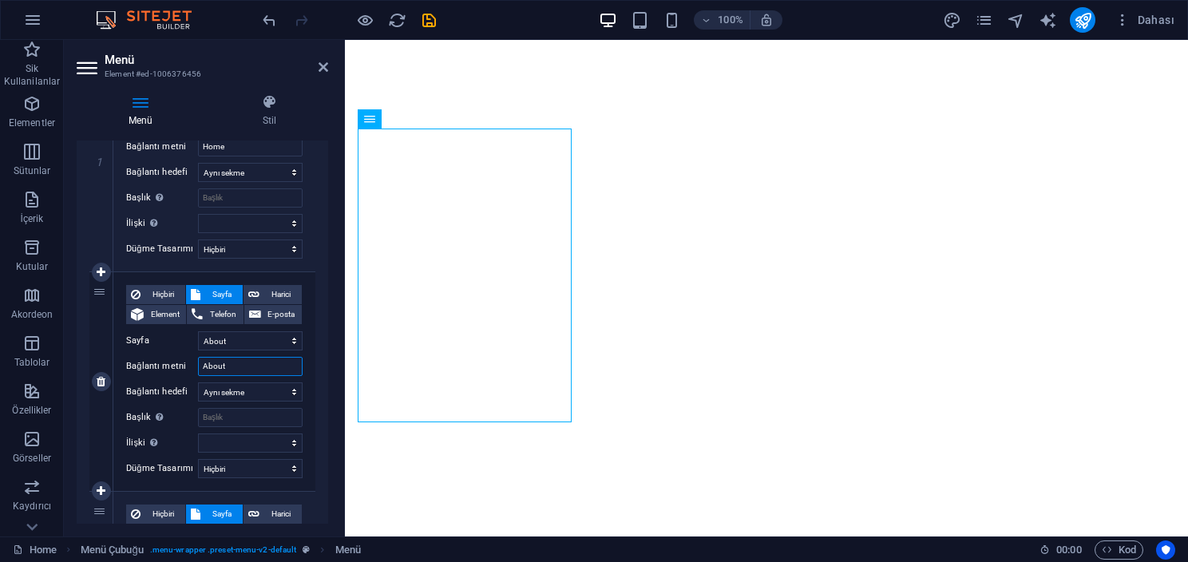
type input "Ü"
select select
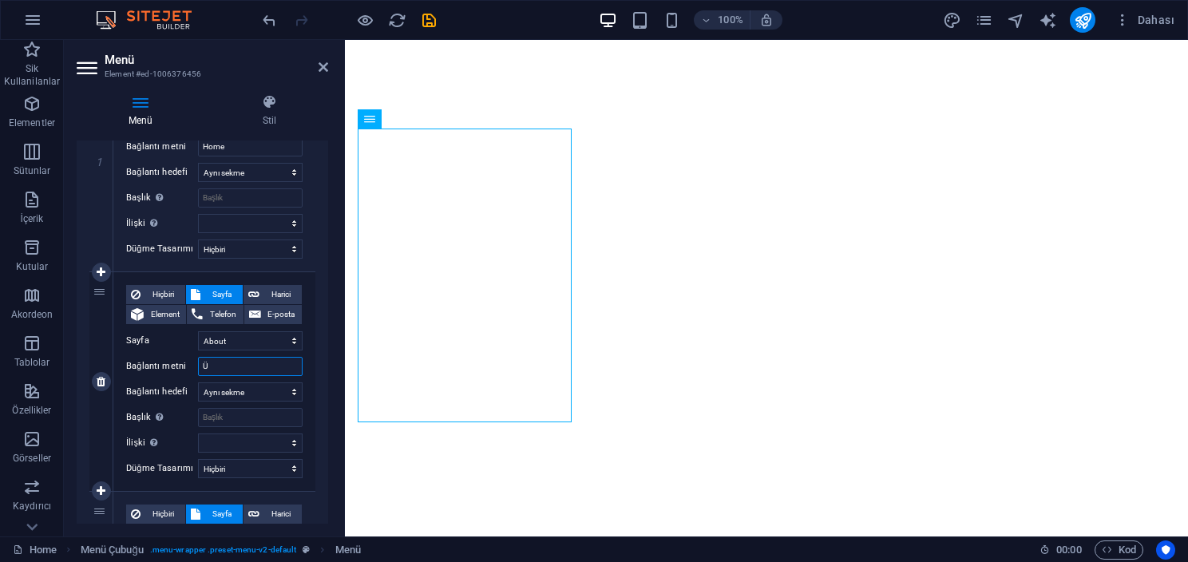
select select
type input "Ürünler"
select select
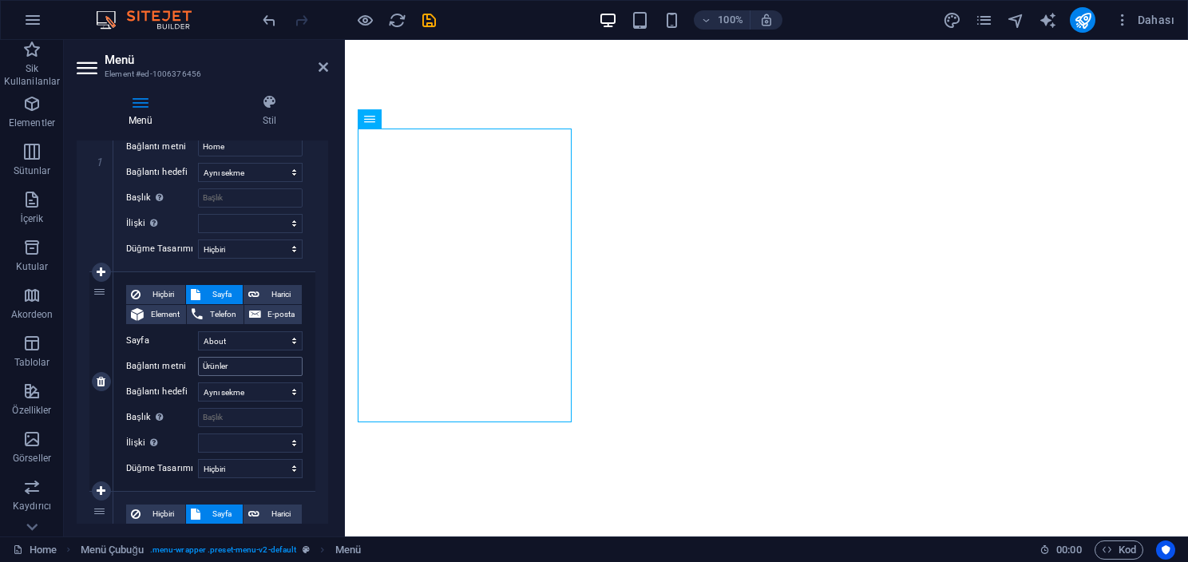
select select
click at [244, 378] on div "Hiçbiri Sayfa Harici Element Telefon E-posta Sayfa Home About Service Pricing C…" at bounding box center [214, 369] width 177 height 168
click at [246, 385] on select "Yeni sekme Aynı sekme Kaplama" at bounding box center [250, 392] width 105 height 19
select select "blank"
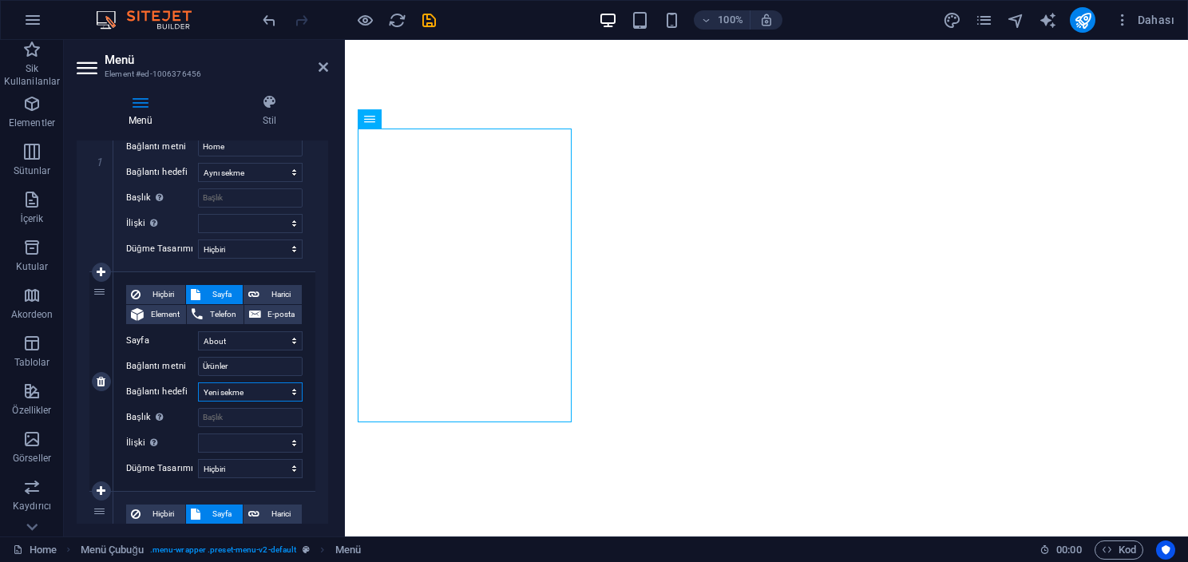
click at [198, 383] on select "Yeni sekme Aynı sekme Kaplama" at bounding box center [250, 392] width 105 height 19
select select
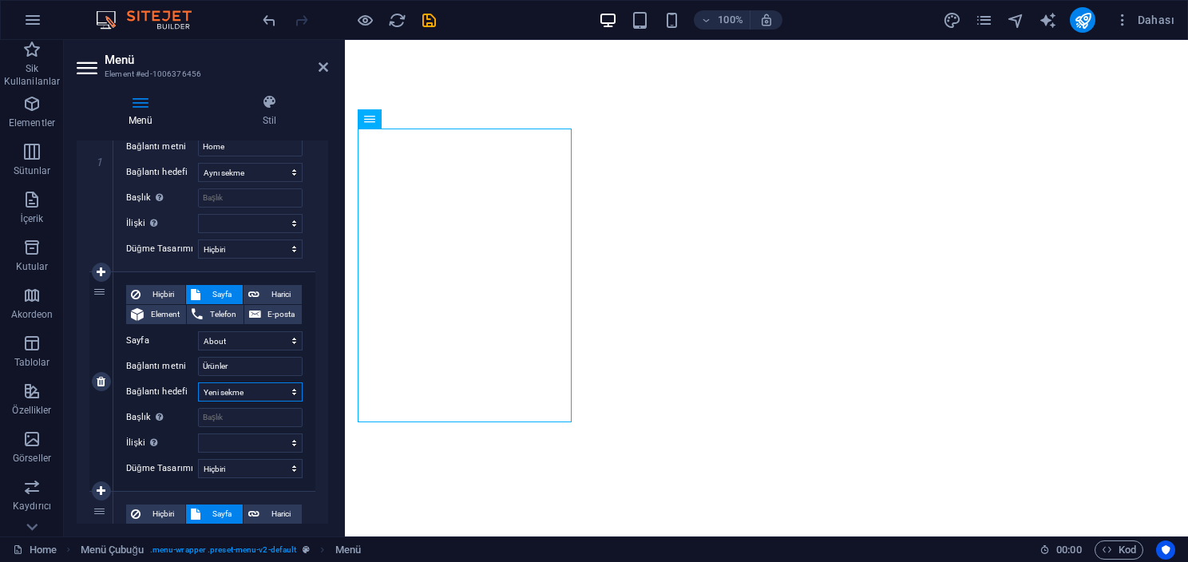
select select
click at [243, 419] on input "Başlık Ek bağlantı tanımının bağlantı metniyle aynı olmaması gerekir. Başlık, g…" at bounding box center [250, 417] width 105 height 19
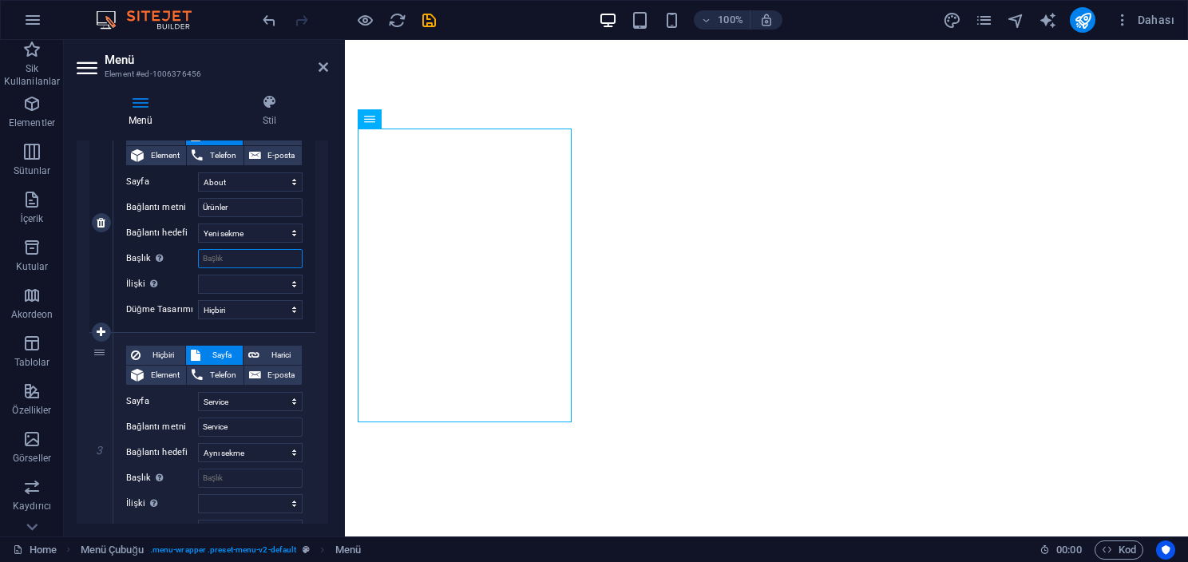
scroll to position [399, 0]
click at [275, 303] on select "Hiçbiri Varsayılan Birincil İkincil" at bounding box center [250, 309] width 105 height 19
select select "primary"
click at [198, 300] on select "Hiçbiri Varsayılan Birincil İkincil" at bounding box center [250, 309] width 105 height 19
select select
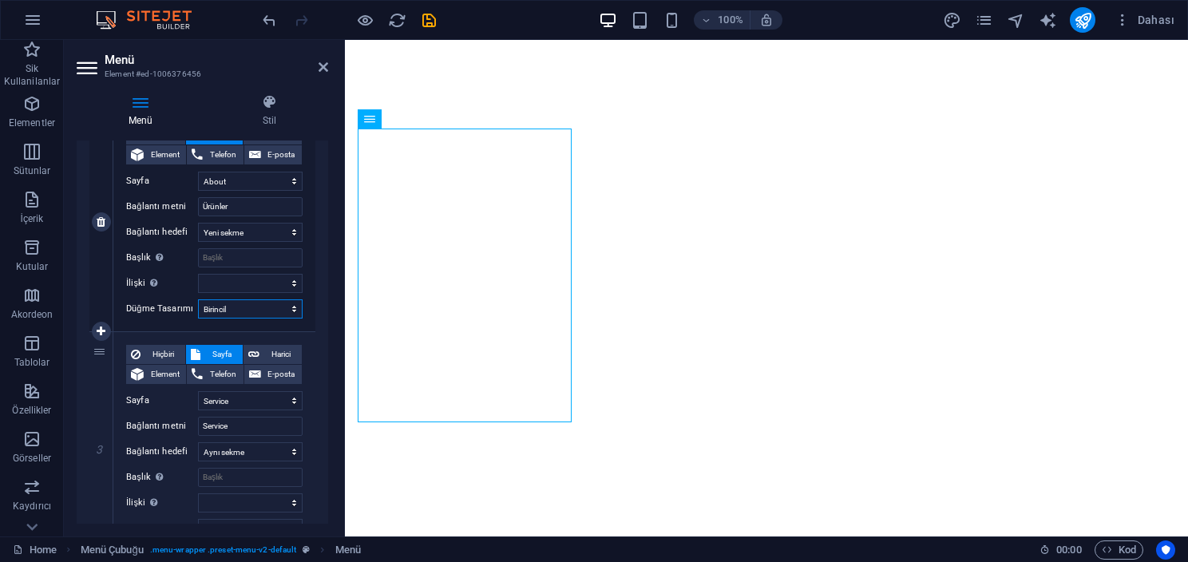
select select
click at [276, 307] on select "Hiçbiri Varsayılan Birincil İkincil" at bounding box center [250, 309] width 105 height 19
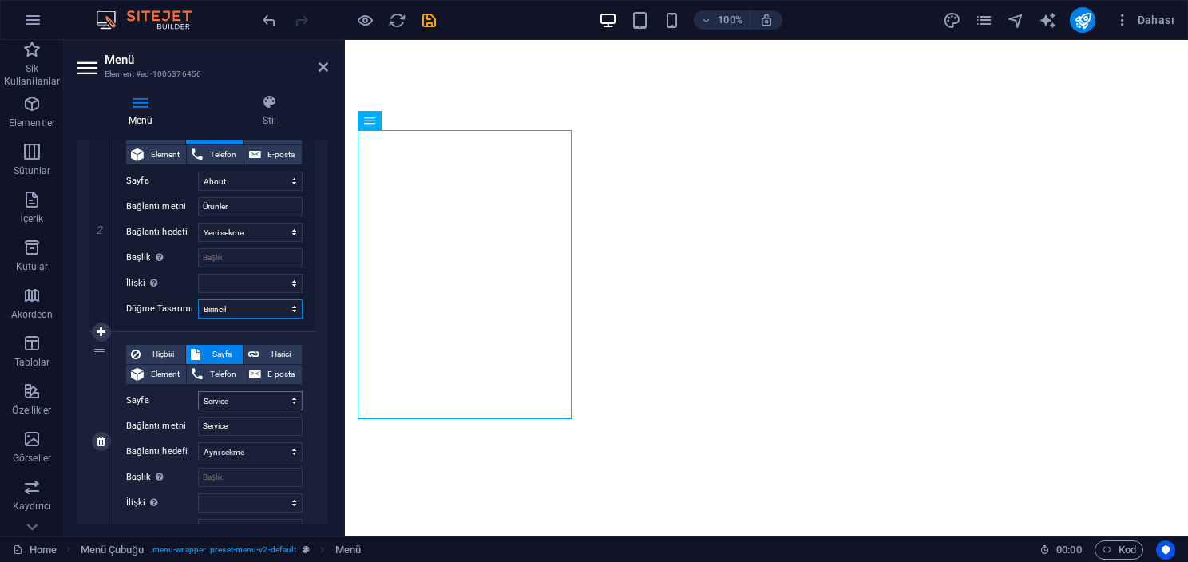
click at [198, 300] on select "Hiçbiri Varsayılan Birincil İkincil" at bounding box center [250, 309] width 105 height 19
click at [277, 311] on select "Hiçbiri Varsayılan Birincil İkincil" at bounding box center [250, 309] width 105 height 19
select select "secondary"
click at [198, 300] on select "Hiçbiri Varsayılan Birincil İkincil" at bounding box center [250, 309] width 105 height 19
select select
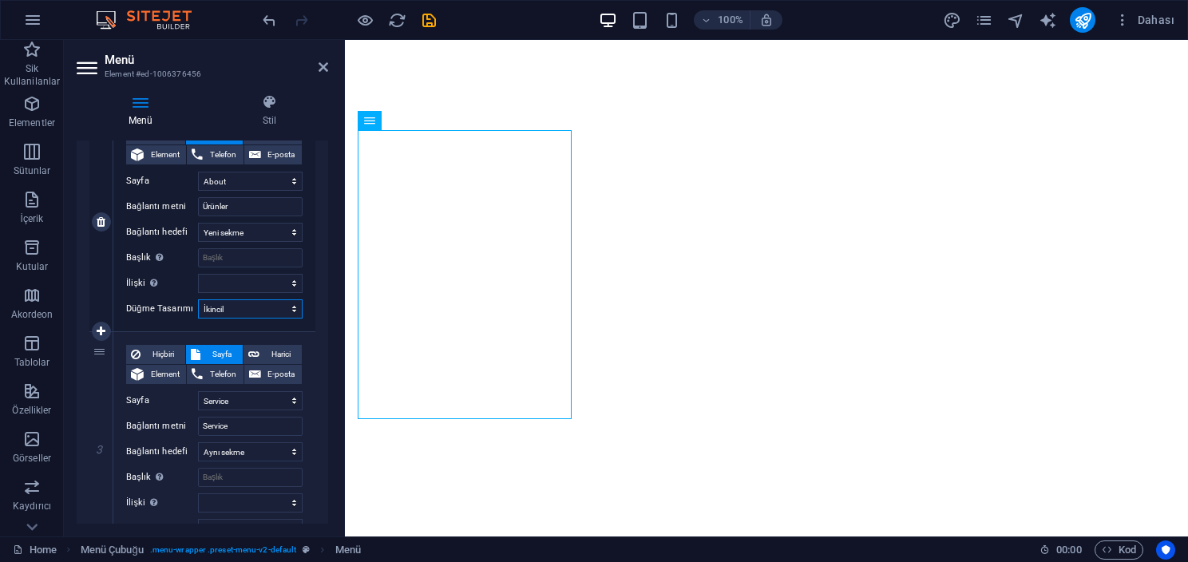
select select
click at [275, 305] on select "Hiçbiri Varsayılan Birincil İkincil" at bounding box center [250, 309] width 105 height 19
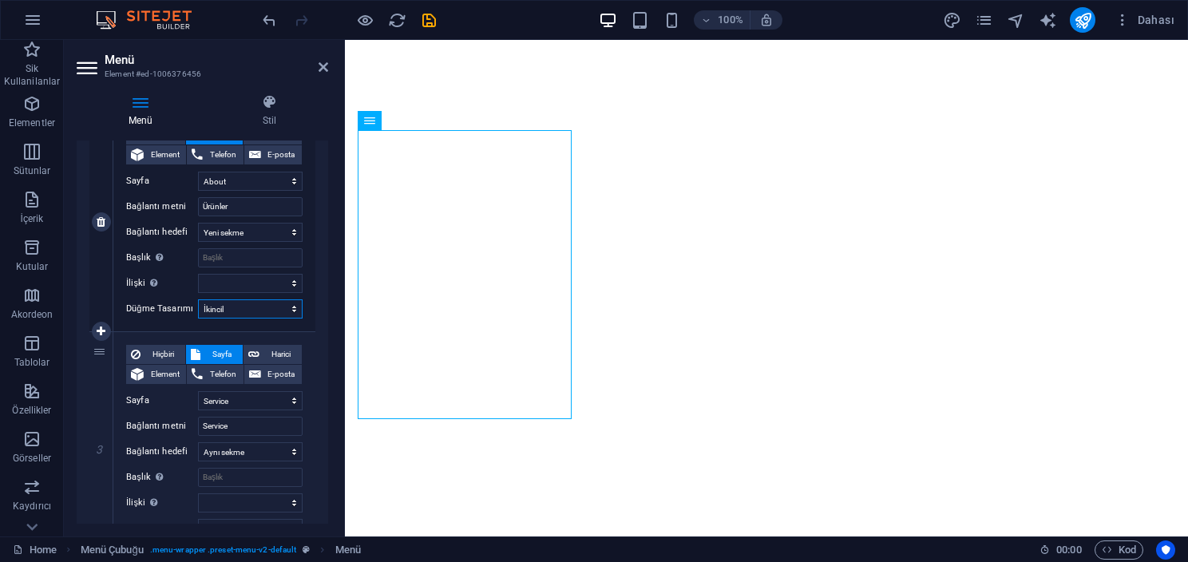
click at [256, 307] on select "Hiçbiri Varsayılan Birincil İkincil" at bounding box center [250, 309] width 105 height 19
select select "default"
click at [198, 300] on select "Hiçbiri Varsayılan Birincil İkincil" at bounding box center [250, 309] width 105 height 19
select select
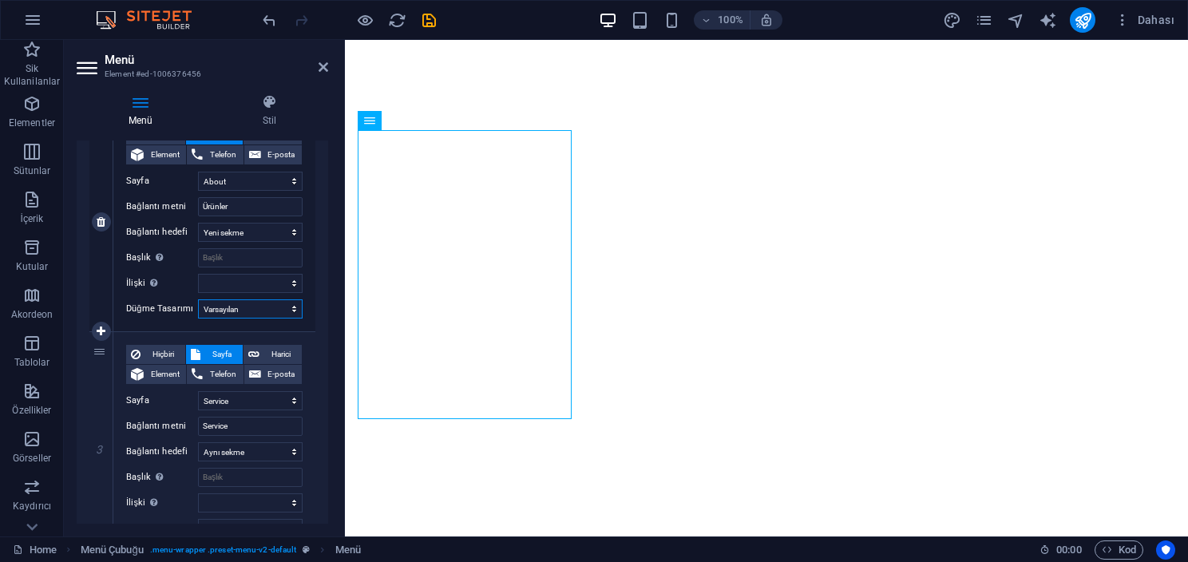
select select
click at [256, 311] on select "Hiçbiri Varsayılan Birincil İkincil" at bounding box center [250, 309] width 105 height 19
select select
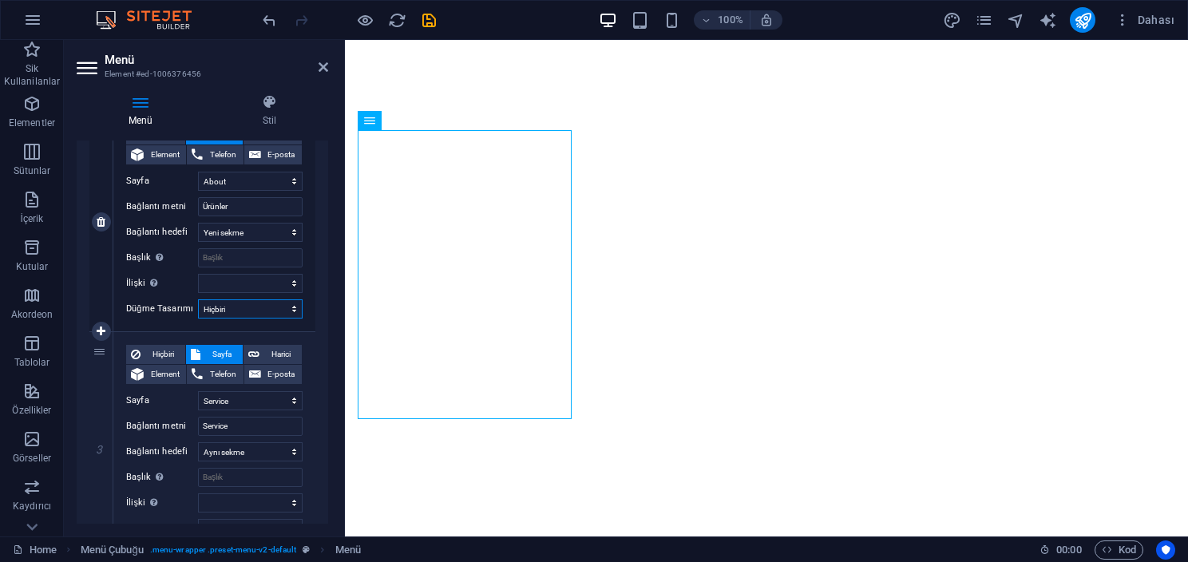
click at [198, 300] on select "Hiçbiri Varsayılan Birincil İkincil" at bounding box center [250, 309] width 105 height 19
select select
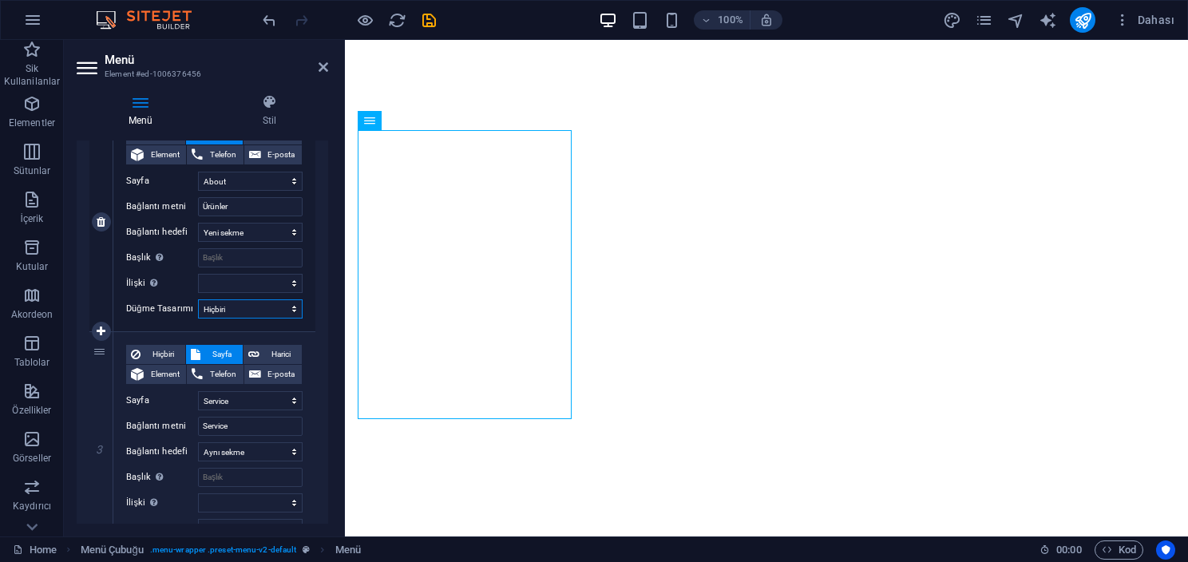
select select
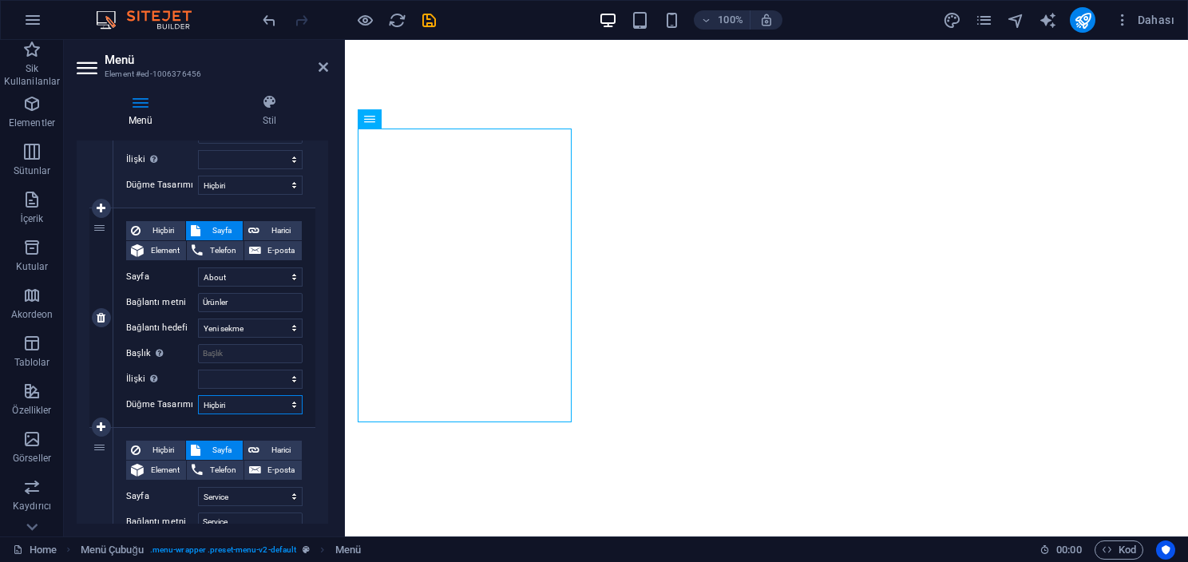
scroll to position [240, 0]
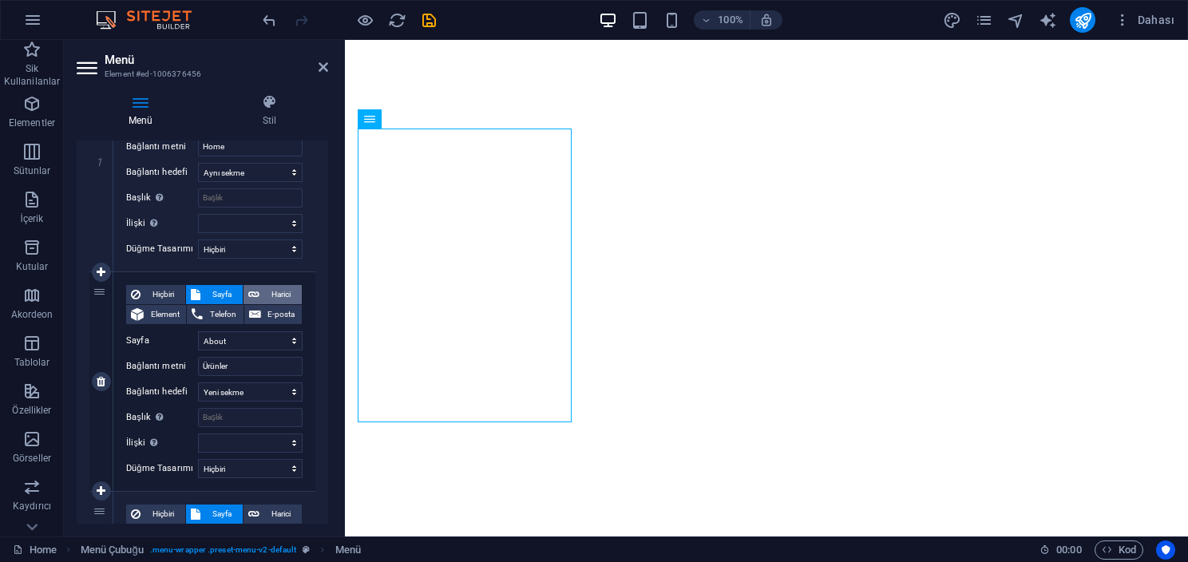
click at [272, 295] on span "Harici" at bounding box center [280, 294] width 33 height 19
select select
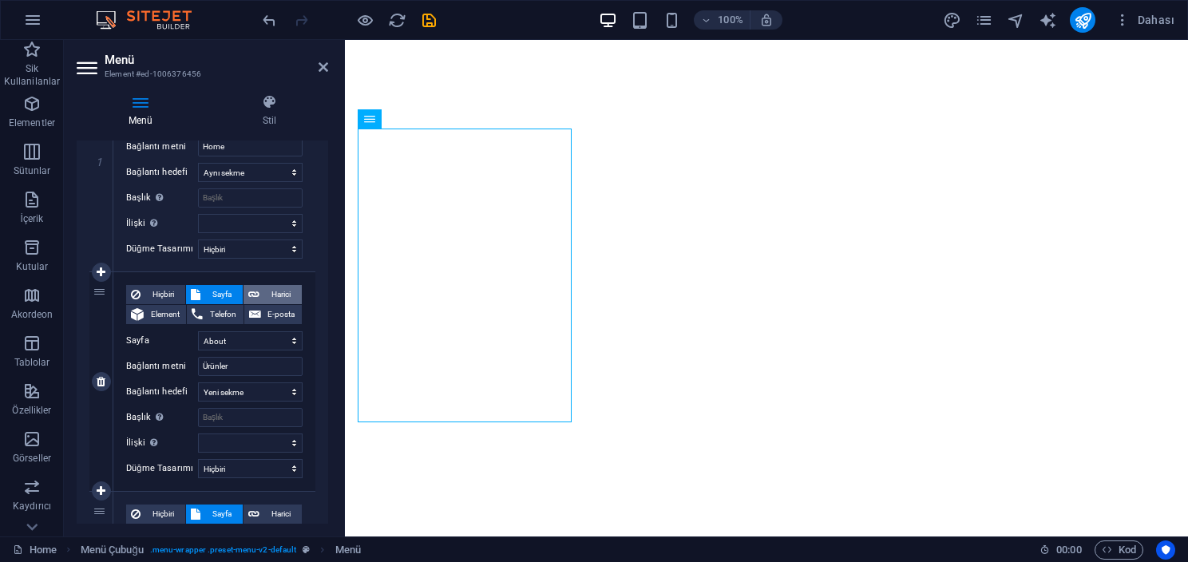
select select
click at [221, 288] on span "Sayfa" at bounding box center [221, 294] width 33 height 19
select select
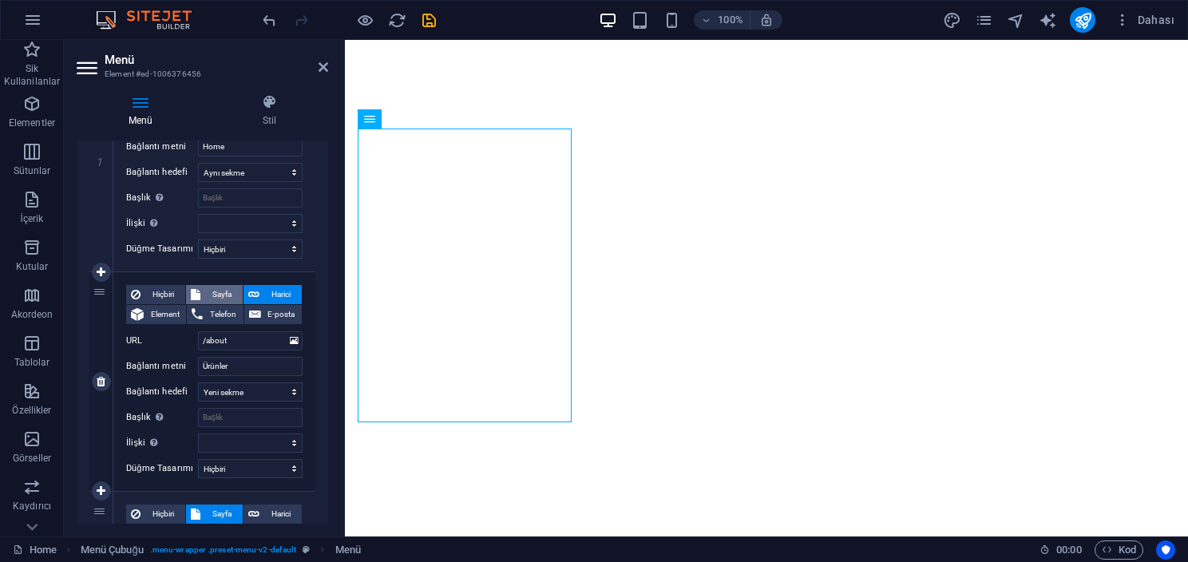
select select
click at [255, 298] on icon at bounding box center [253, 294] width 11 height 19
select select
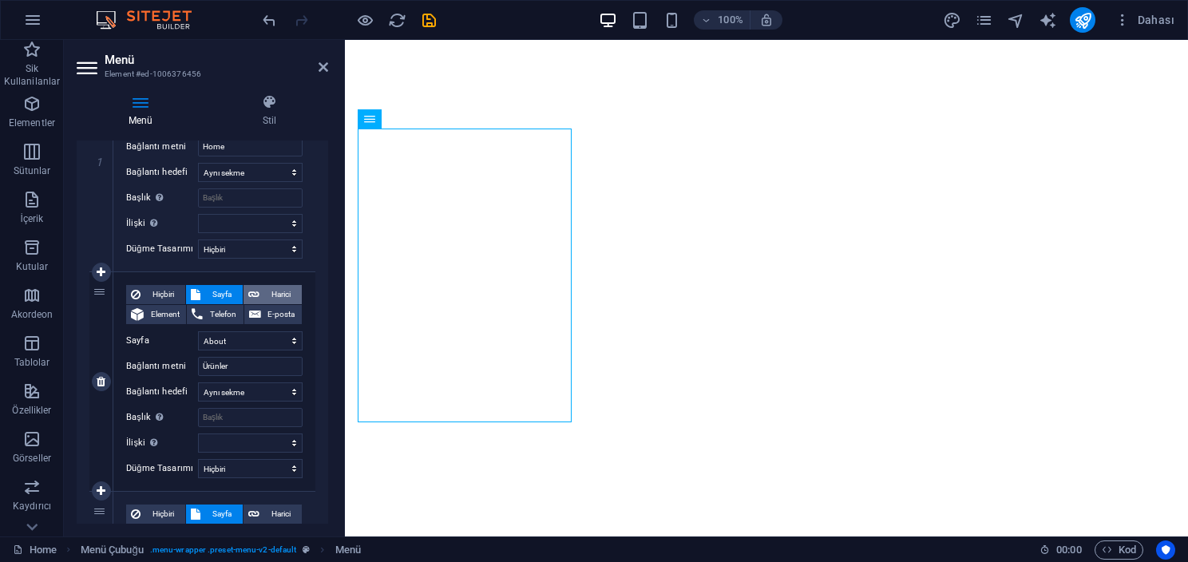
select select "blank"
select select
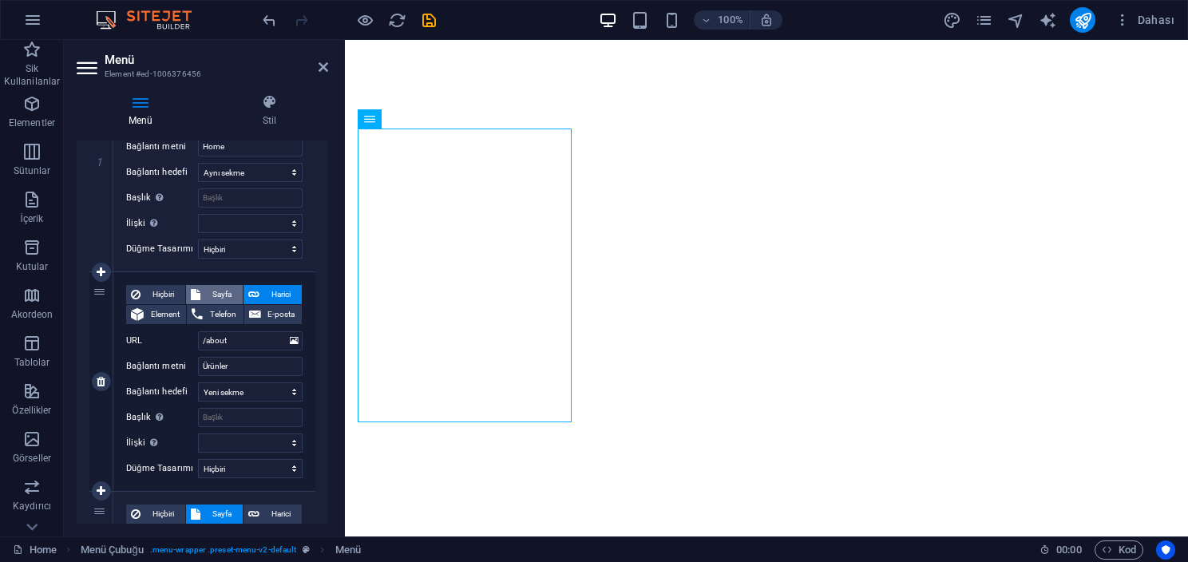
click at [221, 291] on span "Sayfa" at bounding box center [221, 294] width 33 height 19
select select
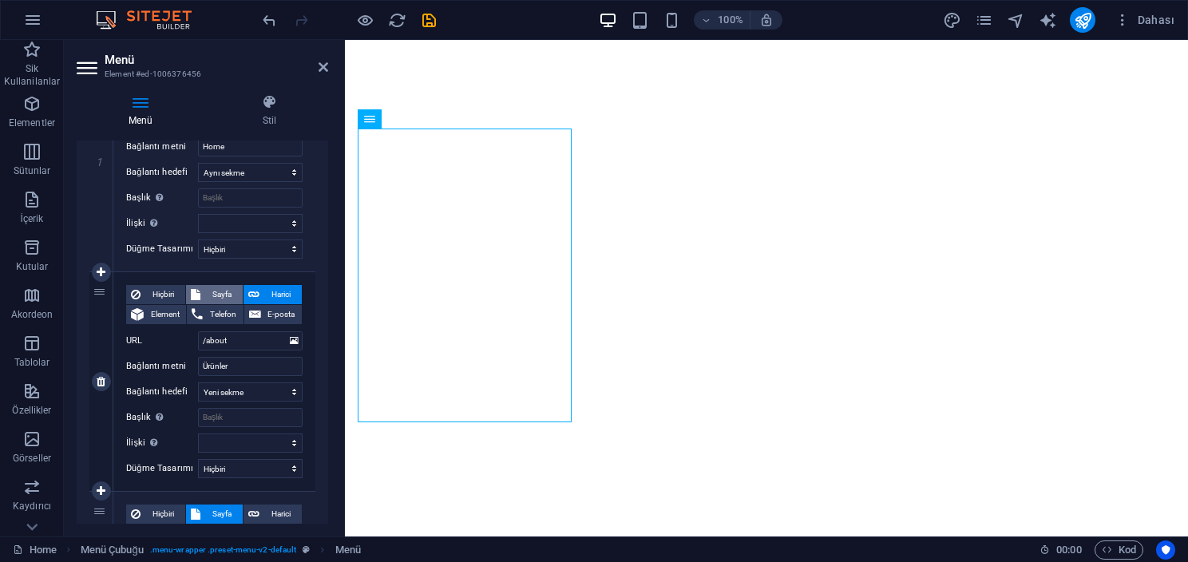
select select
drag, startPoint x: 73, startPoint y: 95, endPoint x: 71, endPoint y: 86, distance: 8.9
click at [72, 93] on div "Menü Stil Menü Otomatik Özel Bu menü için özel menü öğeleri oluştur. Tek sayfal…" at bounding box center [202, 308] width 277 height 455
click at [88, 81] on div "Menü Stil Menü Otomatik Özel Bu menü için özel menü öğeleri oluştur. Tek sayfal…" at bounding box center [202, 308] width 277 height 455
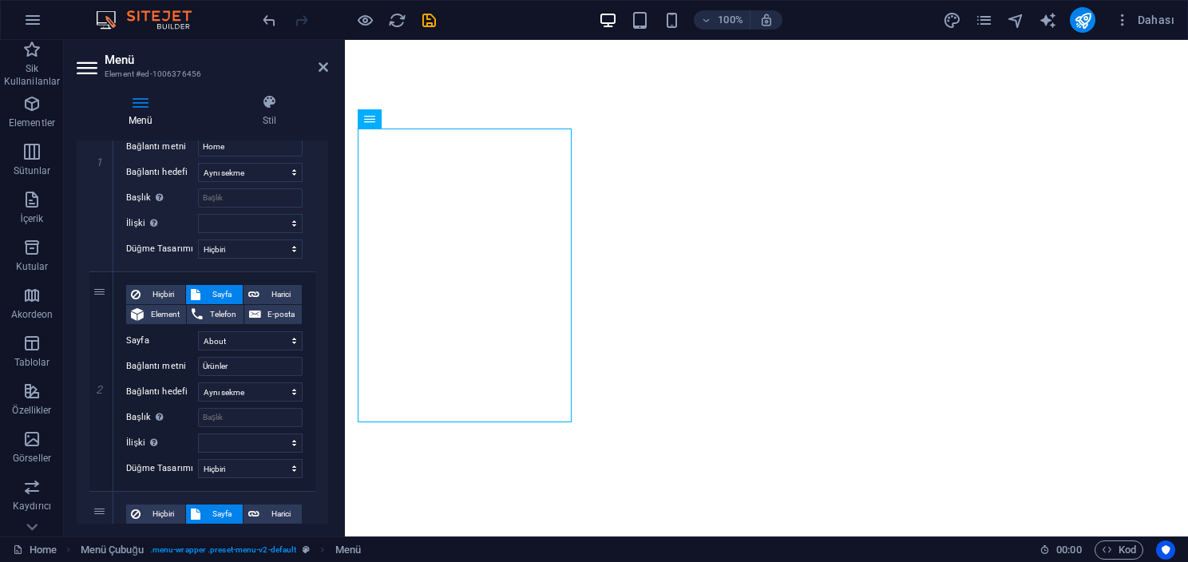
click at [93, 65] on icon at bounding box center [89, 68] width 24 height 26
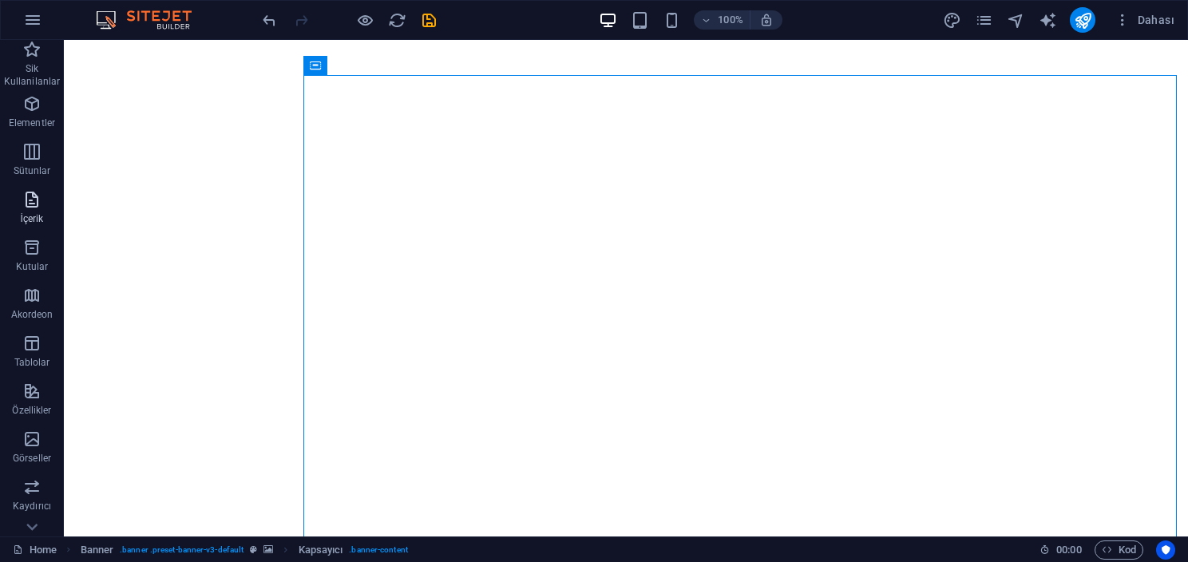
click at [46, 220] on span "İçerik" at bounding box center [32, 209] width 64 height 38
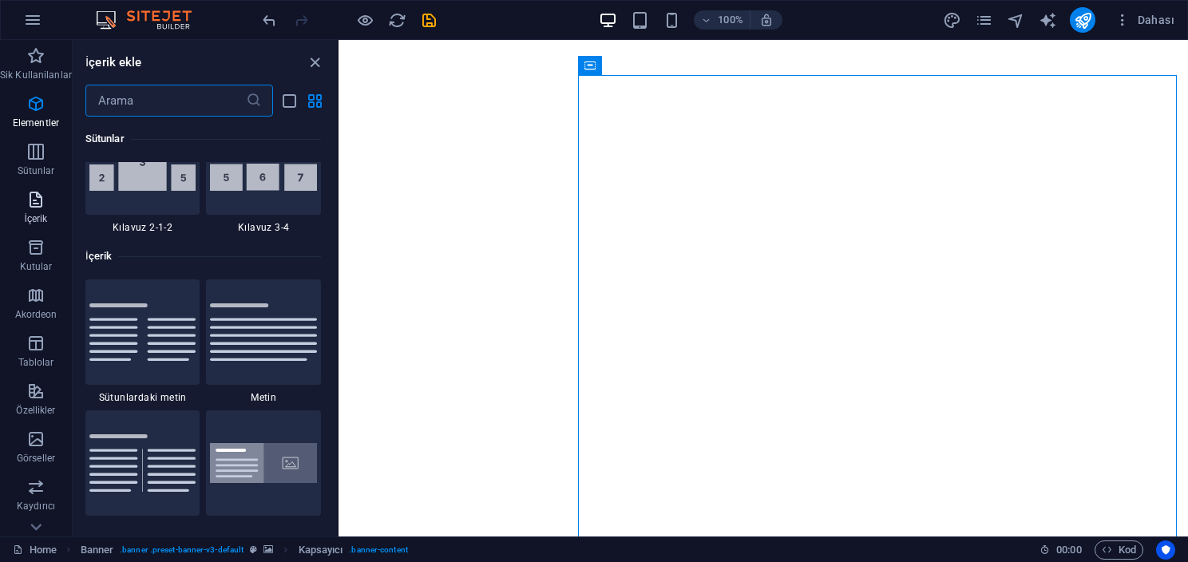
scroll to position [2795, 0]
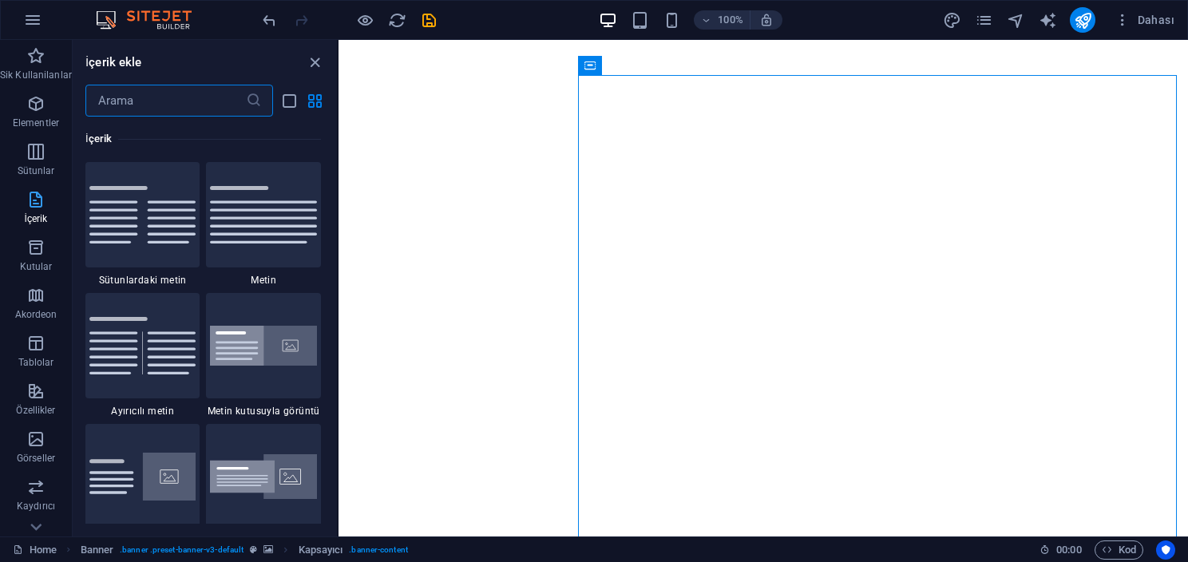
click at [47, 219] on span "İçerik" at bounding box center [36, 209] width 72 height 38
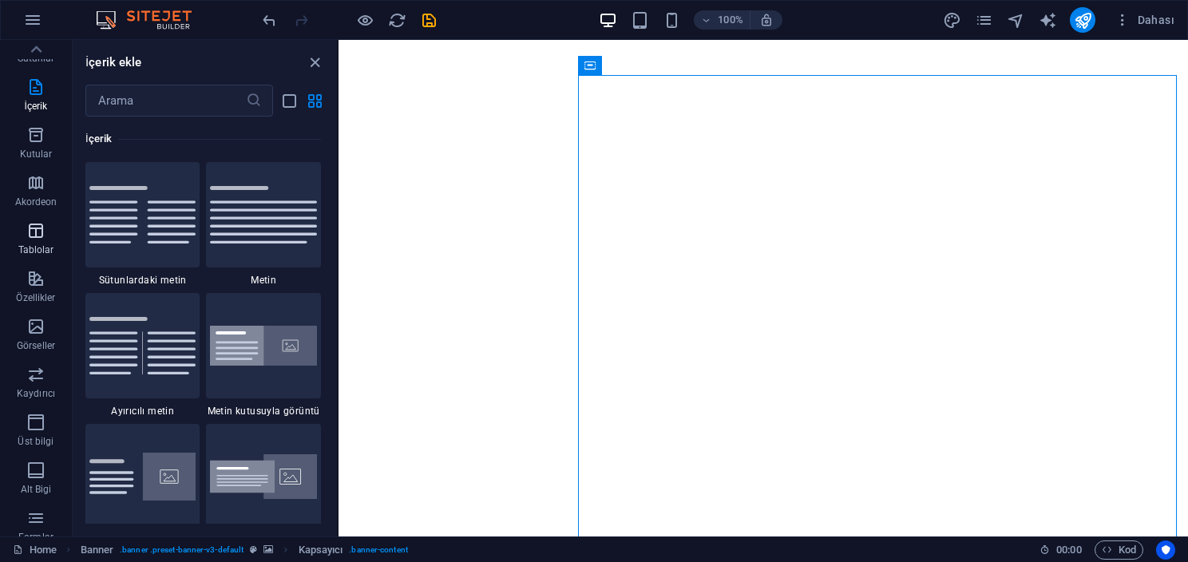
scroll to position [0, 0]
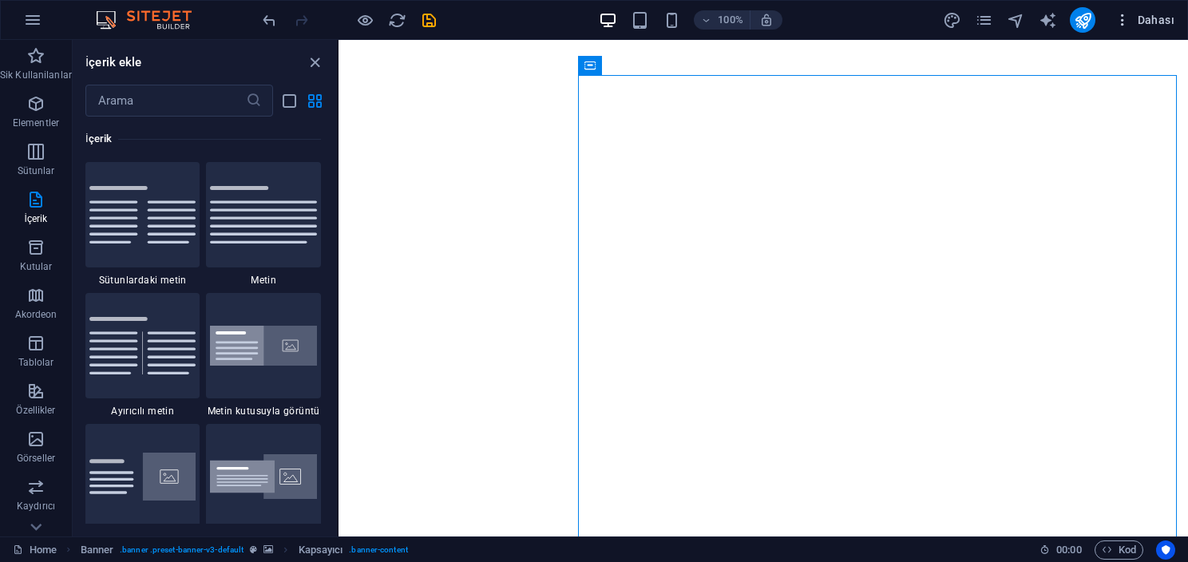
click at [1162, 16] on span "Dahası" at bounding box center [1145, 20] width 60 height 16
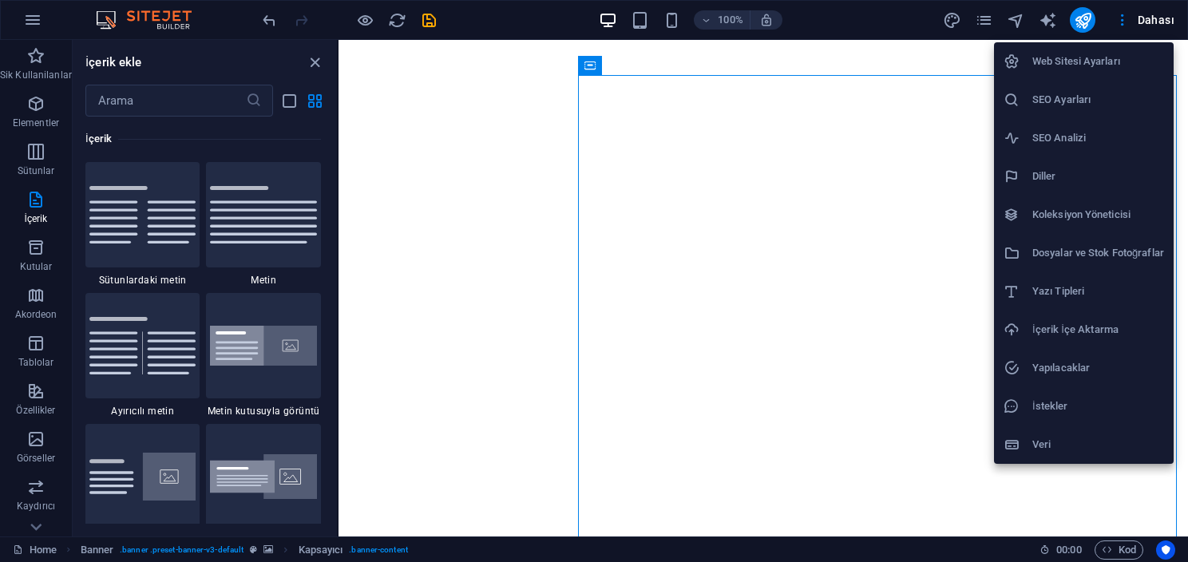
click at [1095, 61] on h6 "Web Sitesi Ayarları" at bounding box center [1099, 61] width 132 height 19
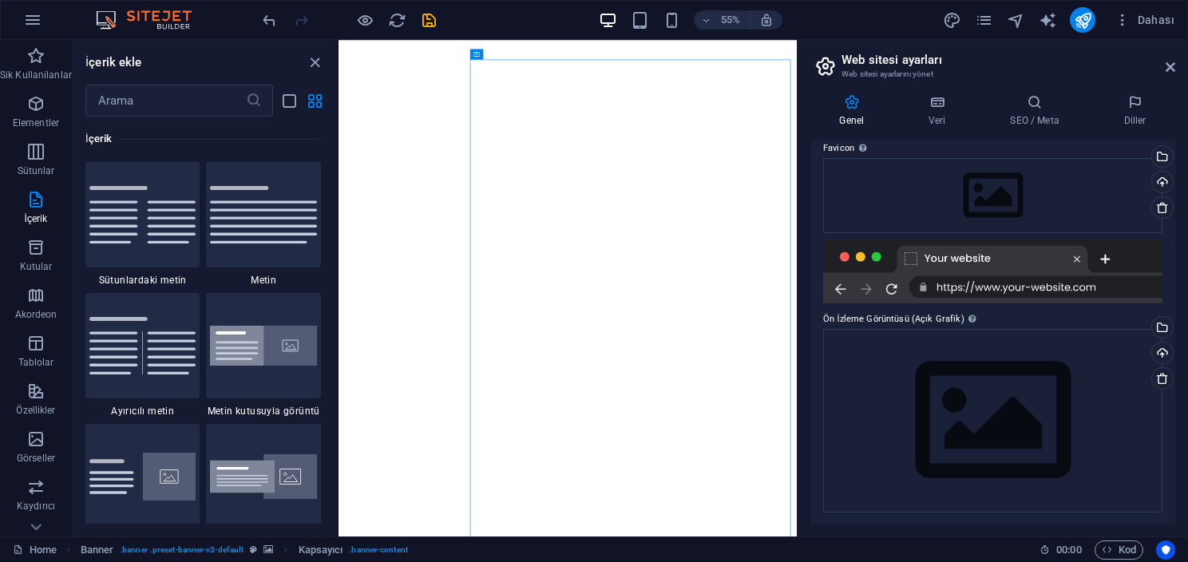
scroll to position [161, 0]
click at [59, 310] on span "Akordeon" at bounding box center [36, 305] width 72 height 38
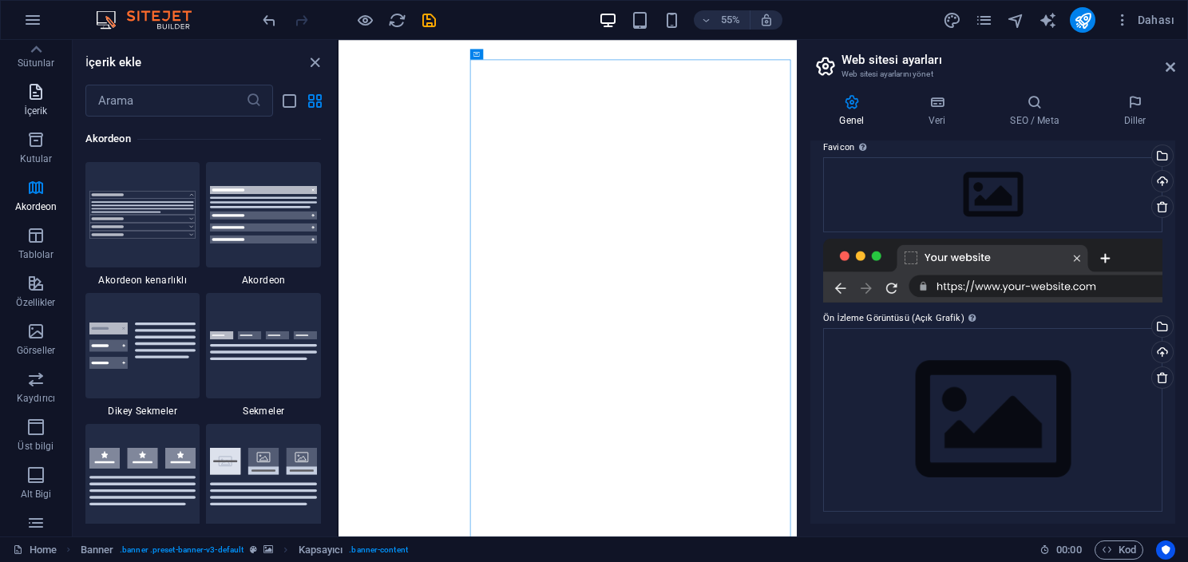
scroll to position [0, 0]
